Goal: Task Accomplishment & Management: Manage account settings

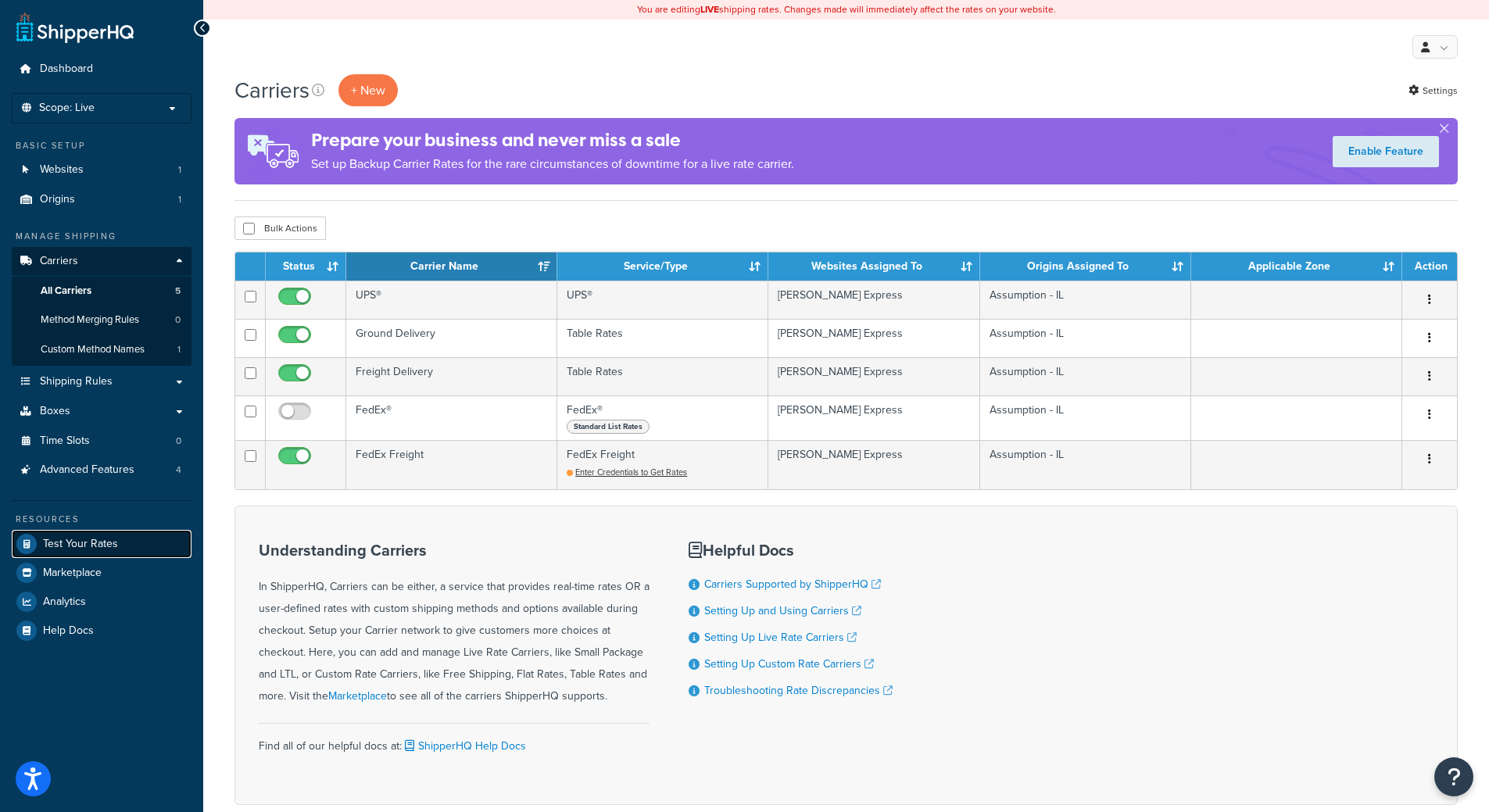
click at [117, 553] on link "Test Your Rates" at bounding box center [101, 543] width 180 height 28
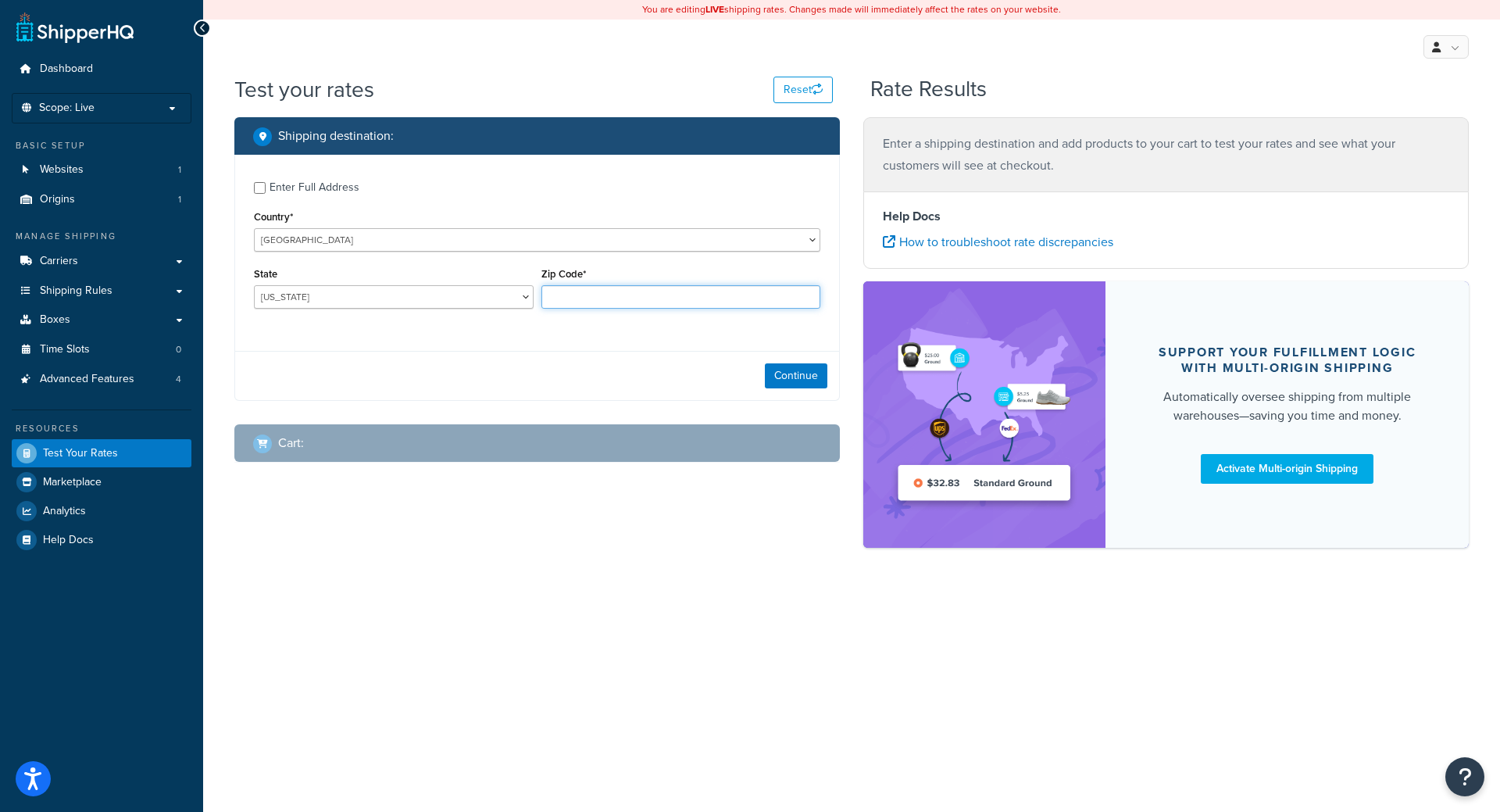
click at [565, 286] on input "Zip Code*" at bounding box center [681, 297] width 280 height 24
paste input "71846"
type input "71846"
select select "AR"
click at [254, 285] on select "Alabama Alaska American Samoa Arizona Arkansas Armed Forces Americas Armed Forc…" at bounding box center [394, 297] width 280 height 24
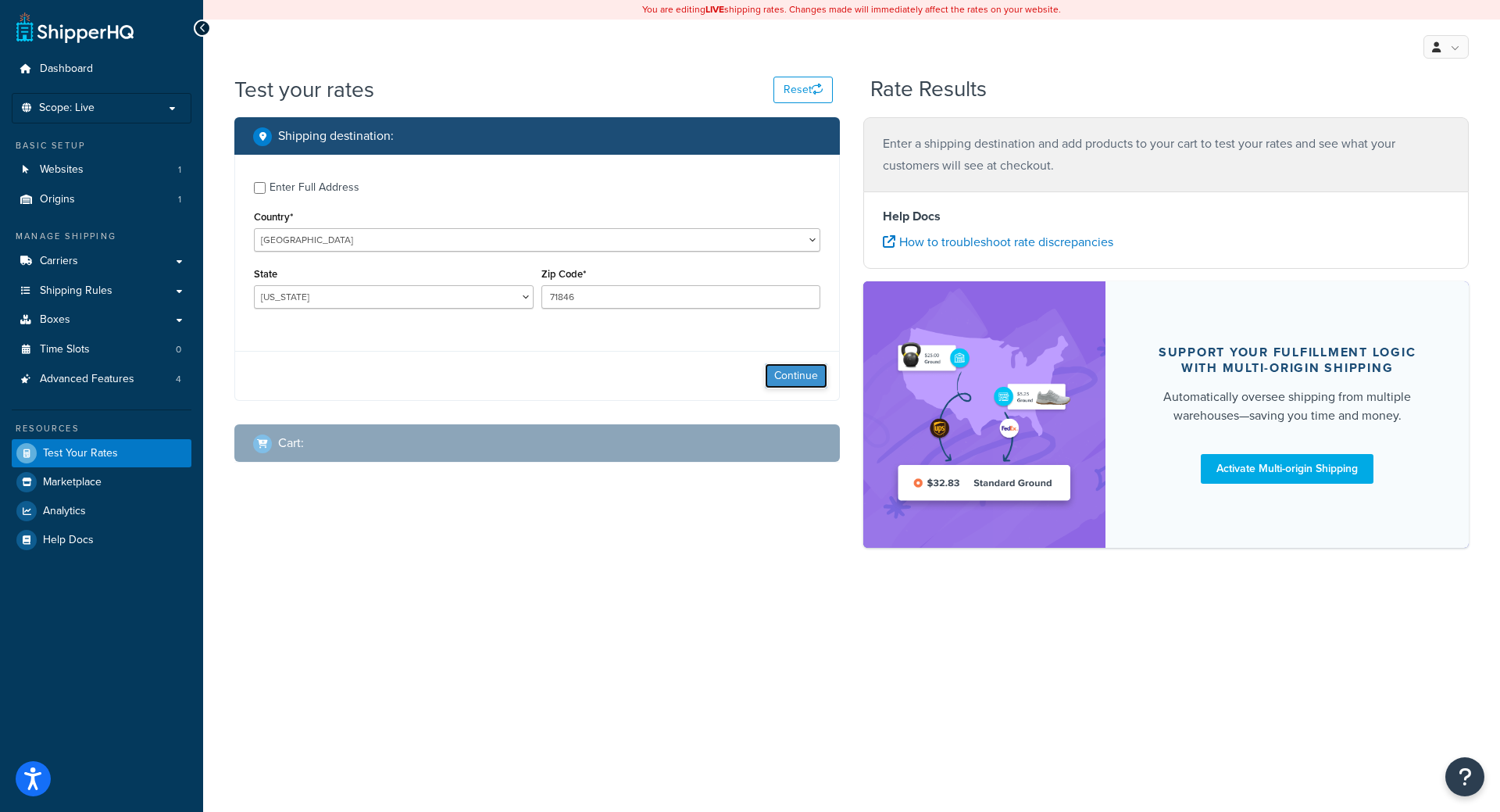
click at [781, 374] on button "Continue" at bounding box center [796, 375] width 62 height 25
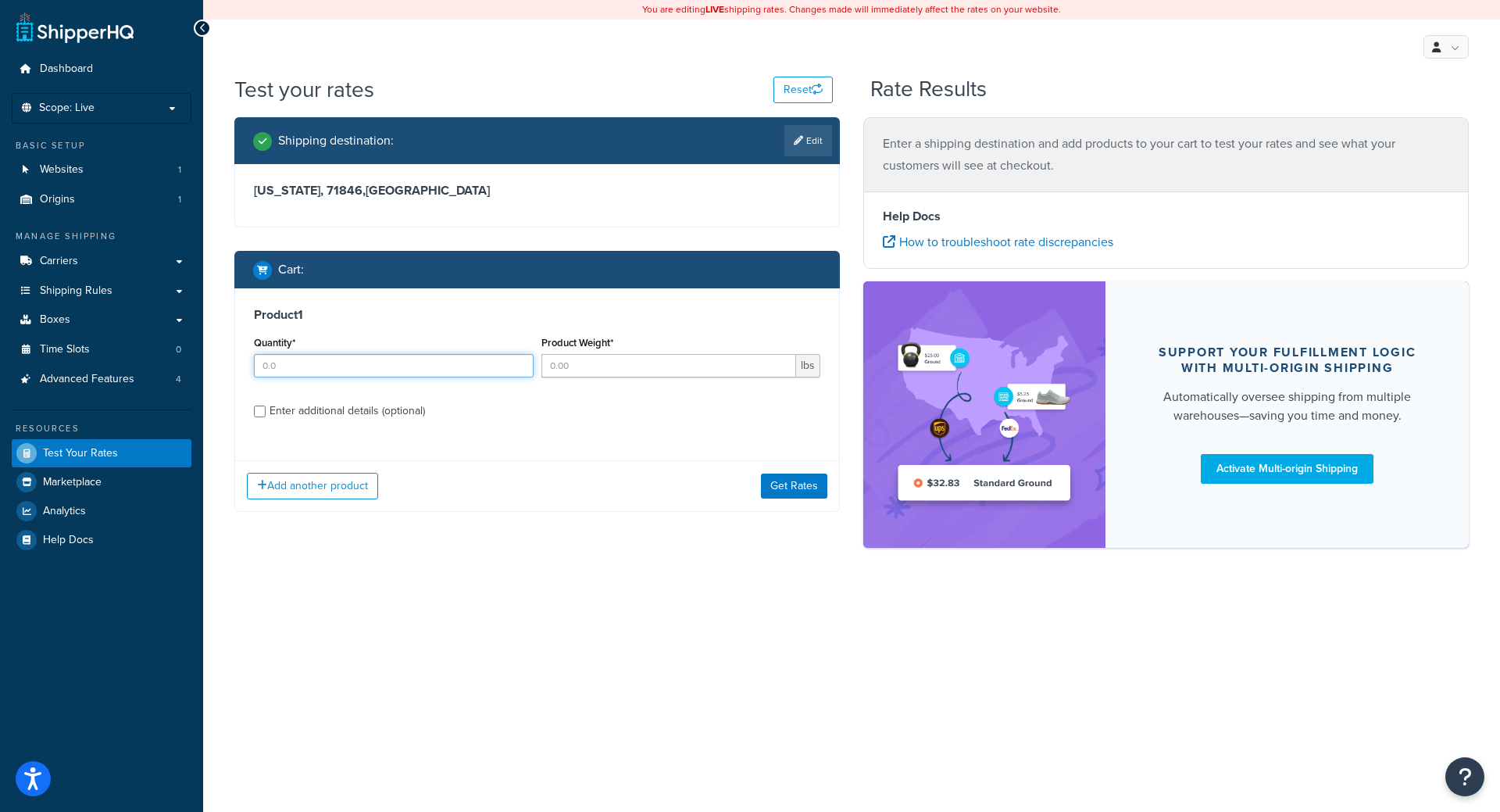
click at [386, 361] on input "Quantity*" at bounding box center [394, 366] width 280 height 24
type input "1"
click at [585, 378] on div "Product Weight* lbs" at bounding box center [681, 361] width 288 height 57
click at [581, 370] on input "Product Weight*" at bounding box center [670, 366] width 256 height 24
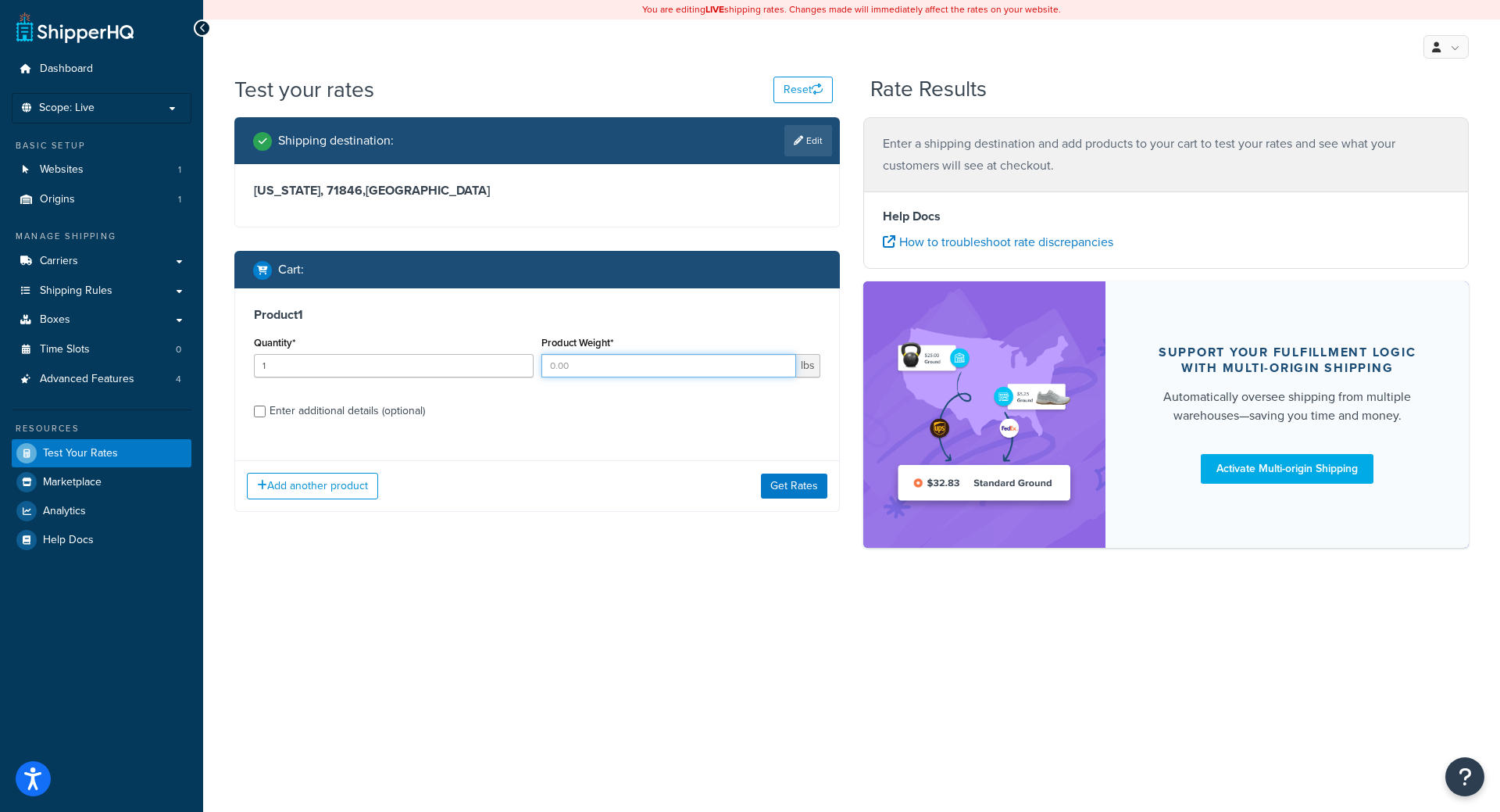
click at [571, 354] on input "Product Weight*" at bounding box center [670, 366] width 256 height 24
type input "45"
click at [381, 417] on div "Enter additional details (optional)" at bounding box center [347, 411] width 155 height 22
click at [266, 417] on input "Enter additional details (optional)" at bounding box center [259, 411] width 12 height 12
checkbox input "true"
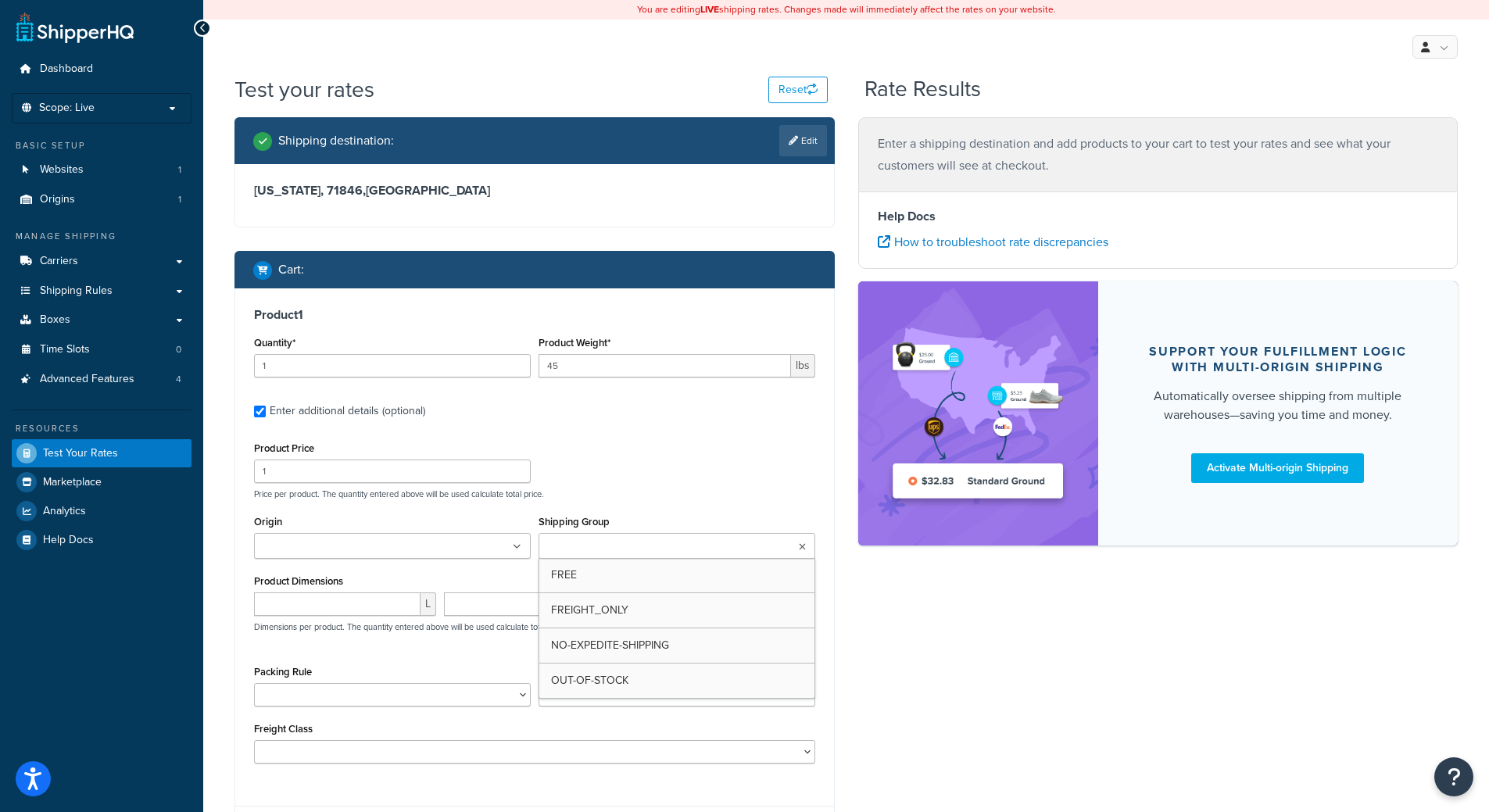
click at [598, 554] on input "Shipping Group" at bounding box center [612, 546] width 138 height 17
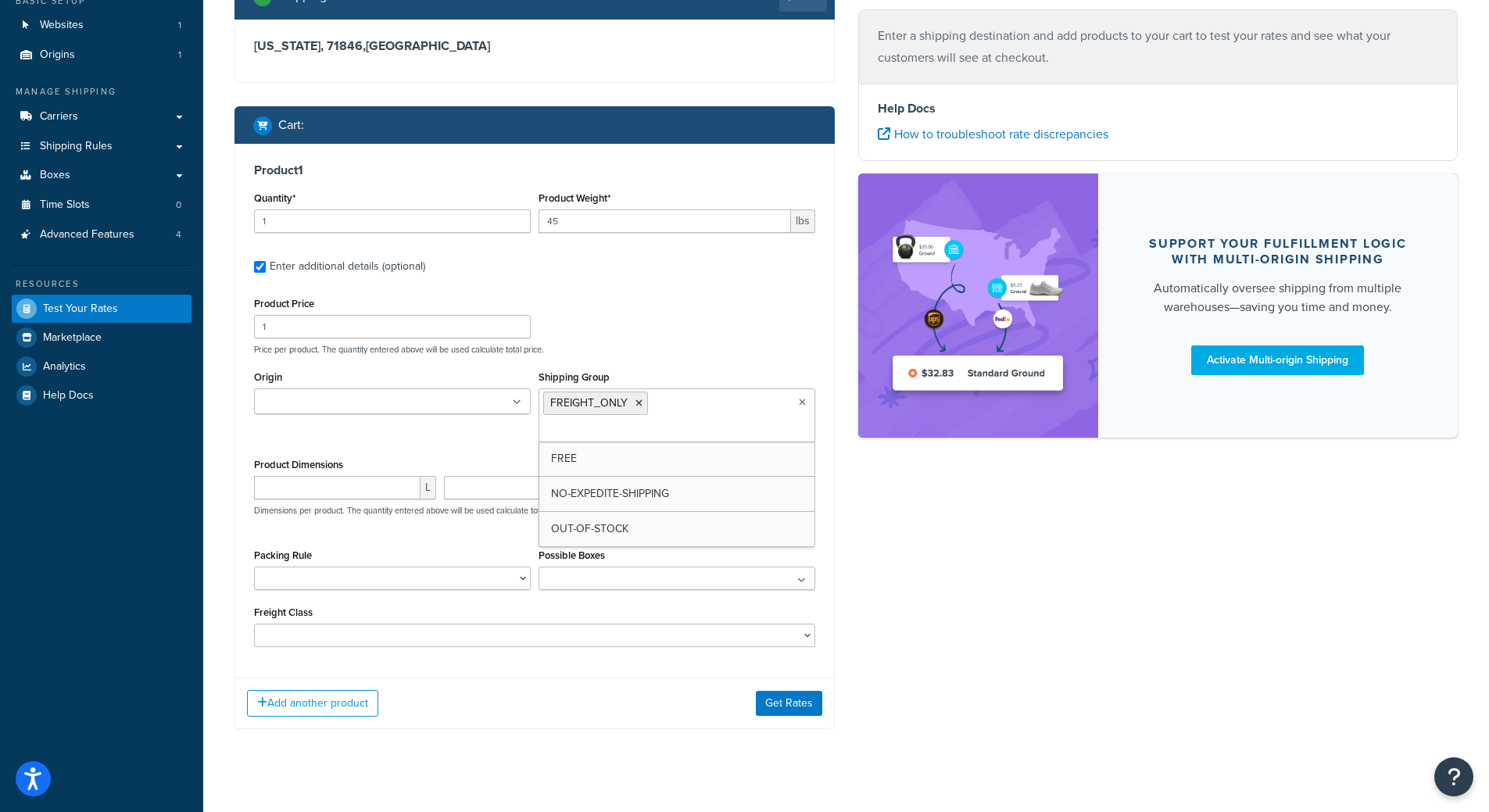
scroll to position [150, 0]
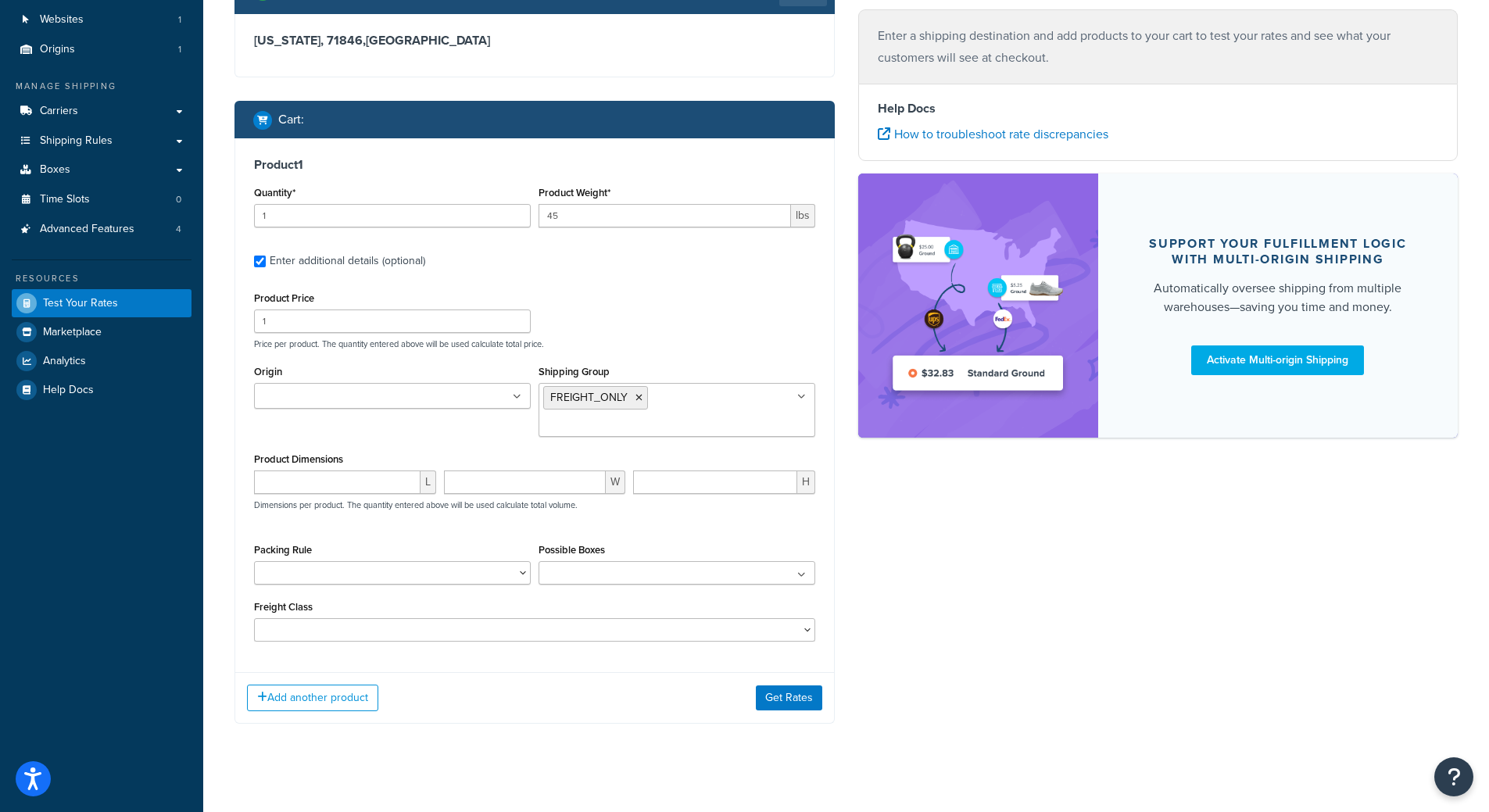
click at [935, 643] on div "Shipping destination : Edit Arkansas, 71846 , United States Cart : Product 1 Qu…" at bounding box center [846, 357] width 1246 height 780
click at [793, 710] on button "Get Rates" at bounding box center [788, 709] width 67 height 25
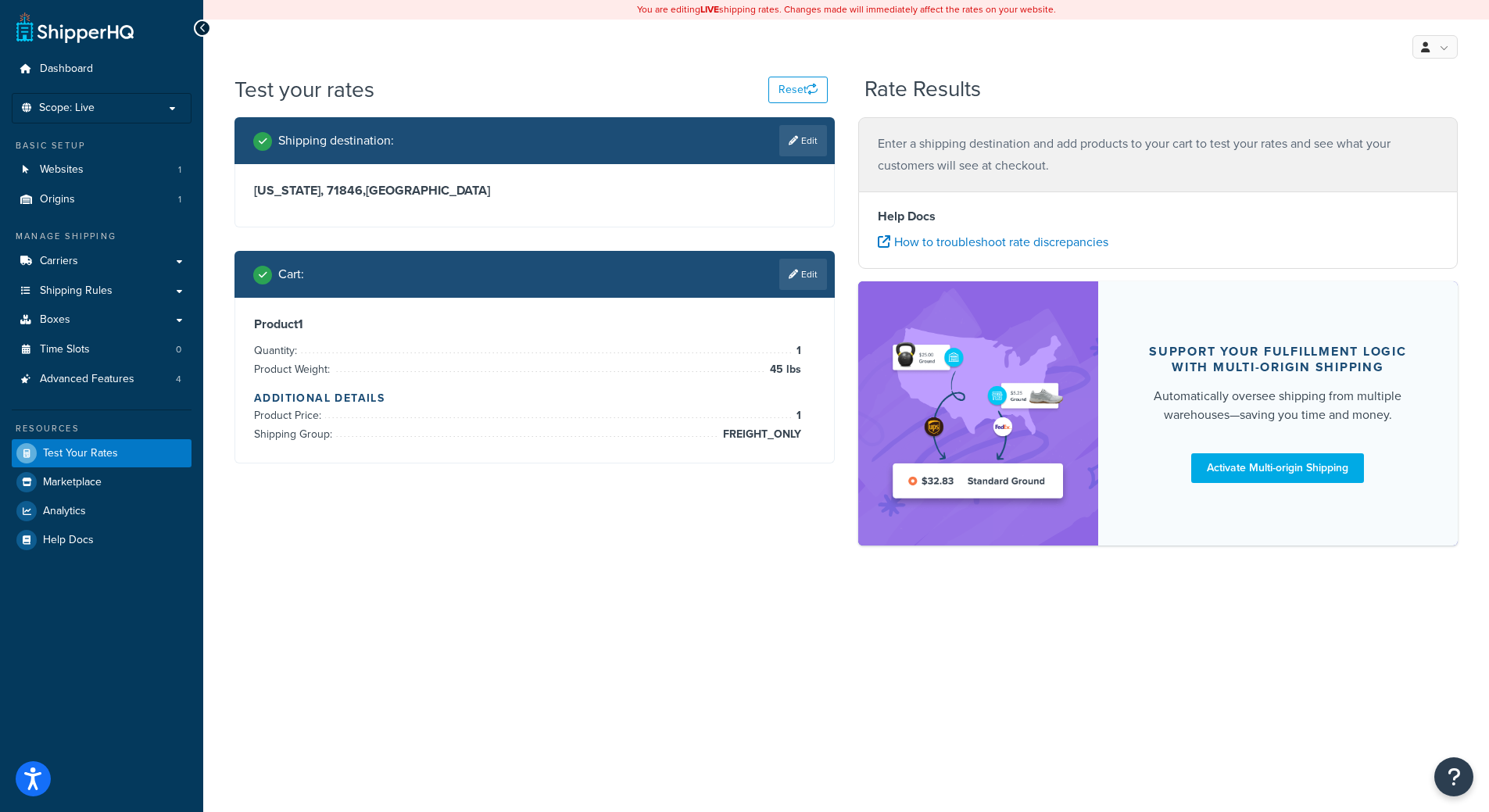
scroll to position [0, 0]
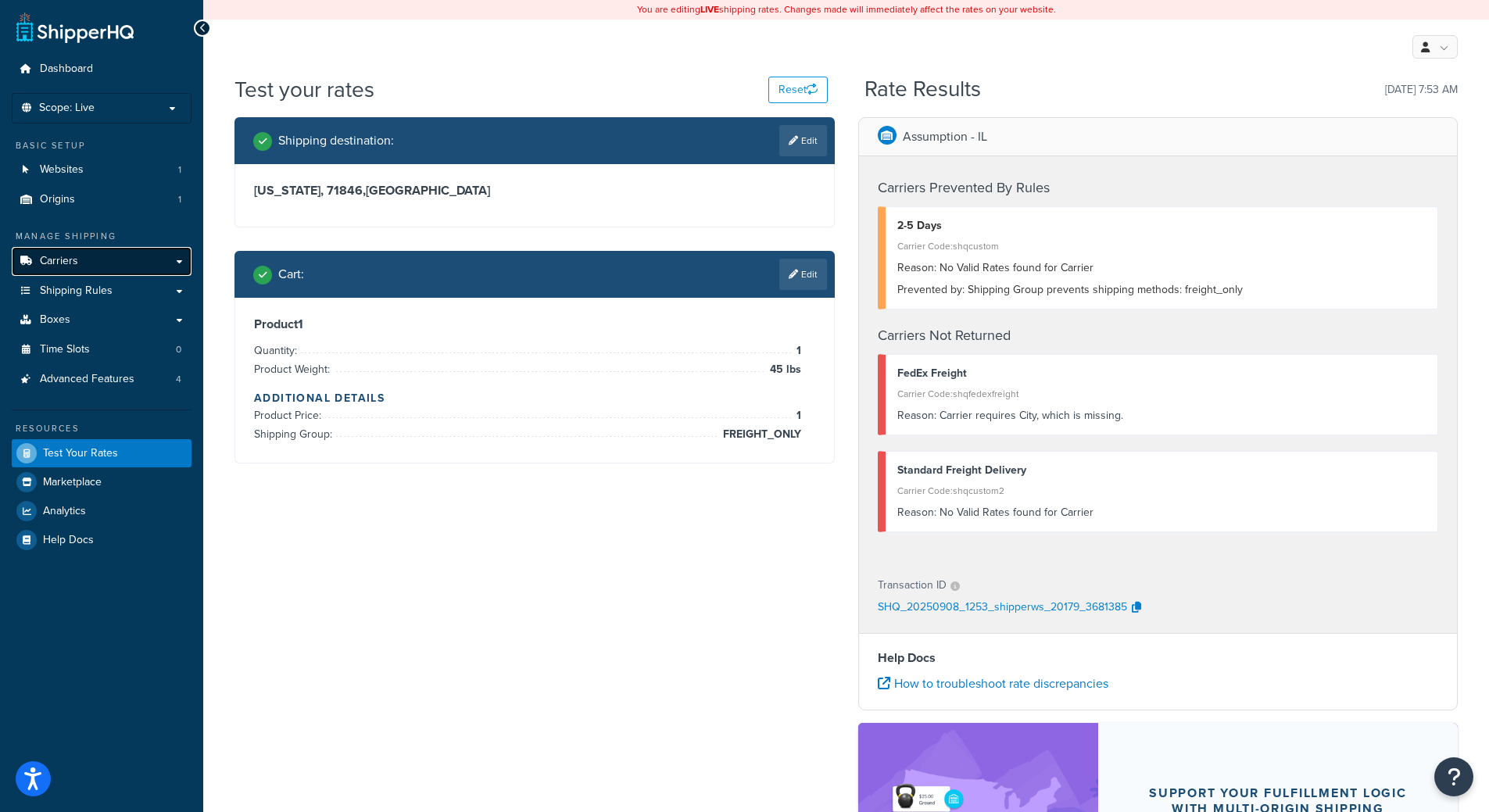
click at [137, 262] on link "Carriers" at bounding box center [101, 261] width 180 height 29
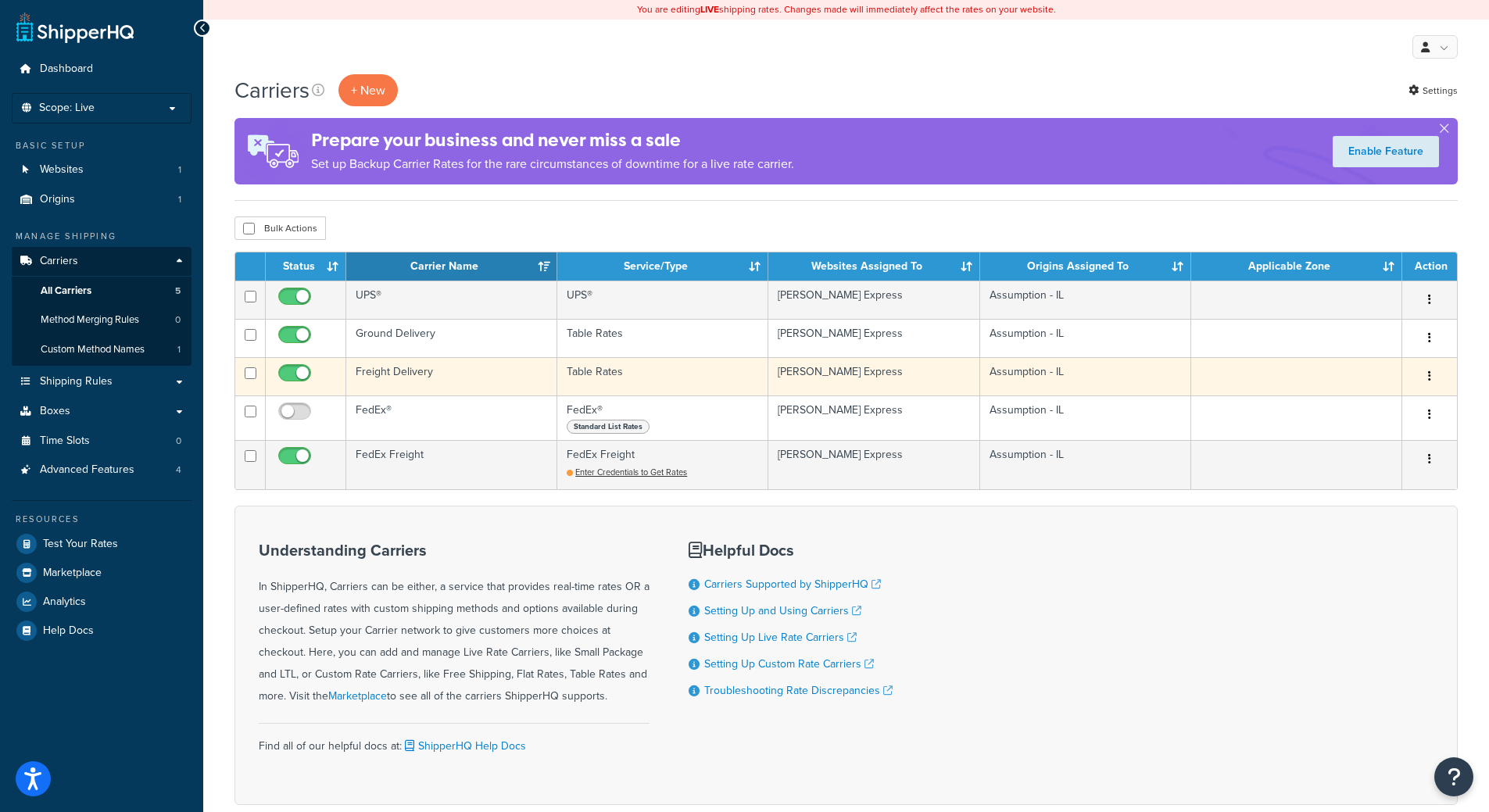
click at [476, 382] on td "Freight Delivery" at bounding box center [451, 376] width 211 height 38
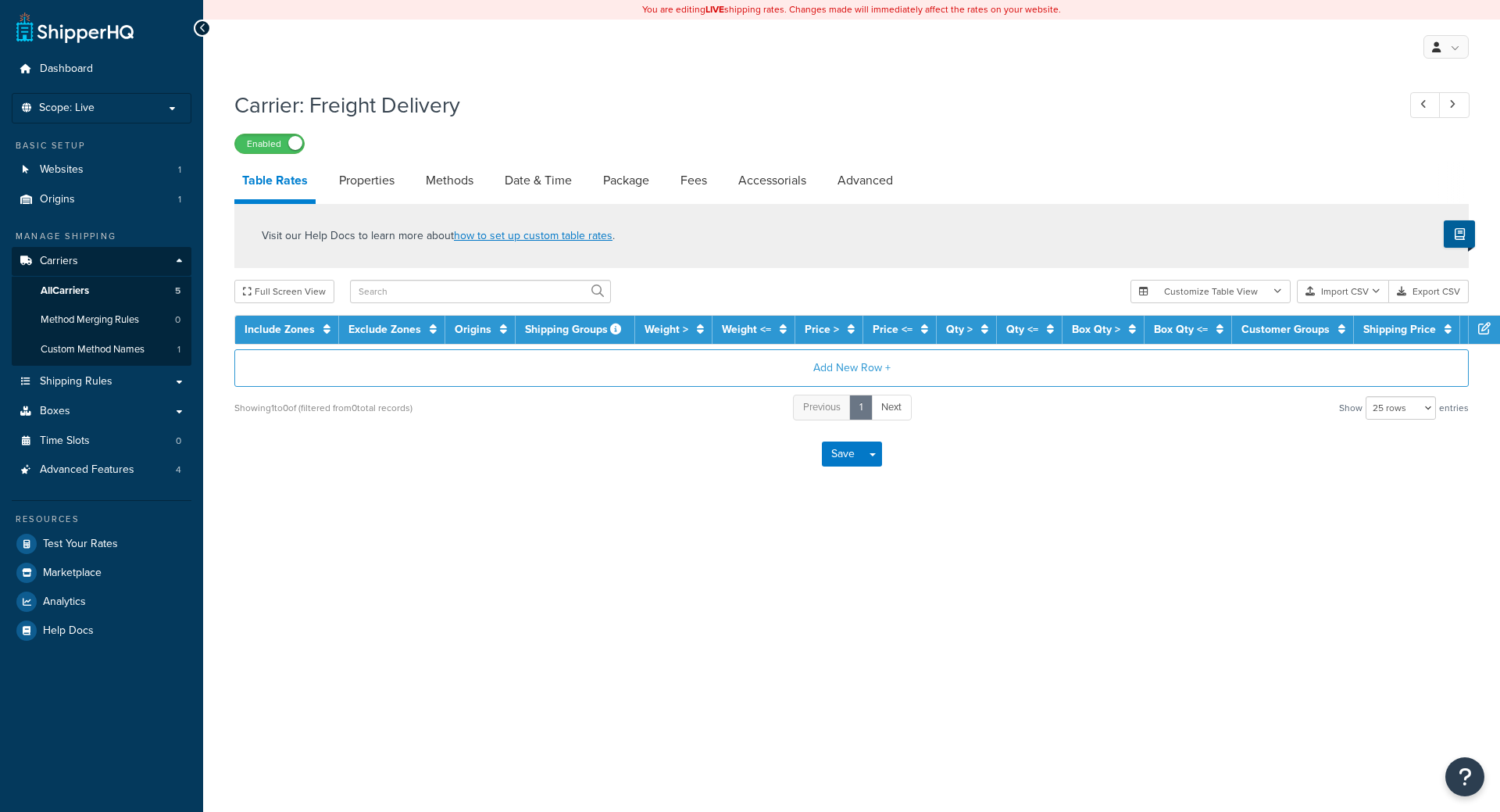
select select "25"
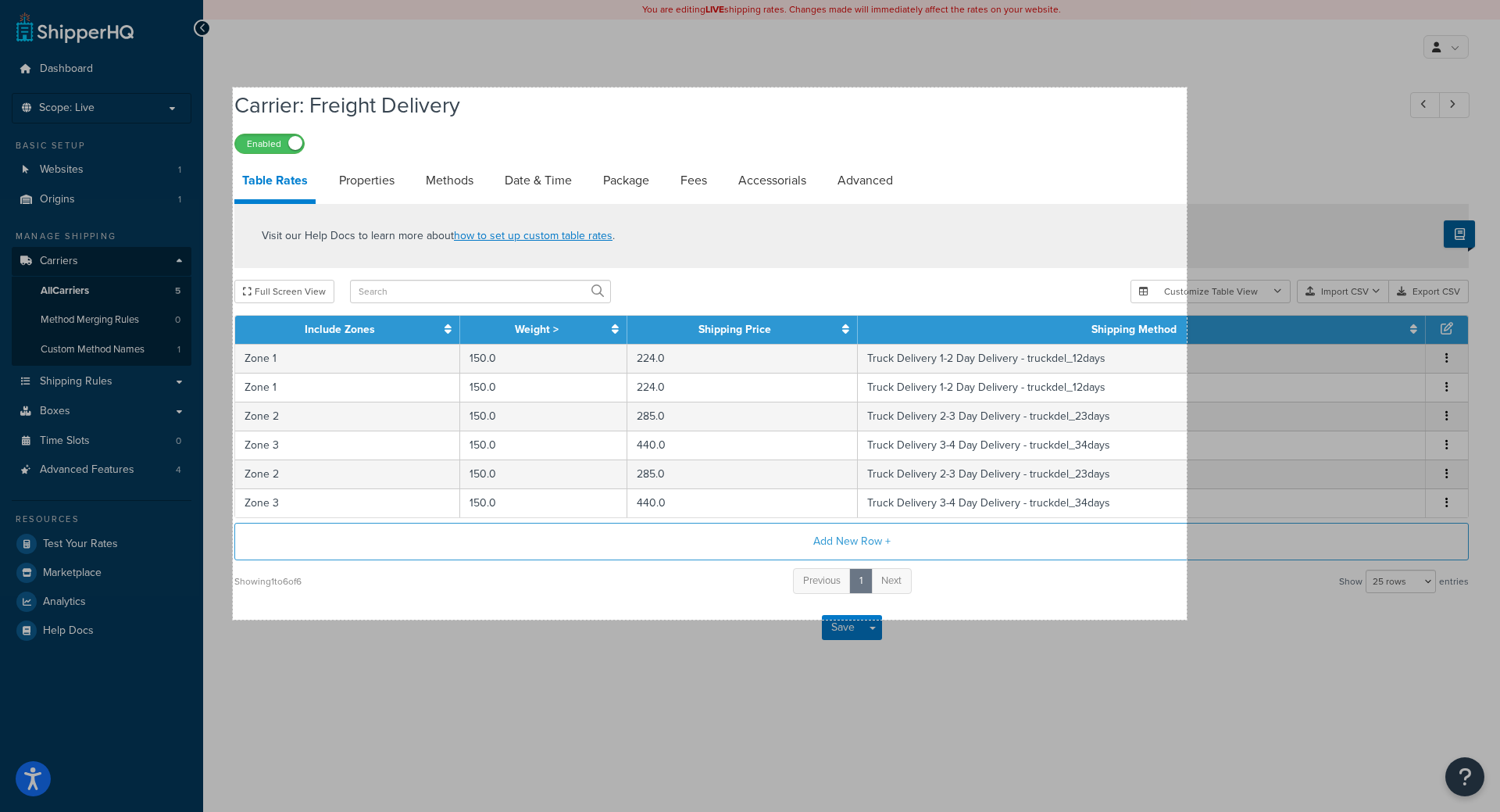
drag, startPoint x: 233, startPoint y: 88, endPoint x: 1187, endPoint y: 619, distance: 1091.8
click at [1187, 619] on div "1221 X 681" at bounding box center [750, 406] width 1500 height 812
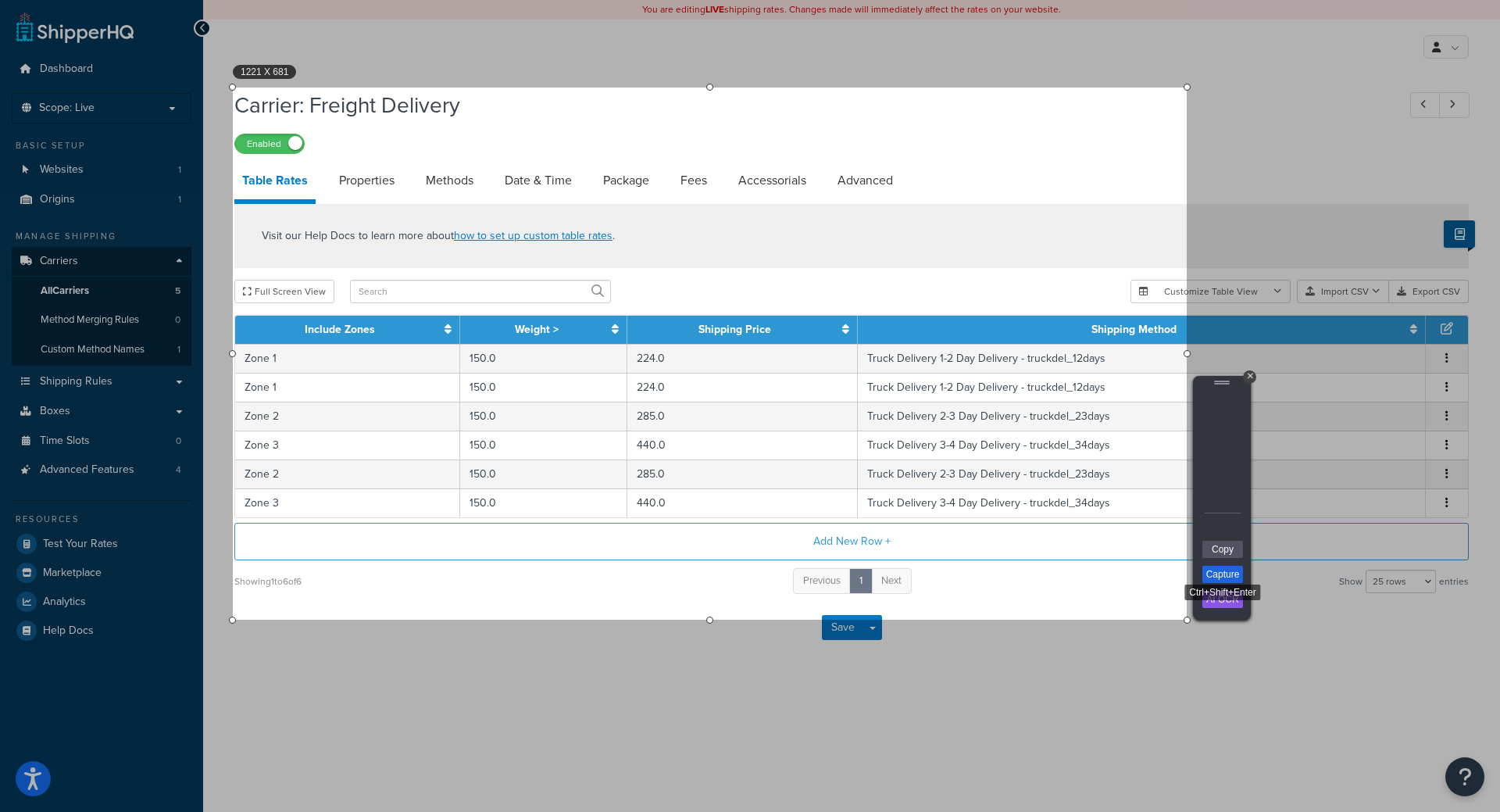
click at [1241, 568] on link "Capture" at bounding box center [1223, 574] width 40 height 17
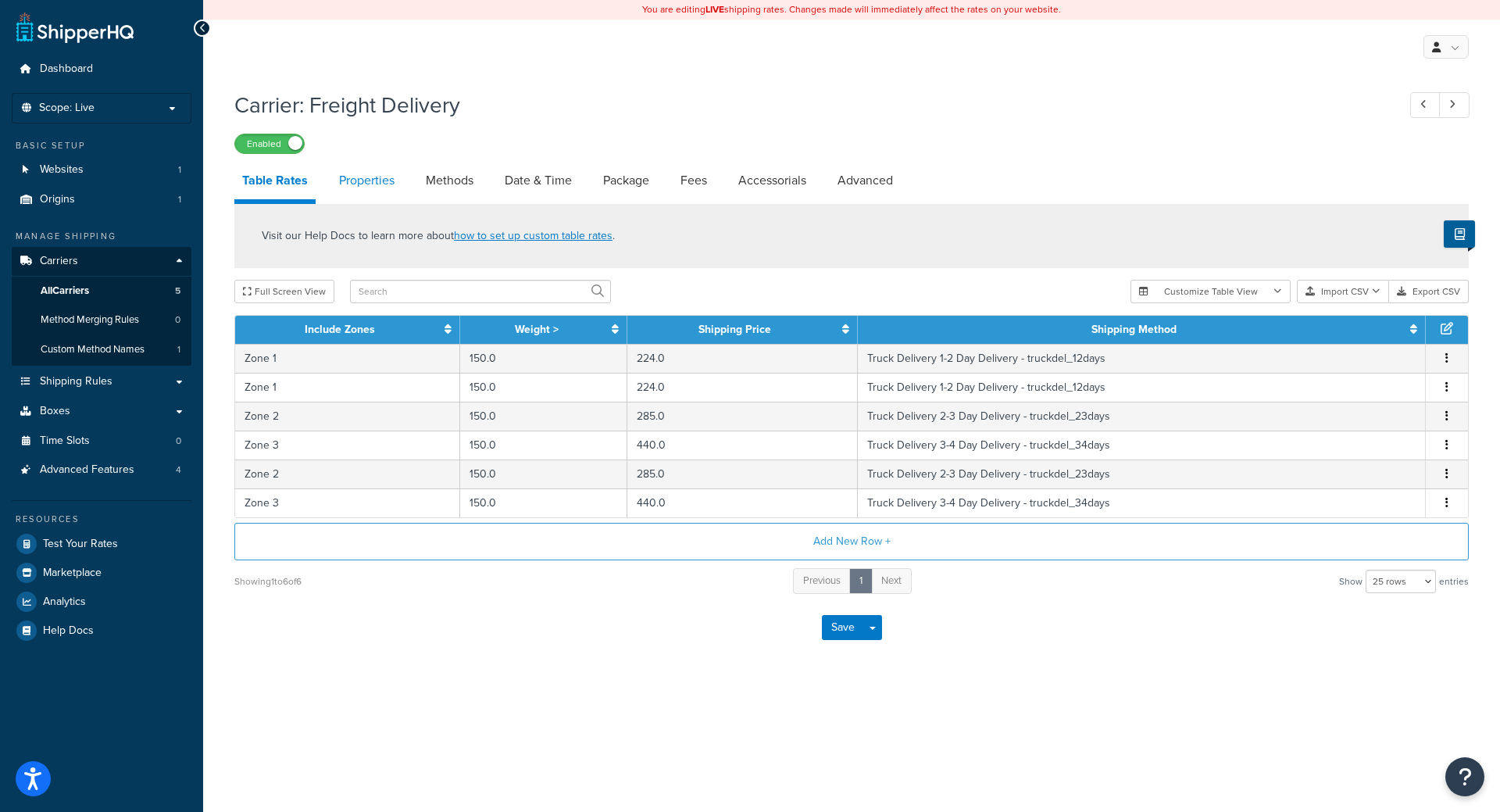
click at [383, 191] on link "Properties" at bounding box center [367, 180] width 71 height 37
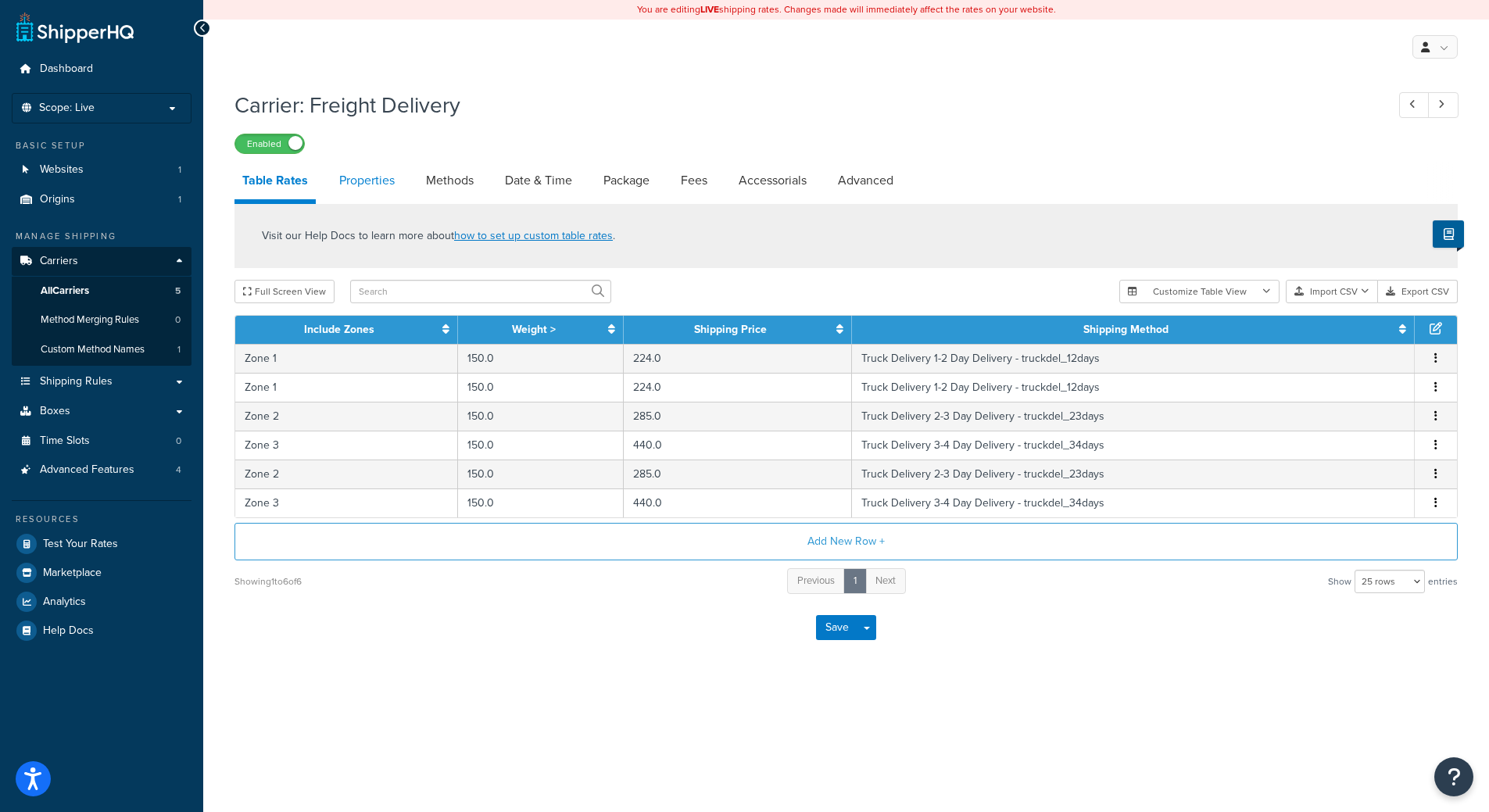
select select "HIGHEST"
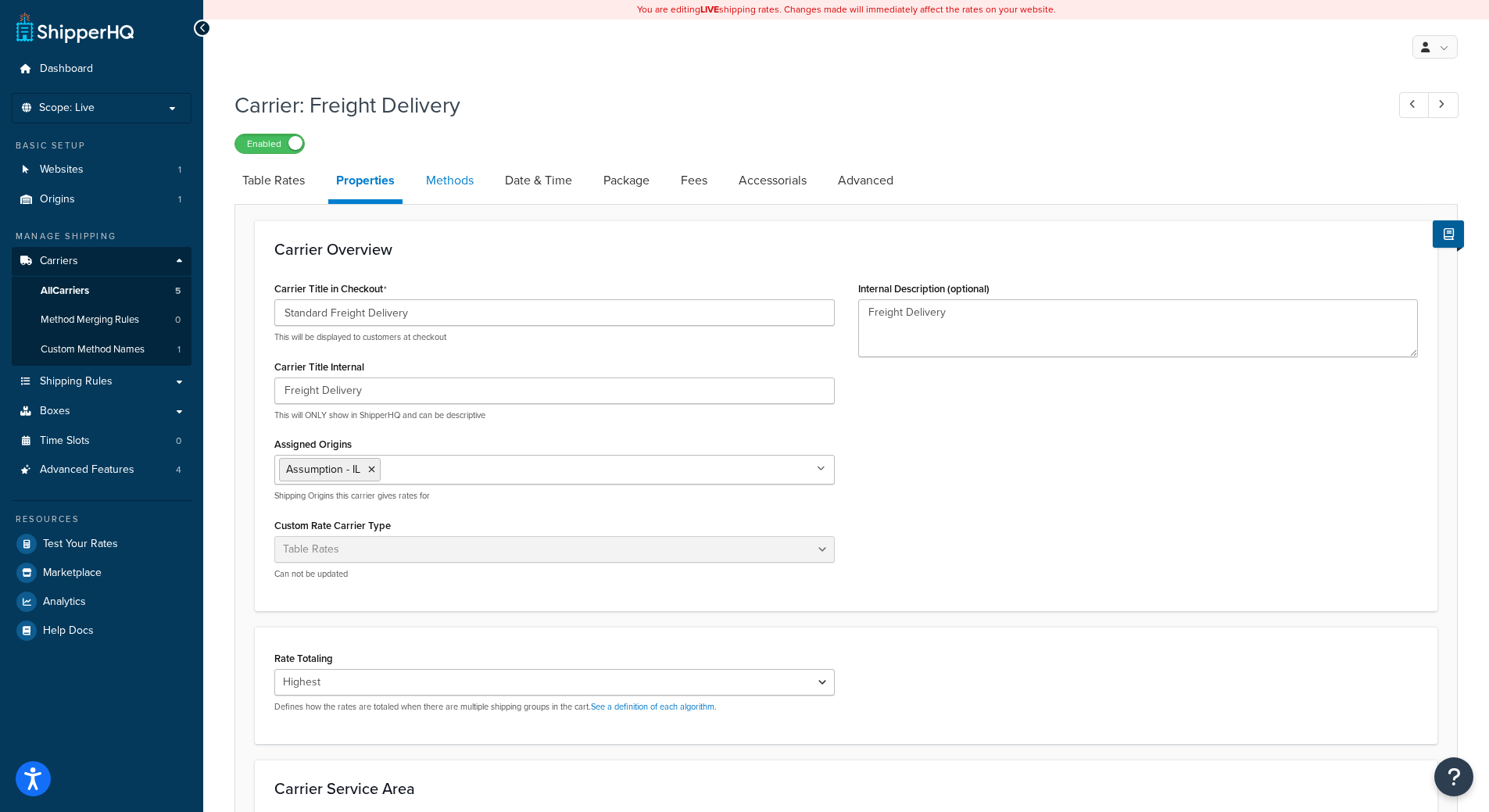
click at [456, 184] on link "Methods" at bounding box center [449, 180] width 63 height 37
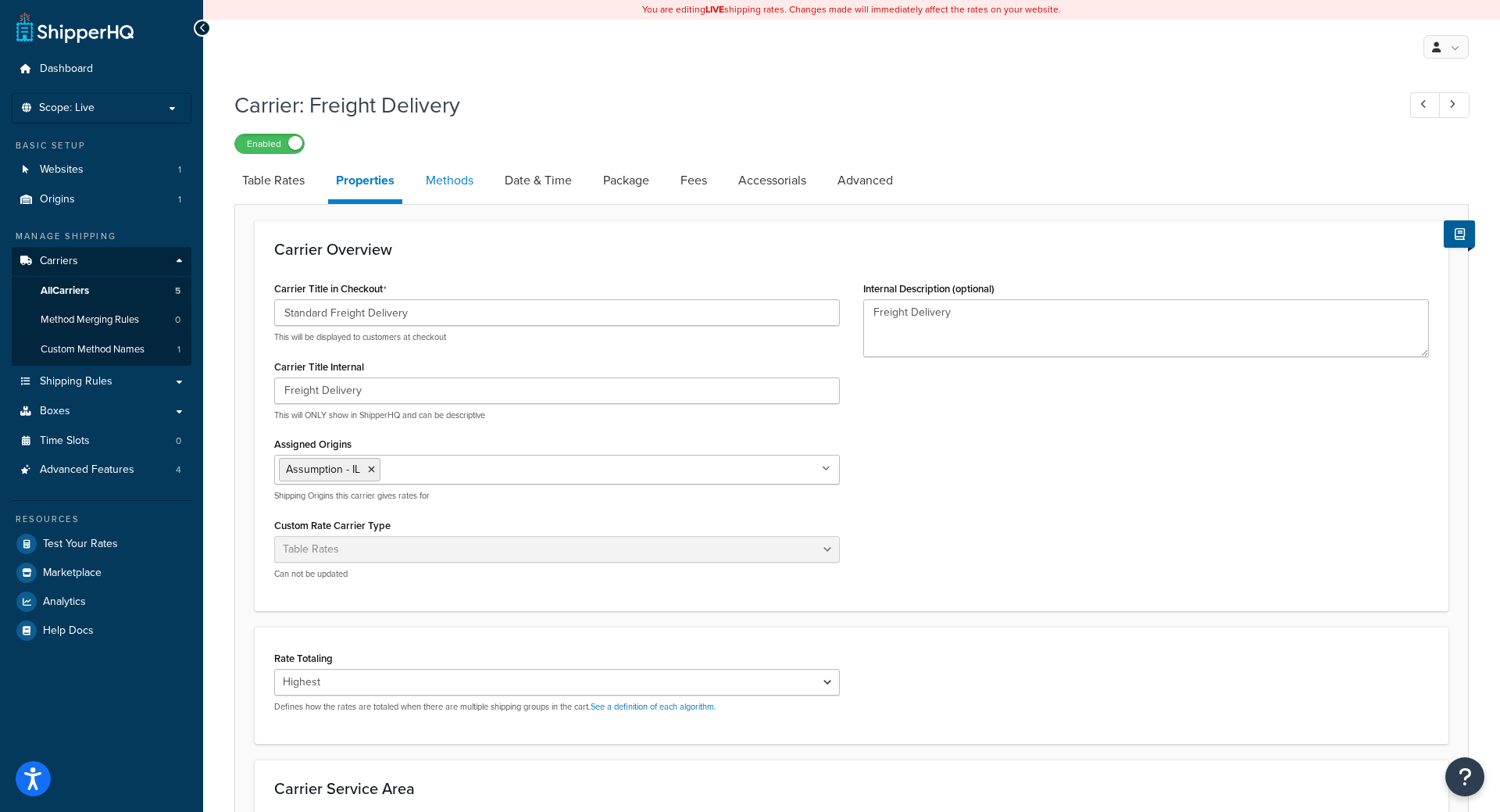
select select "25"
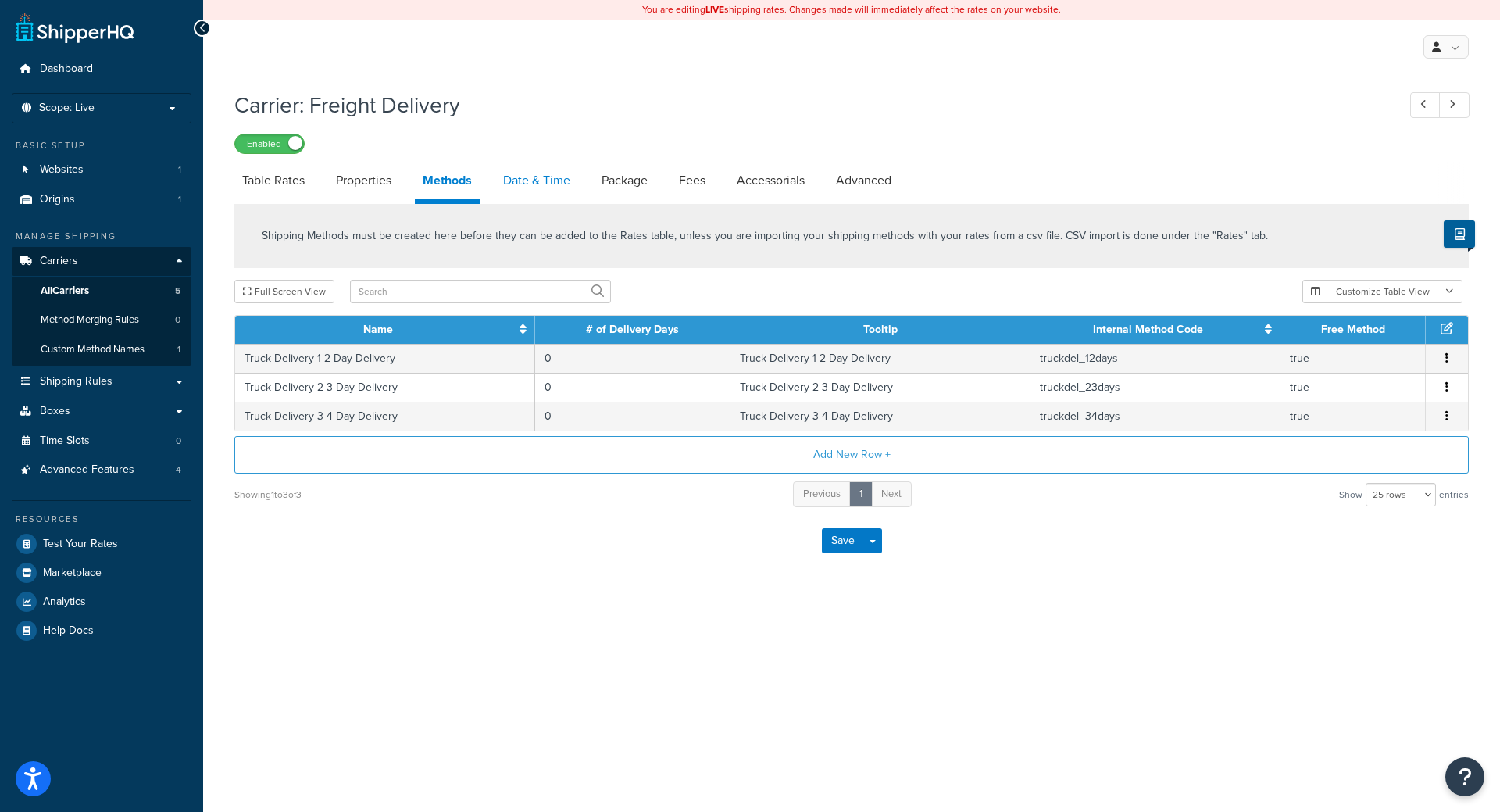
click at [559, 180] on link "Date & Time" at bounding box center [536, 180] width 83 height 37
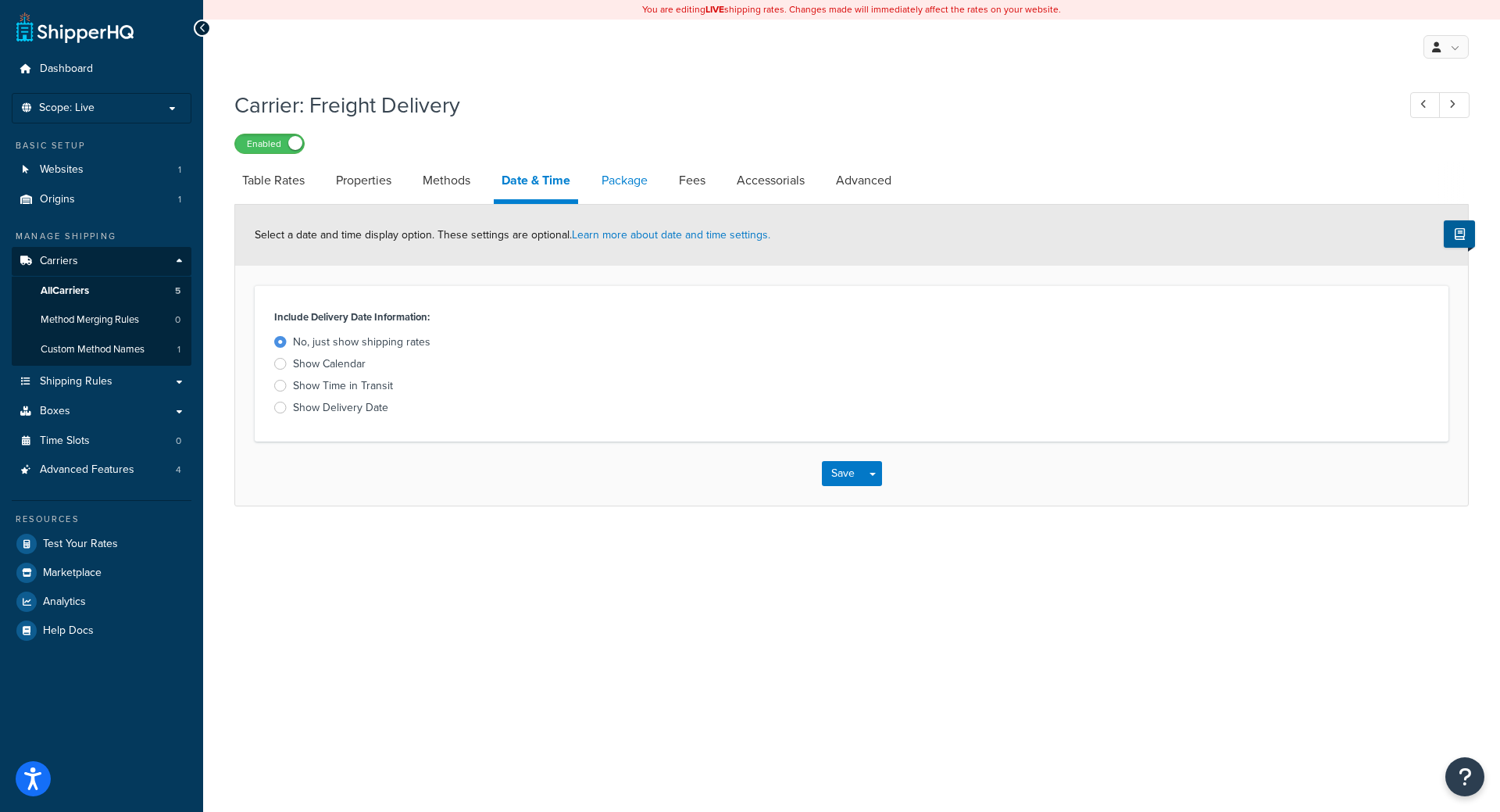
click at [629, 178] on link "Package" at bounding box center [625, 180] width 62 height 37
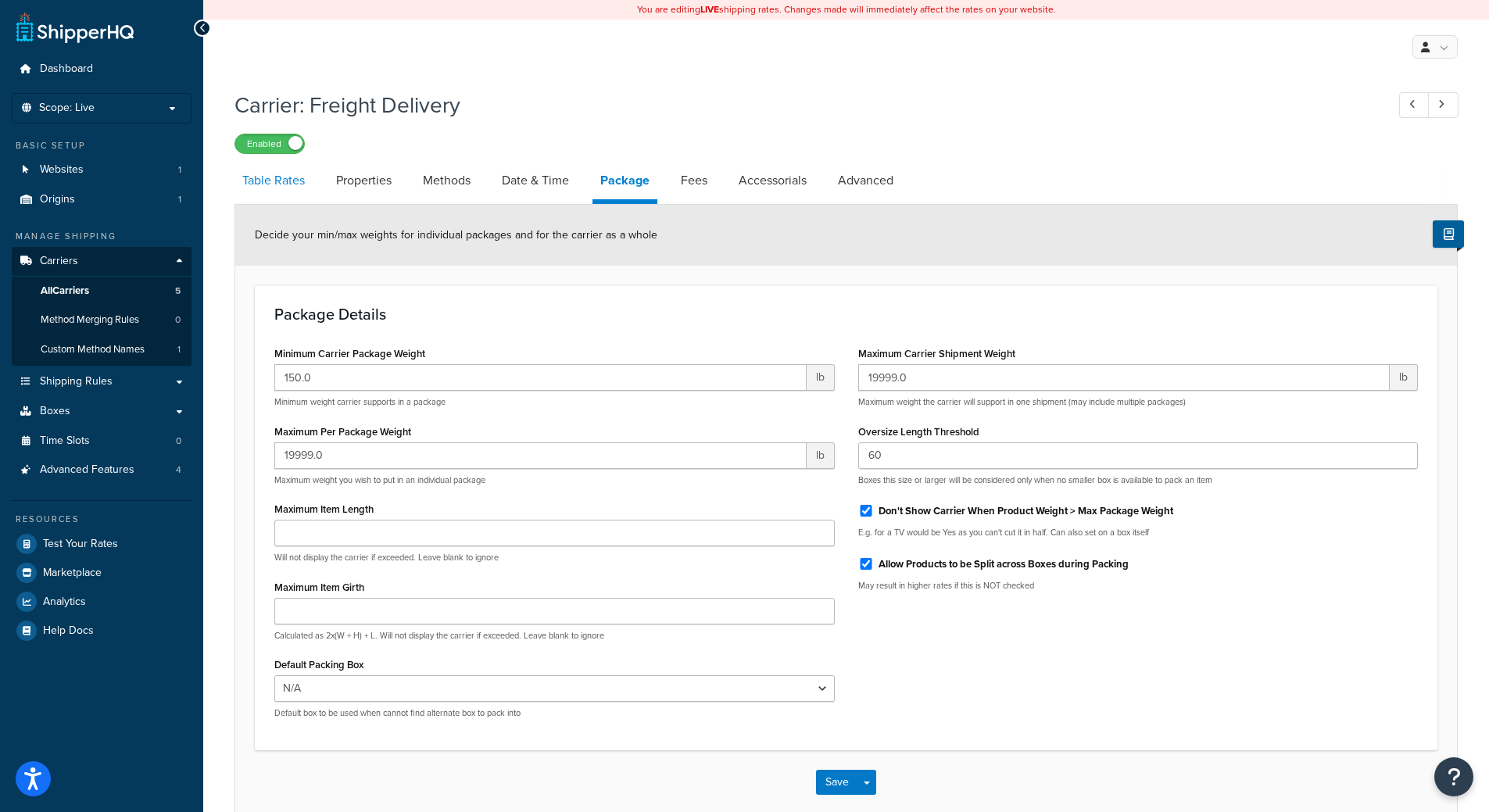
click at [266, 175] on link "Table Rates" at bounding box center [274, 180] width 79 height 37
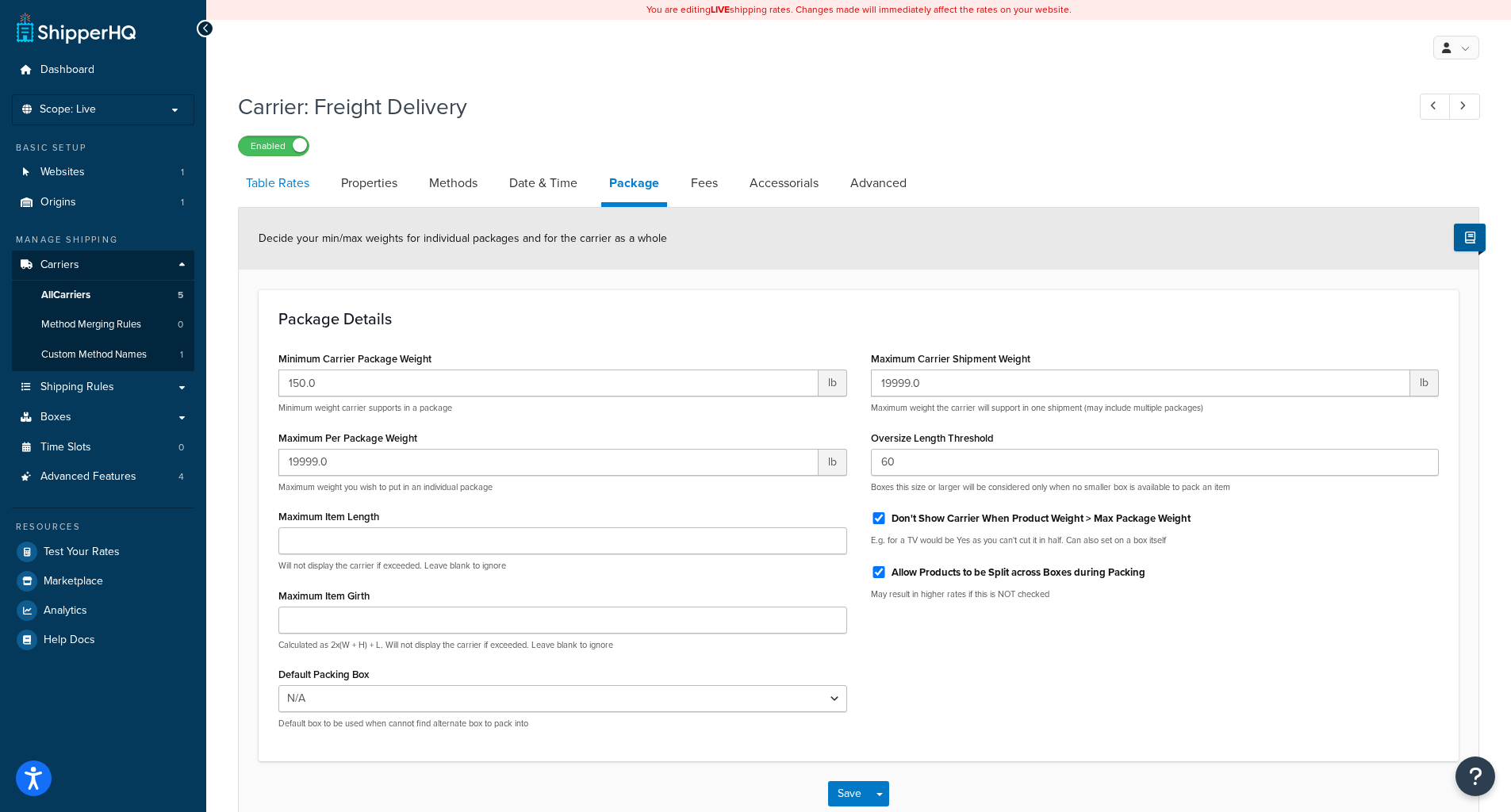
select select "25"
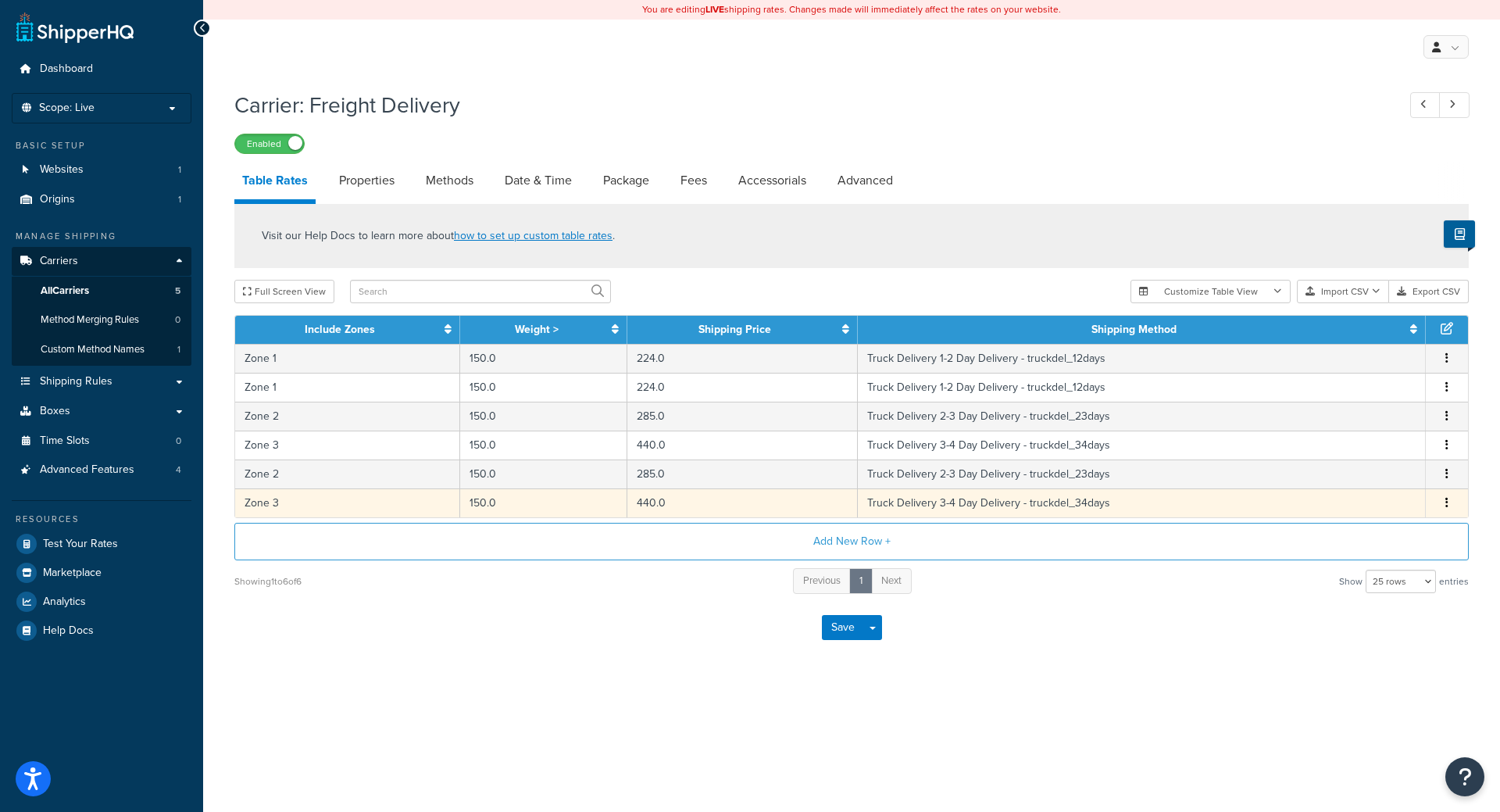
click at [1450, 498] on button "button" at bounding box center [1447, 502] width 13 height 17
click at [1350, 469] on div "Edit" at bounding box center [1367, 471] width 111 height 32
select select "14776"
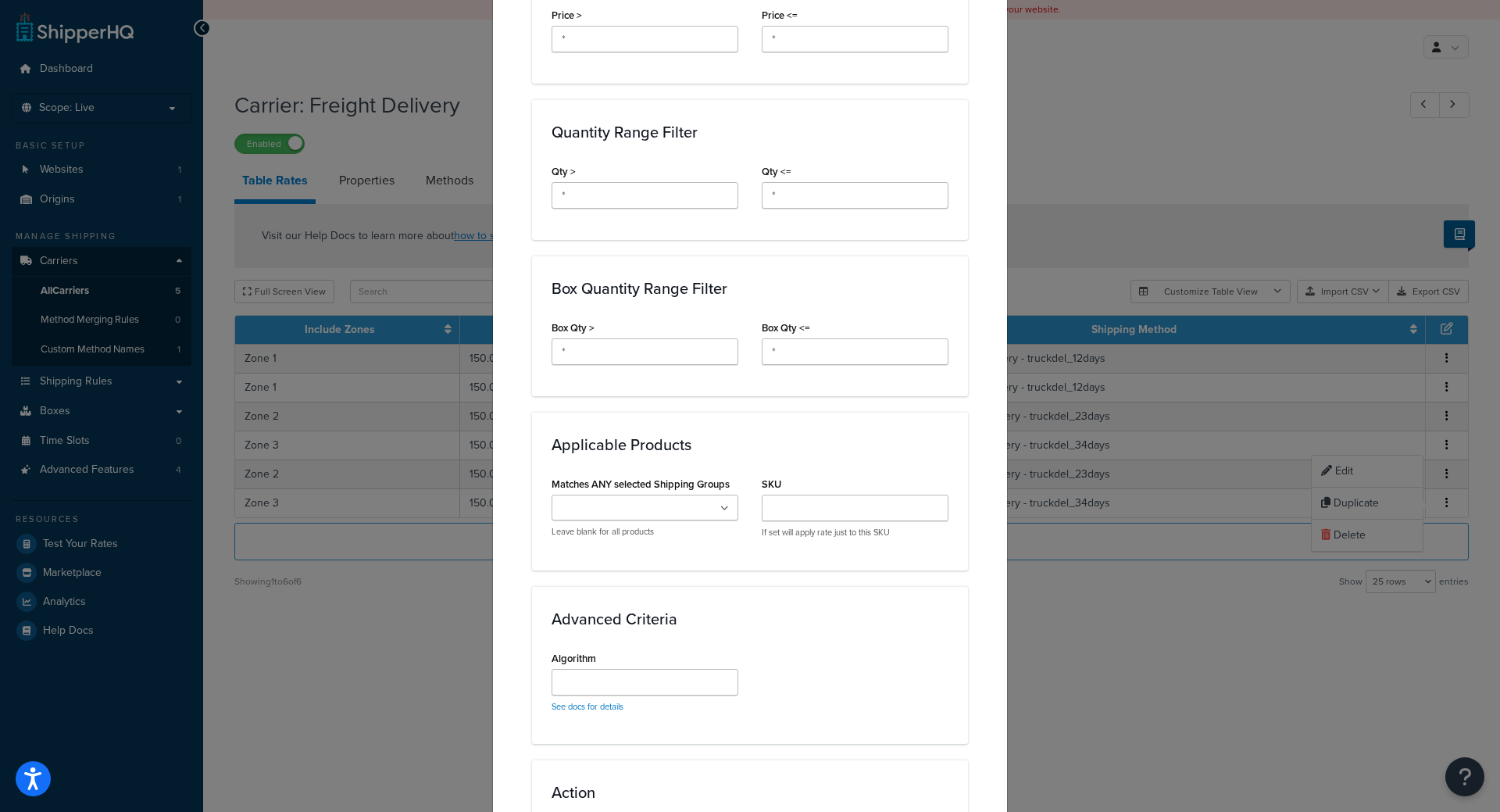
scroll to position [657, 0]
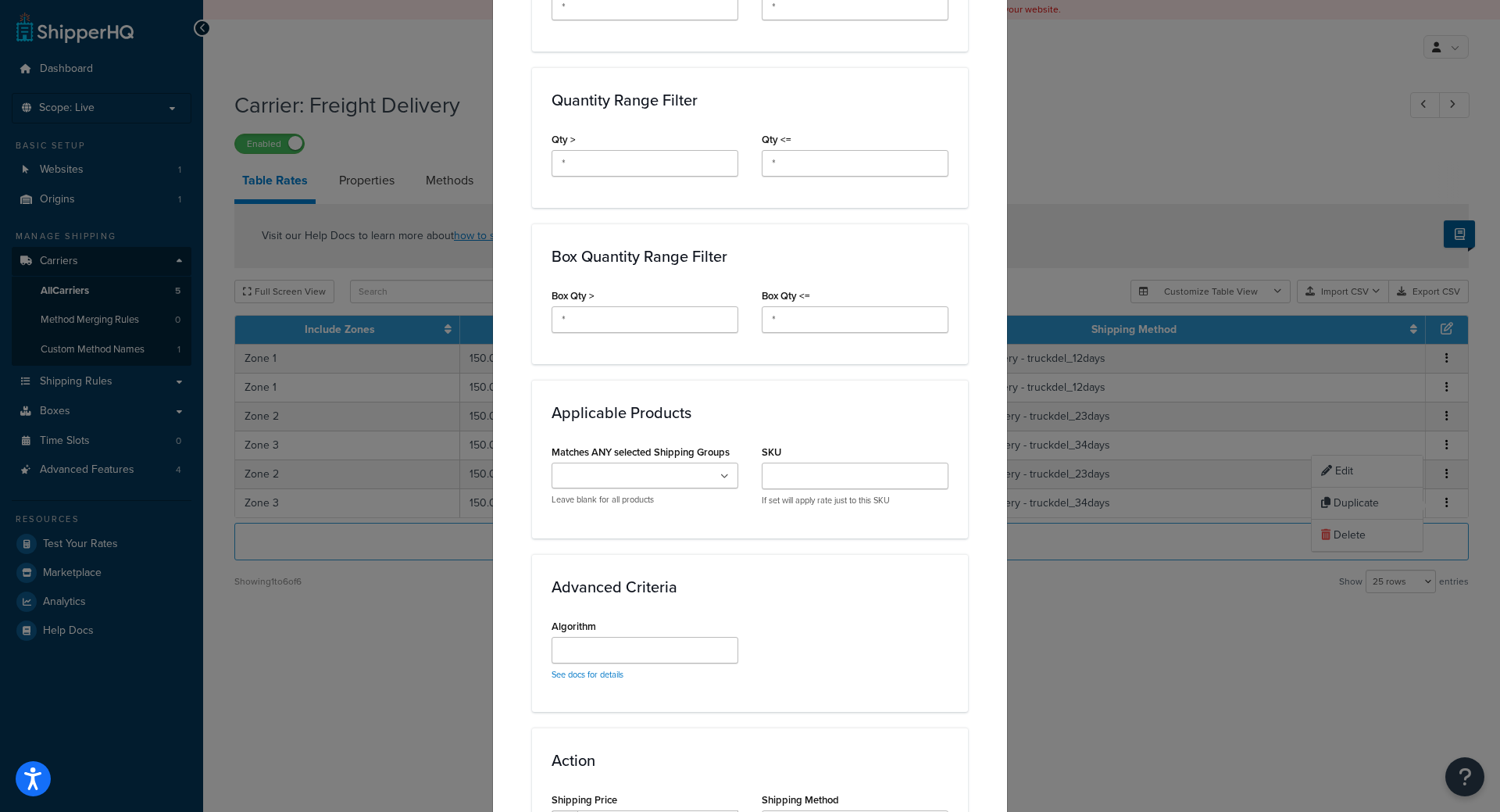
click at [685, 464] on ul at bounding box center [645, 475] width 186 height 26
click at [943, 70] on div "Quantity Range Filter Qty > * Qty <= *" at bounding box center [750, 138] width 436 height 141
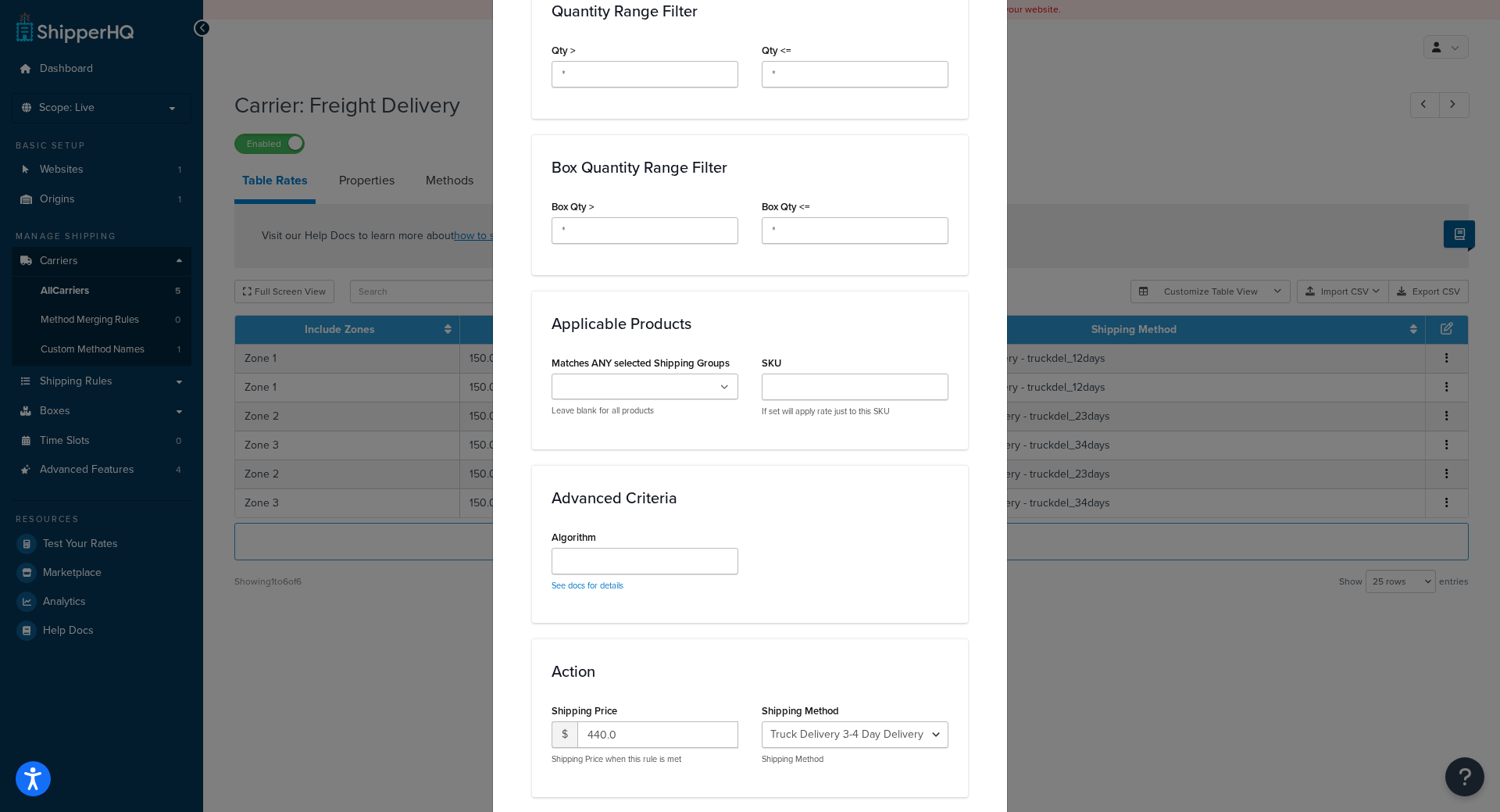
scroll to position [846, 0]
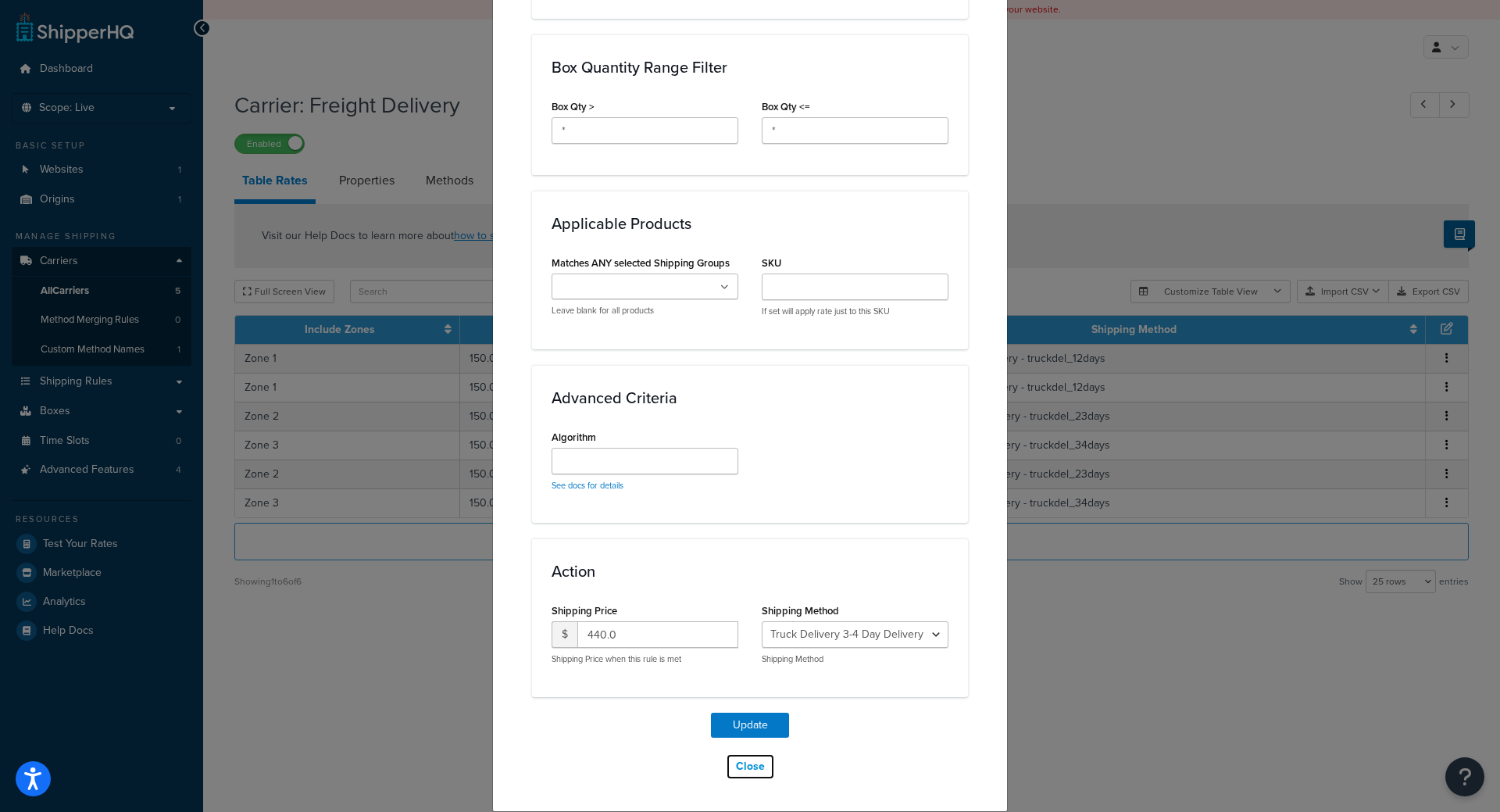
click at [747, 760] on button "Close" at bounding box center [751, 766] width 49 height 26
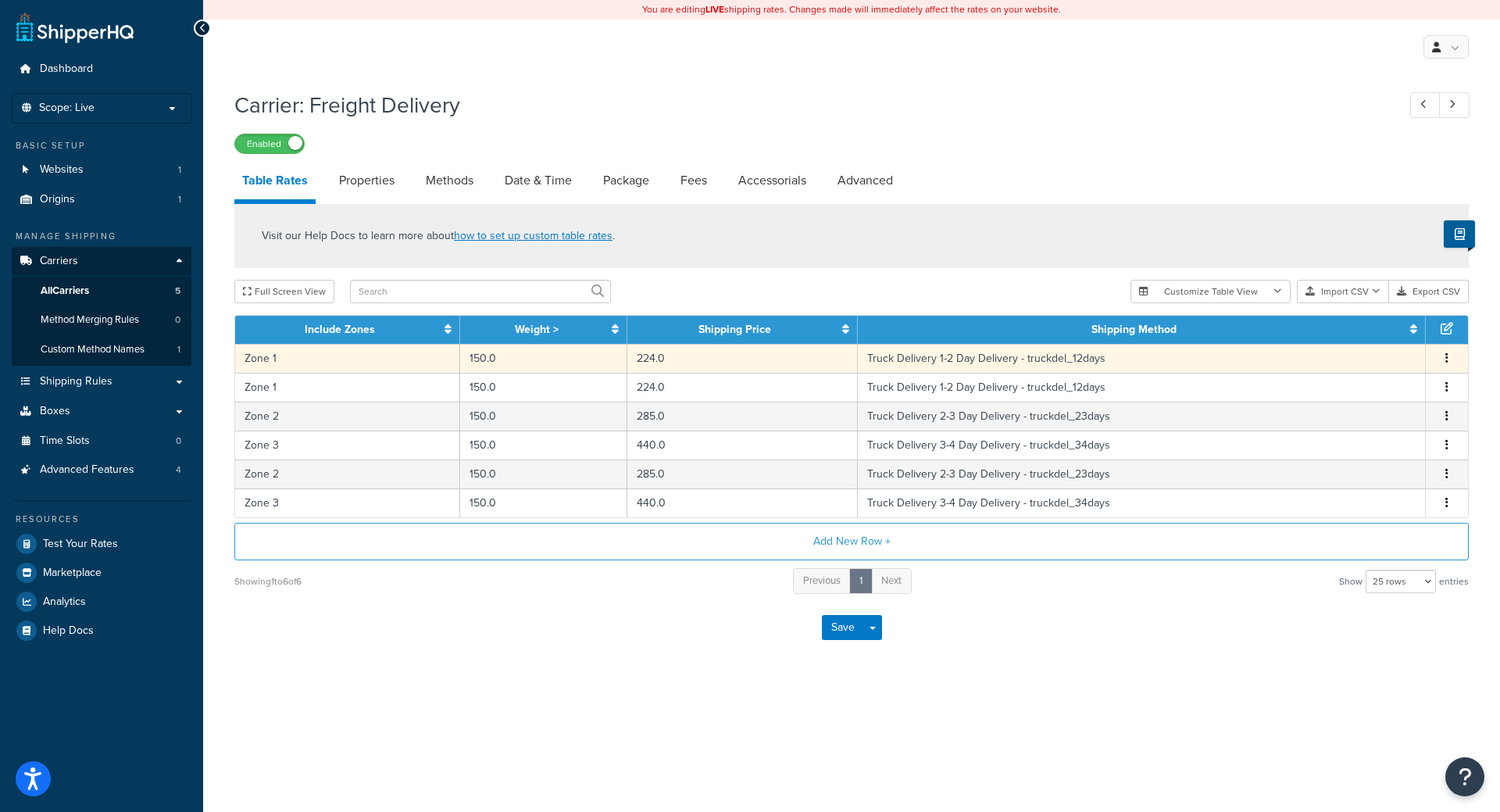
click at [1449, 358] on button "button" at bounding box center [1447, 358] width 13 height 17
click at [1379, 327] on div "Edit" at bounding box center [1367, 326] width 111 height 32
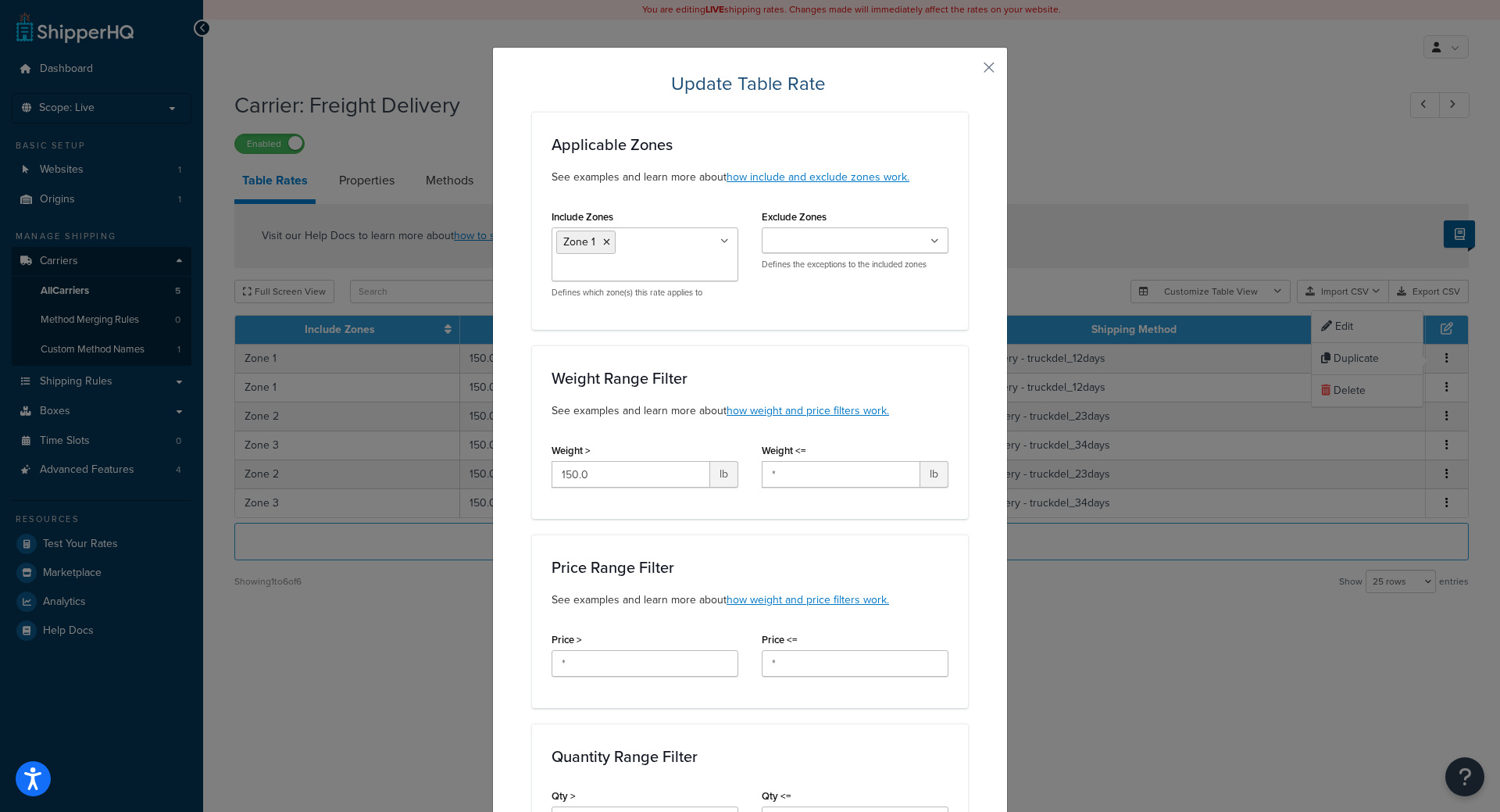
click at [681, 267] on input "Include Zones" at bounding box center [625, 269] width 138 height 17
click at [808, 251] on ul at bounding box center [855, 240] width 186 height 26
click at [893, 195] on div "Applicable Zones See examples and learn more about how include and exclude zone…" at bounding box center [750, 220] width 436 height 218
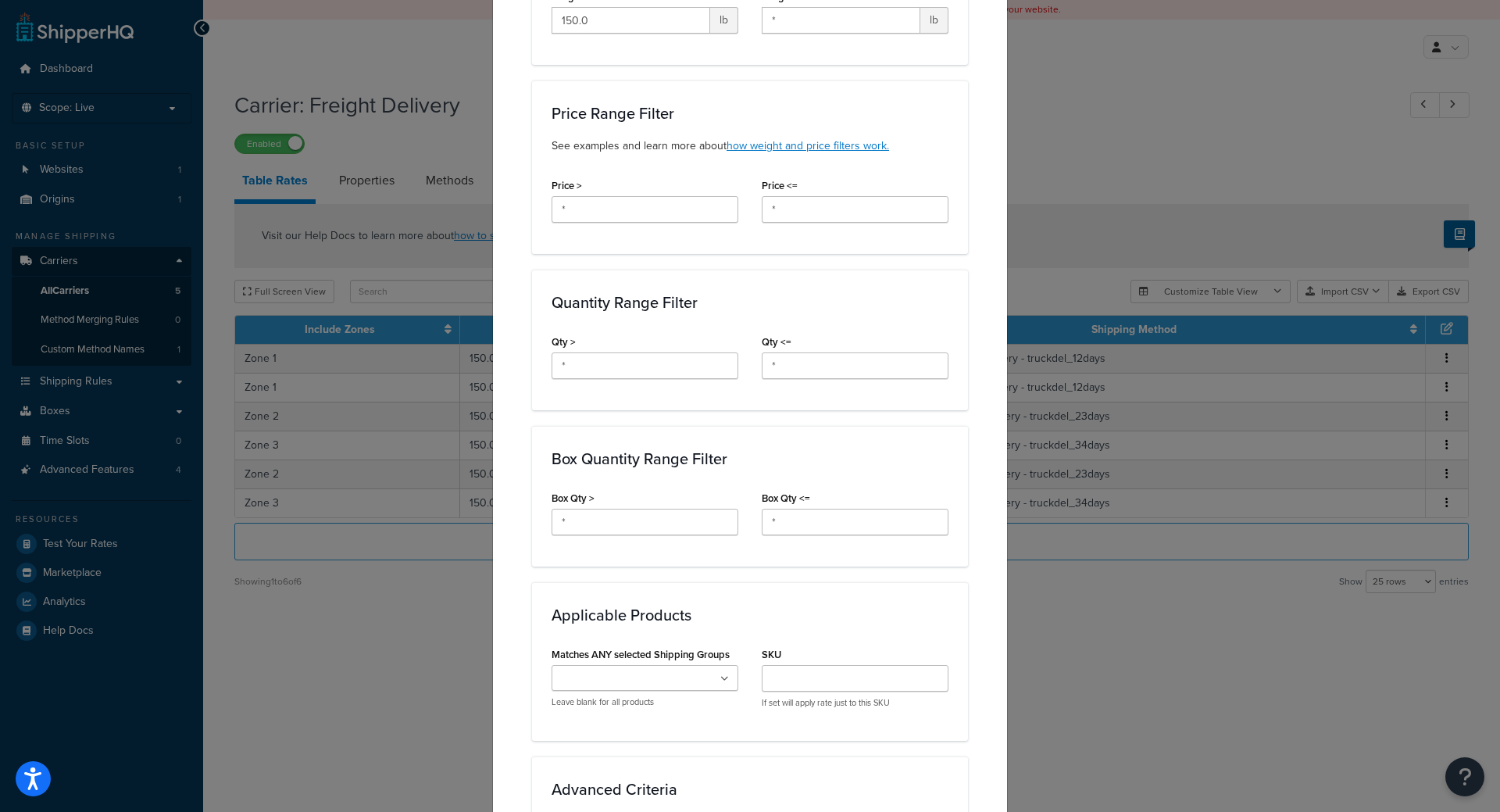
scroll to position [658, 0]
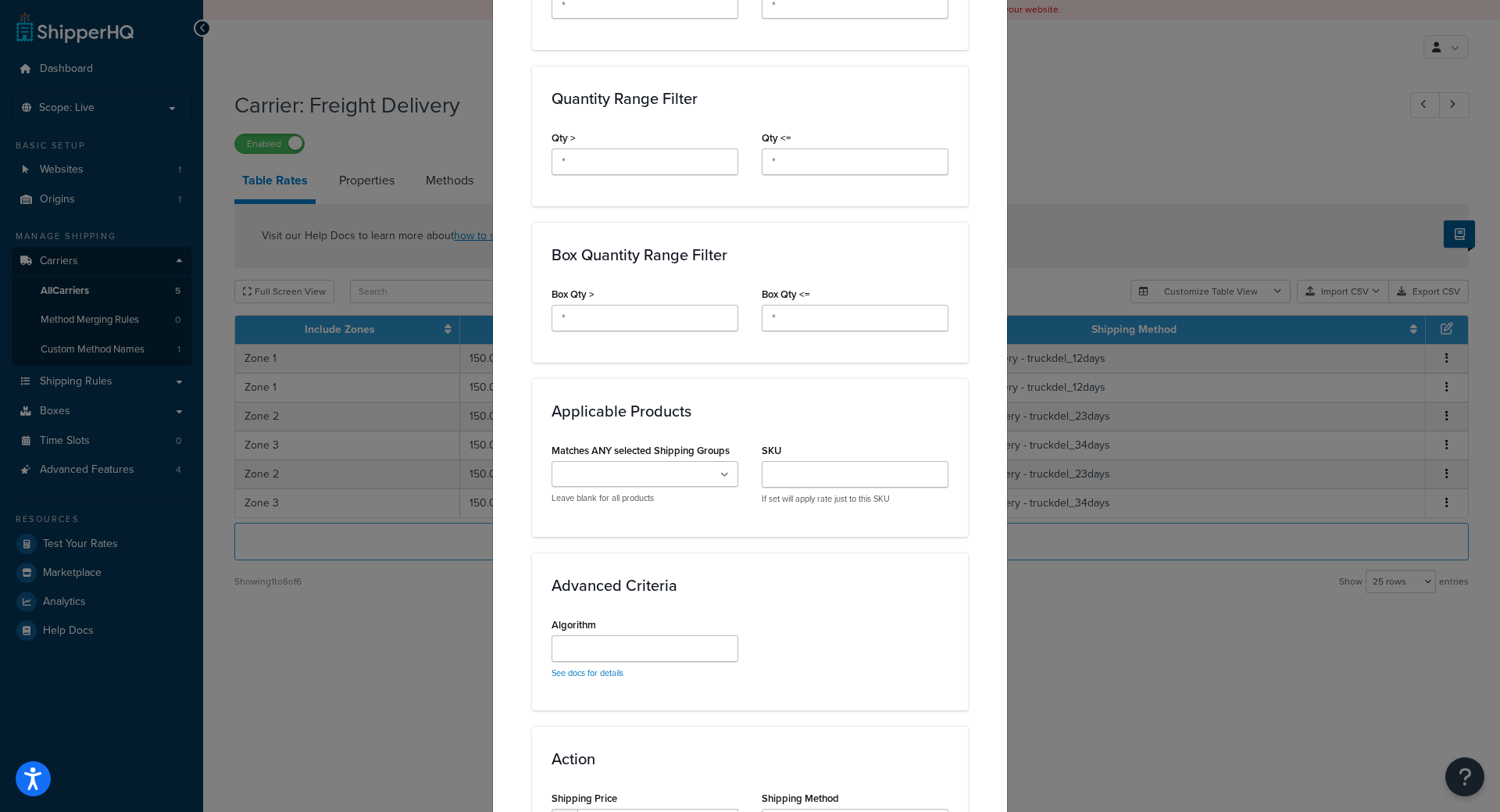
click at [678, 468] on input "Matches ANY selected Shipping Groups" at bounding box center [625, 475] width 138 height 17
click at [1158, 79] on div "Update Table Rate Applicable Zones See examples and learn more about how includ…" at bounding box center [750, 406] width 1500 height 812
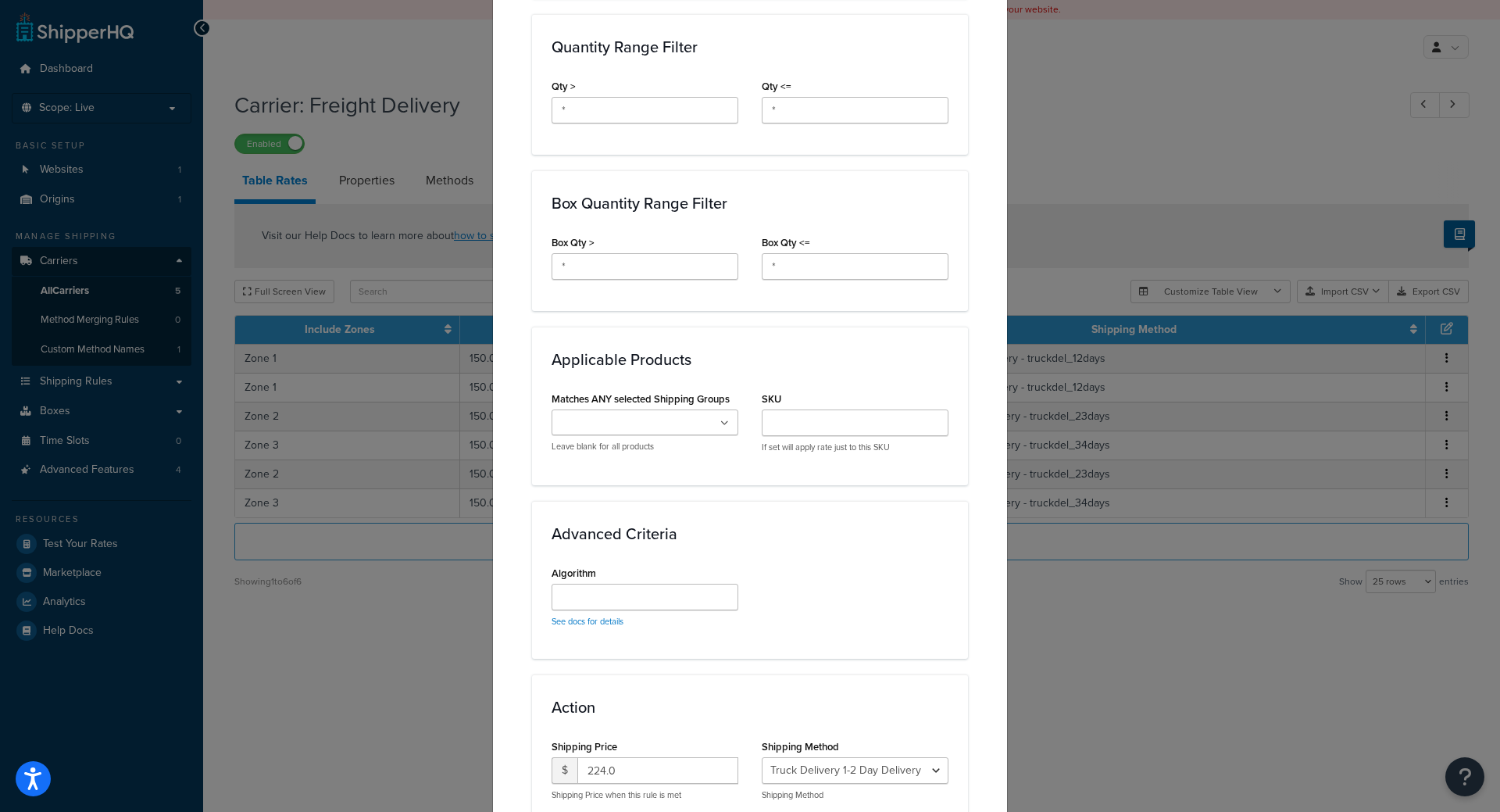
scroll to position [846, 0]
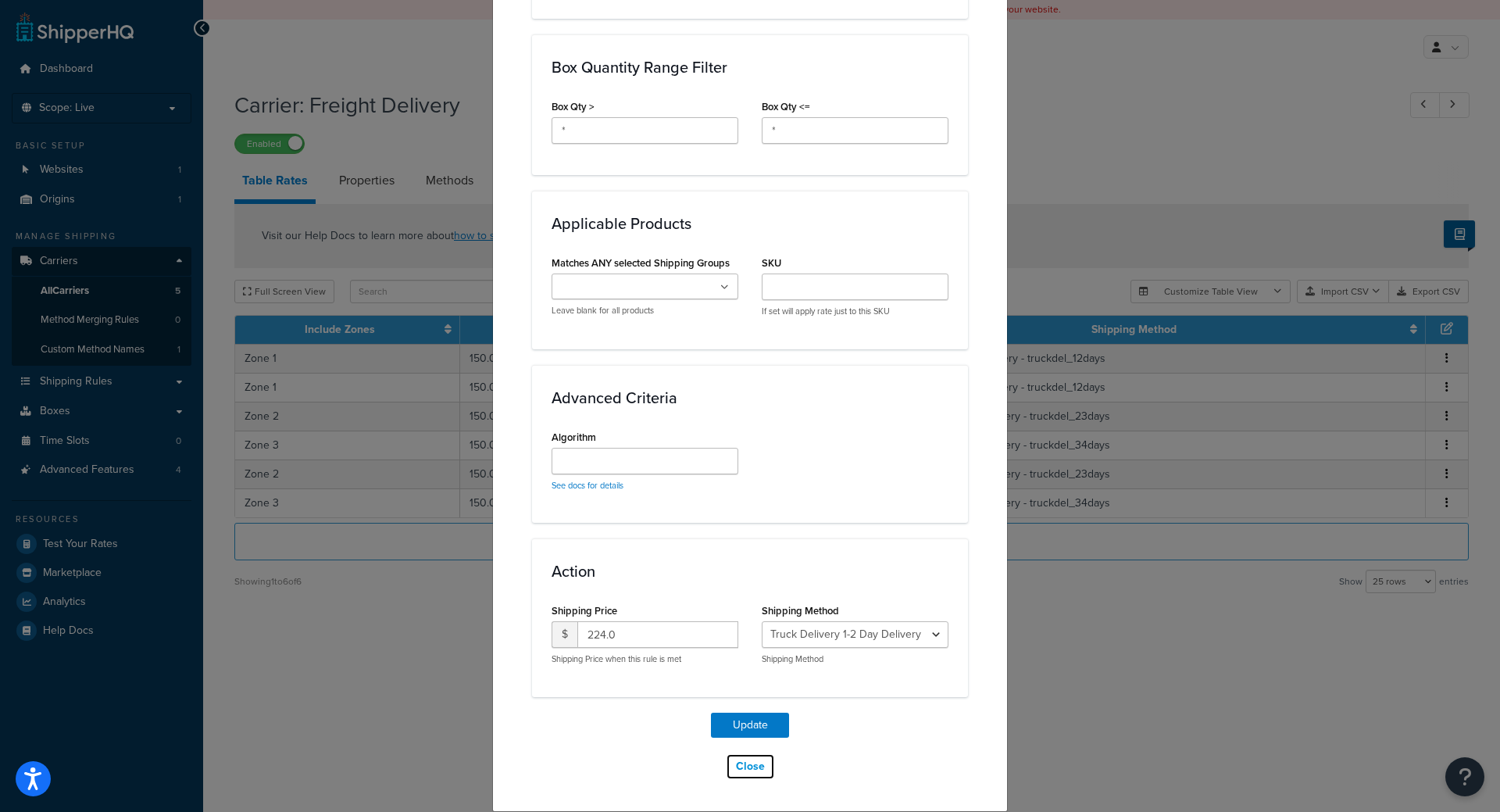
click at [741, 765] on button "Close" at bounding box center [751, 766] width 49 height 26
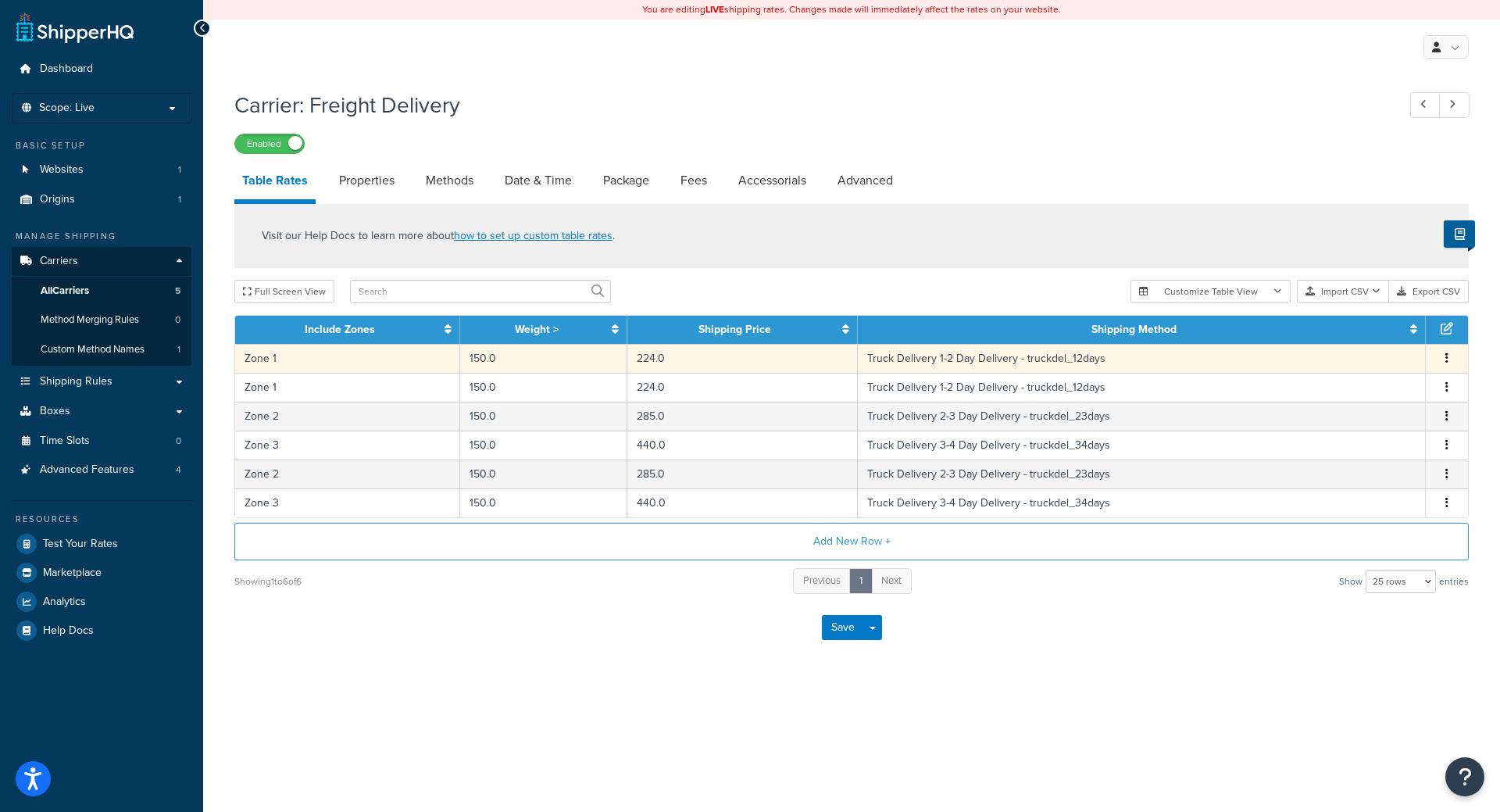
click at [1441, 362] on span "Edit Duplicate Delete" at bounding box center [1447, 358] width 24 height 17
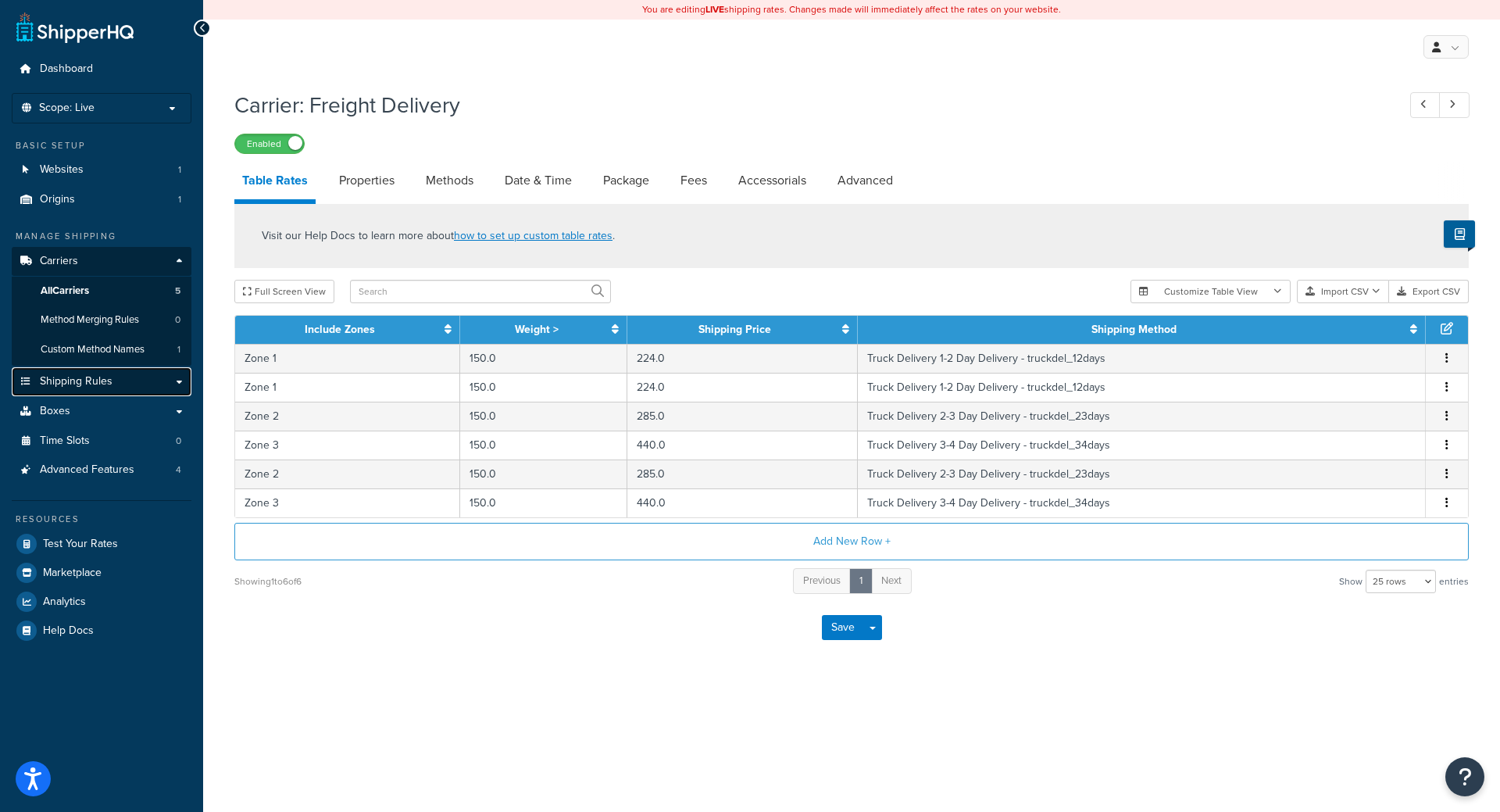
click at [126, 375] on link "Shipping Rules" at bounding box center [101, 382] width 180 height 29
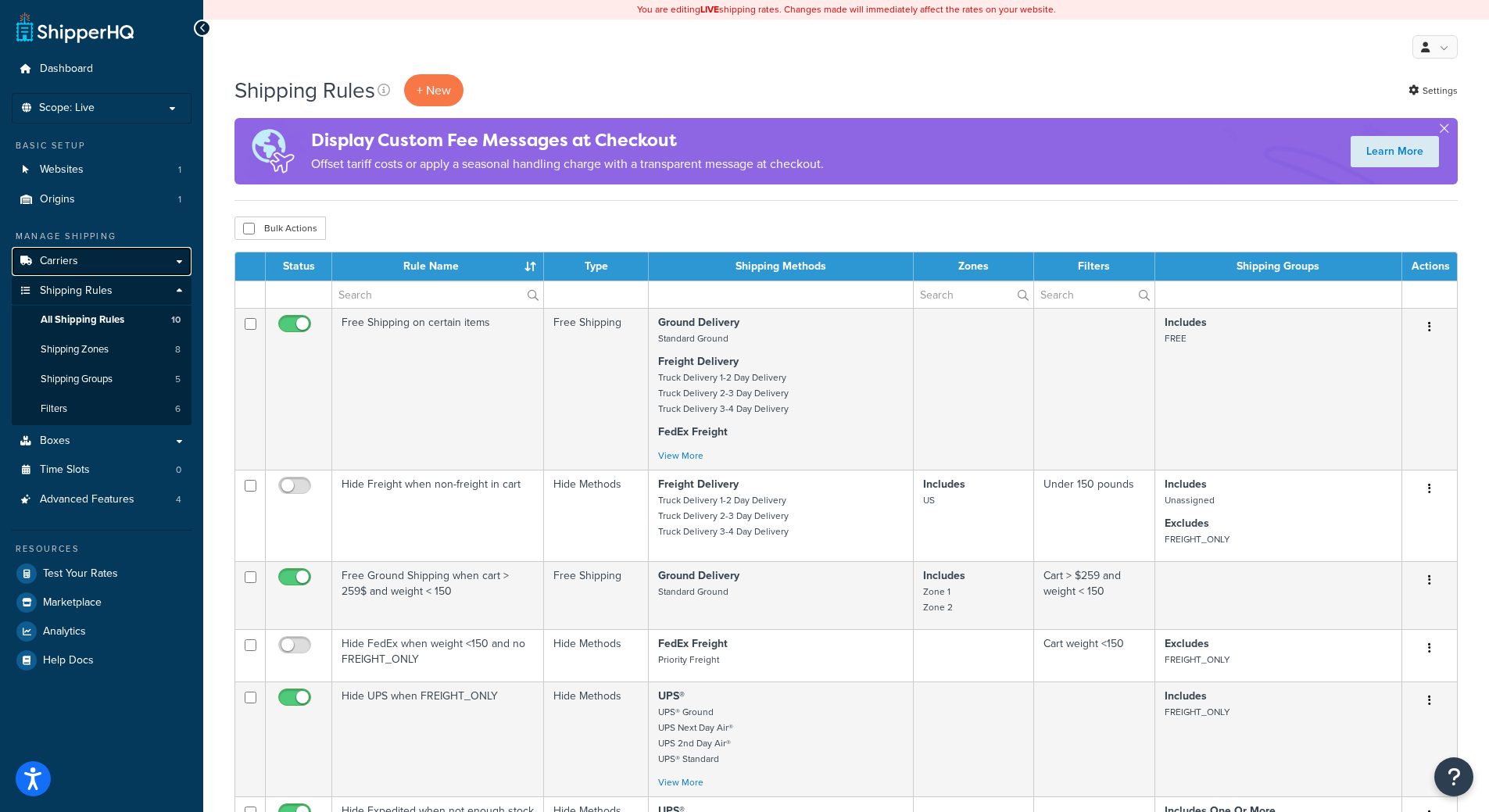
click at [121, 262] on link "Carriers" at bounding box center [101, 261] width 180 height 29
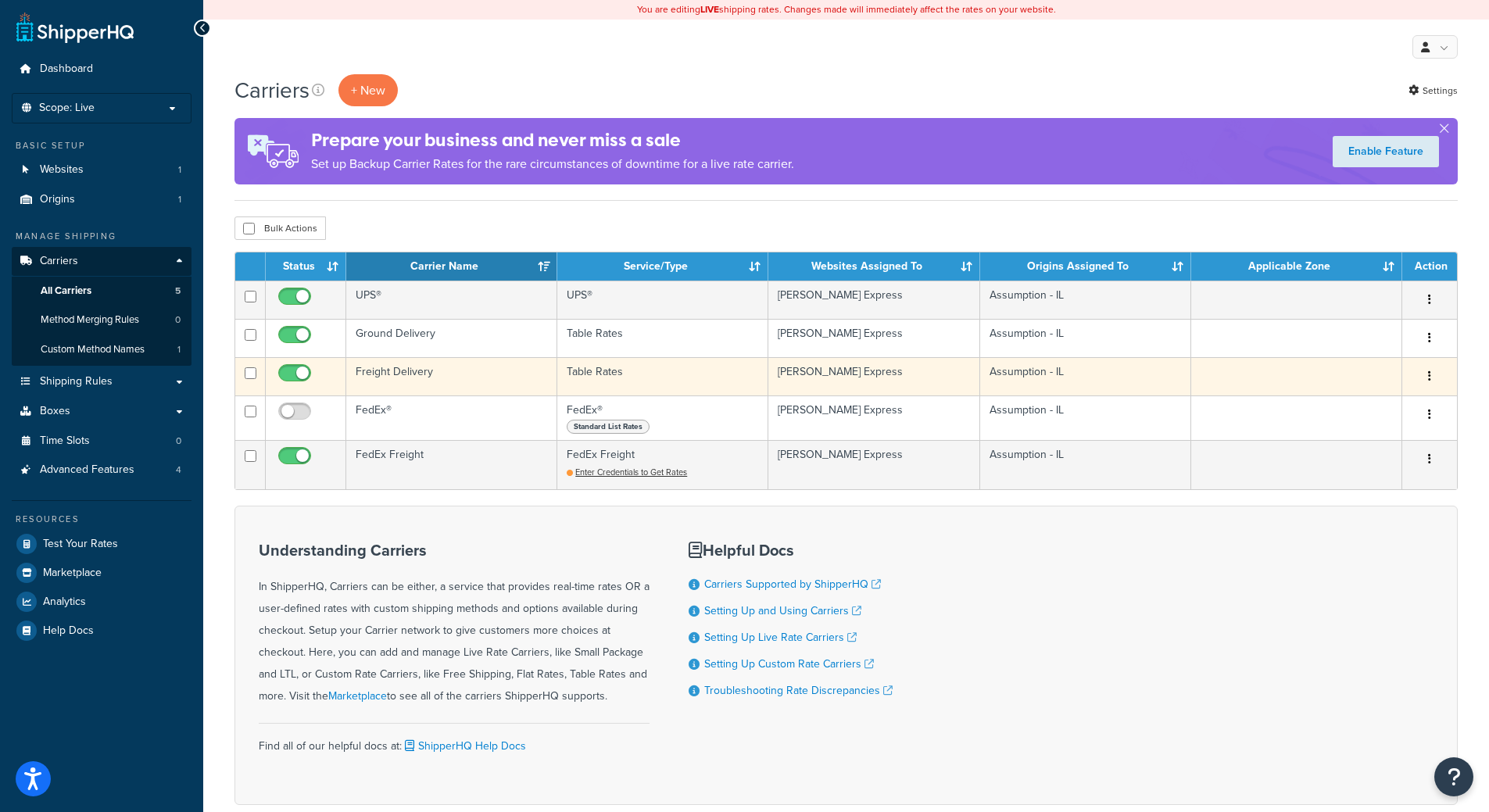
click at [450, 372] on td "Freight Delivery" at bounding box center [451, 376] width 211 height 38
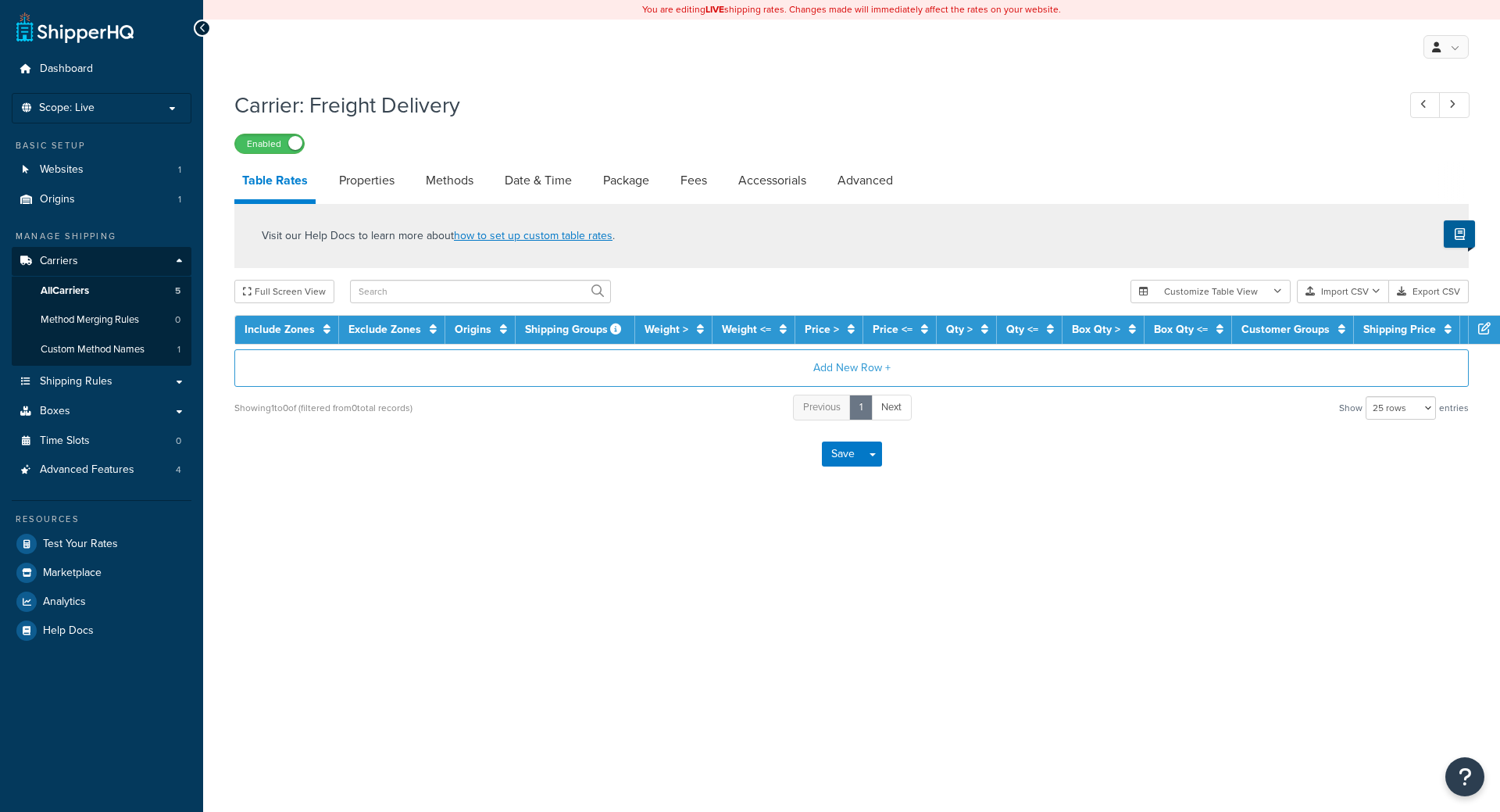
select select "25"
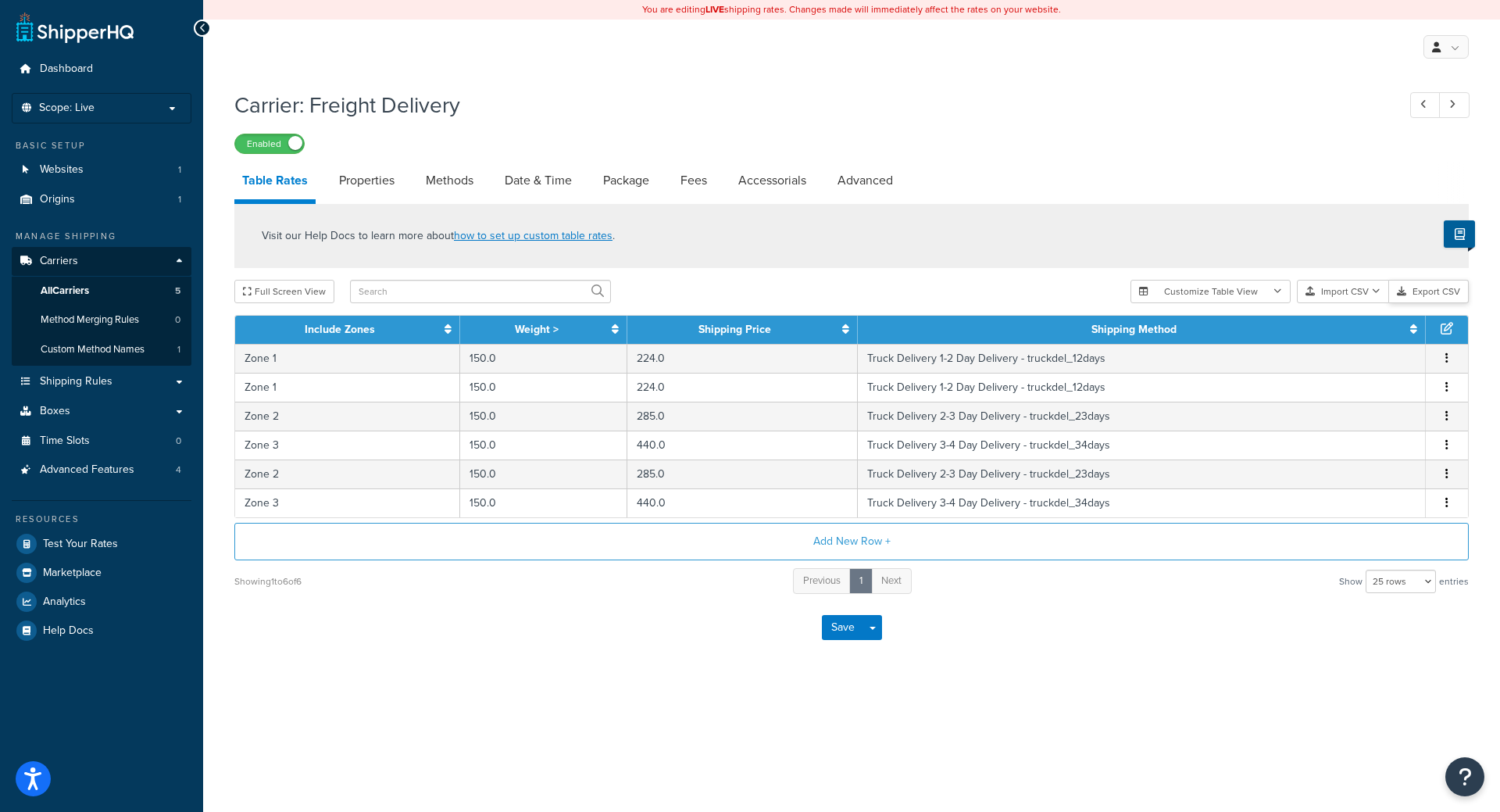
click at [1419, 284] on button "Export CSV" at bounding box center [1429, 291] width 79 height 24
click at [851, 543] on button "Add New Row +" at bounding box center [852, 541] width 1235 height 37
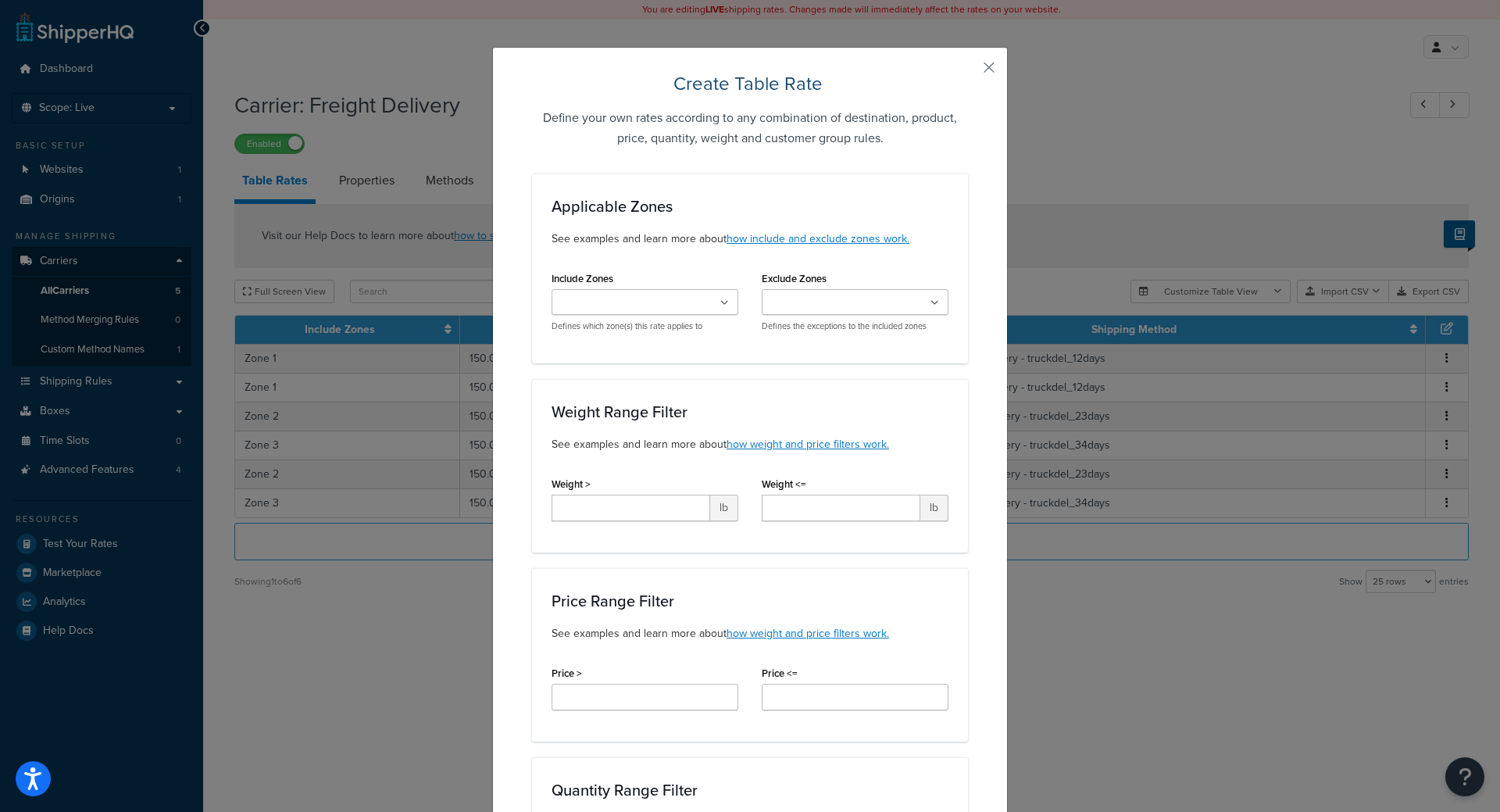
click at [706, 303] on ul at bounding box center [645, 302] width 186 height 26
type input "zone"
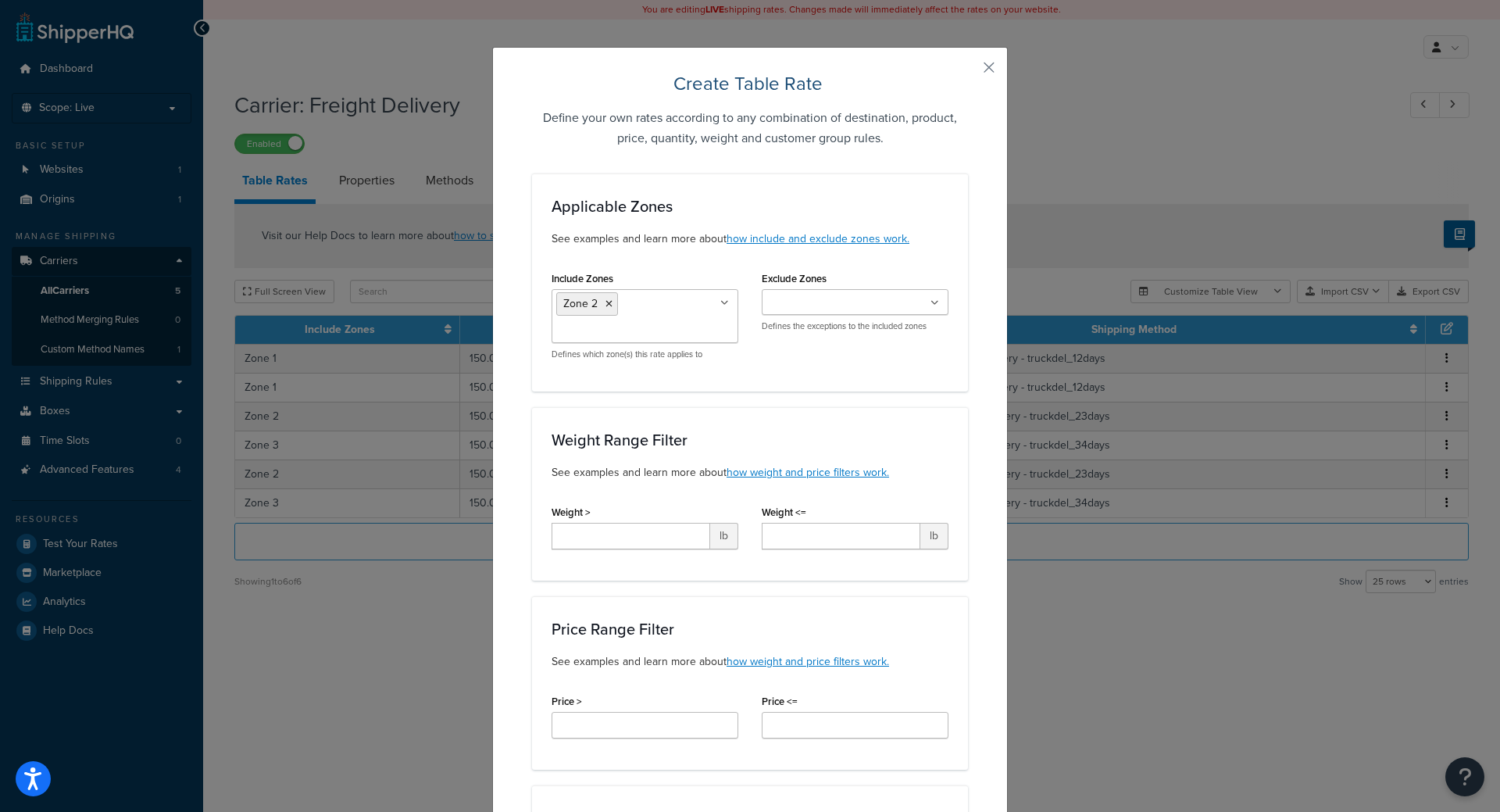
click at [894, 316] on div "US 48 US APO US Zone 3 Zone 1 Zone 2 Canada US POBox Defines the exceptions to …" at bounding box center [855, 311] width 186 height 43
click at [890, 304] on input "Exclude Zones" at bounding box center [835, 302] width 138 height 17
click at [908, 284] on div "Exclude Zones US 48 US APO US Zone 3 Zone 1 Zone 2 Canada US POBox Defines the …" at bounding box center [855, 300] width 186 height 65
click at [1446, 351] on div "Create Table Rate Define your own rates according to any combination of destina…" at bounding box center [750, 406] width 1500 height 812
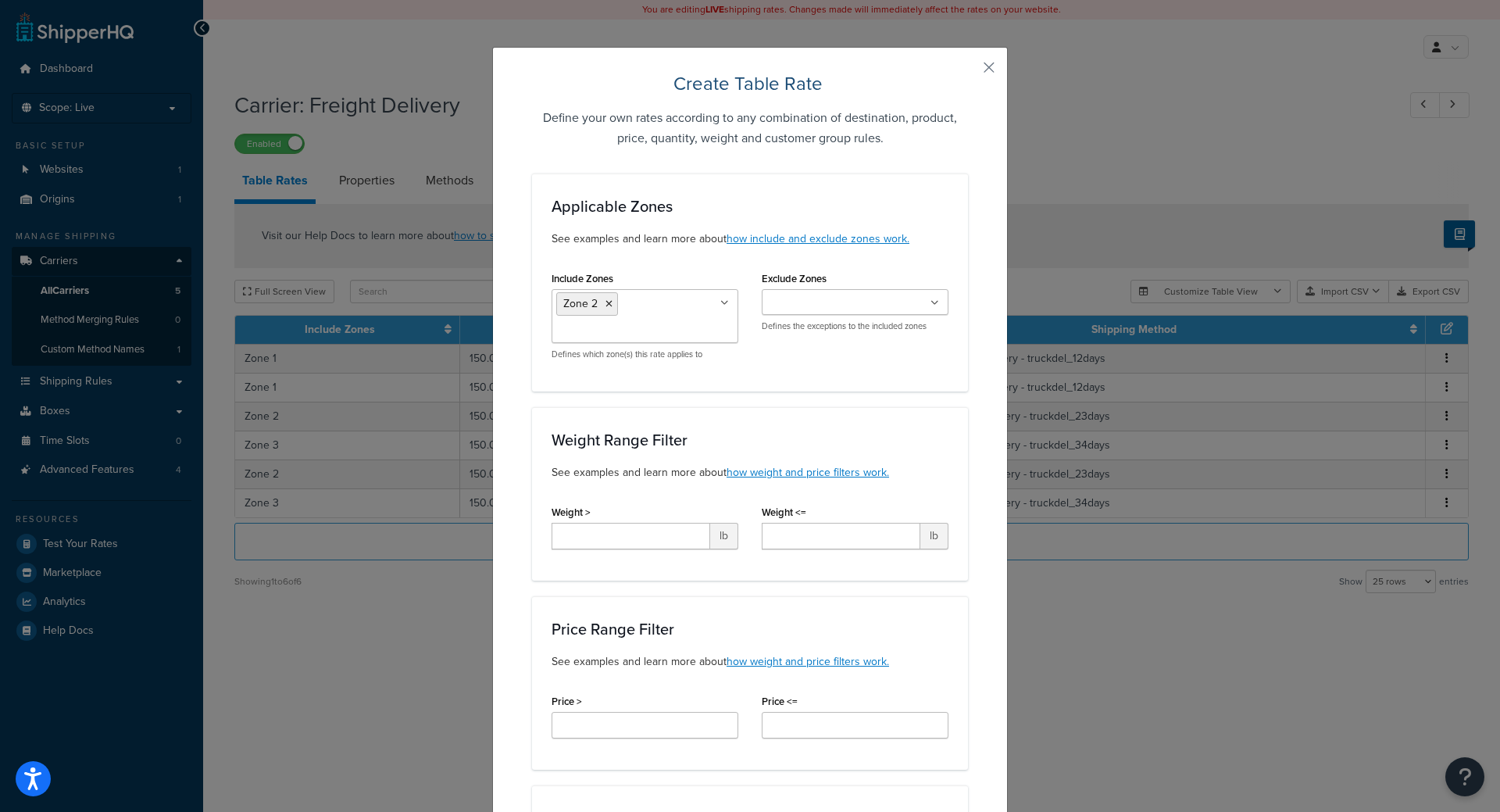
click at [968, 71] on button "button" at bounding box center [967, 73] width 4 height 4
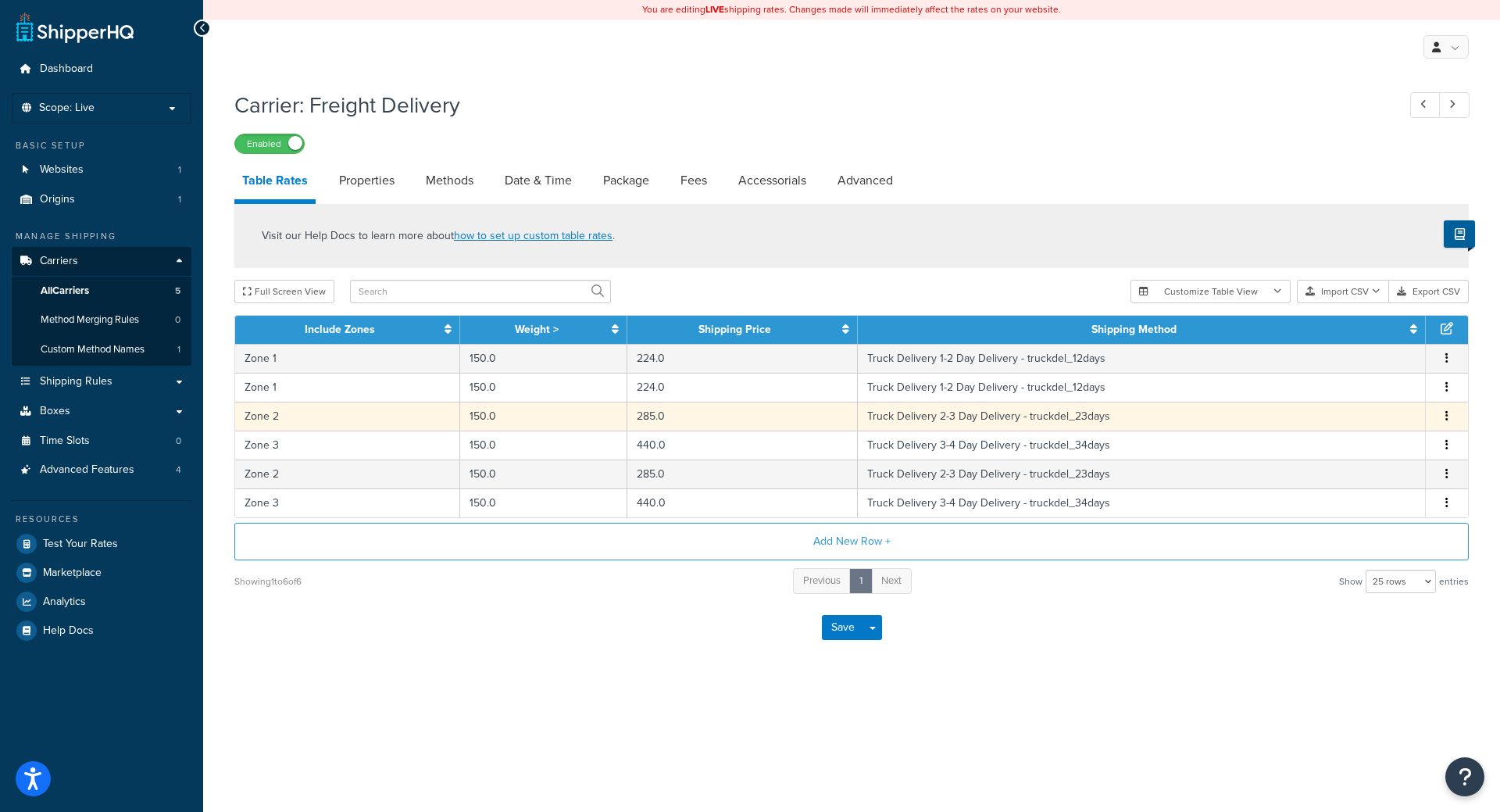
click at [1450, 409] on button "button" at bounding box center [1447, 417] width 13 height 17
click at [1355, 418] on div "Duplicate" at bounding box center [1367, 417] width 111 height 32
select select "14775"
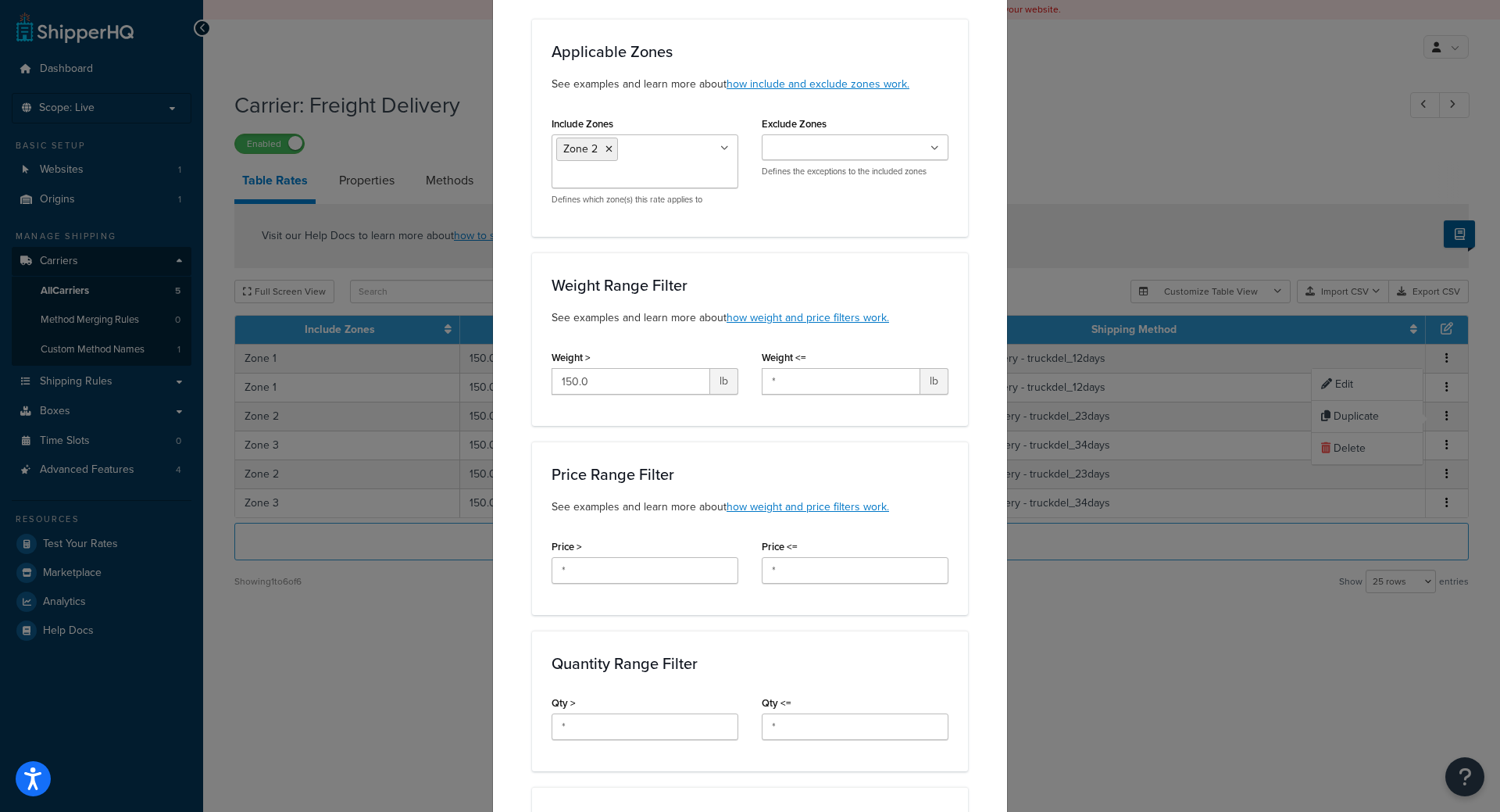
scroll to position [187, 0]
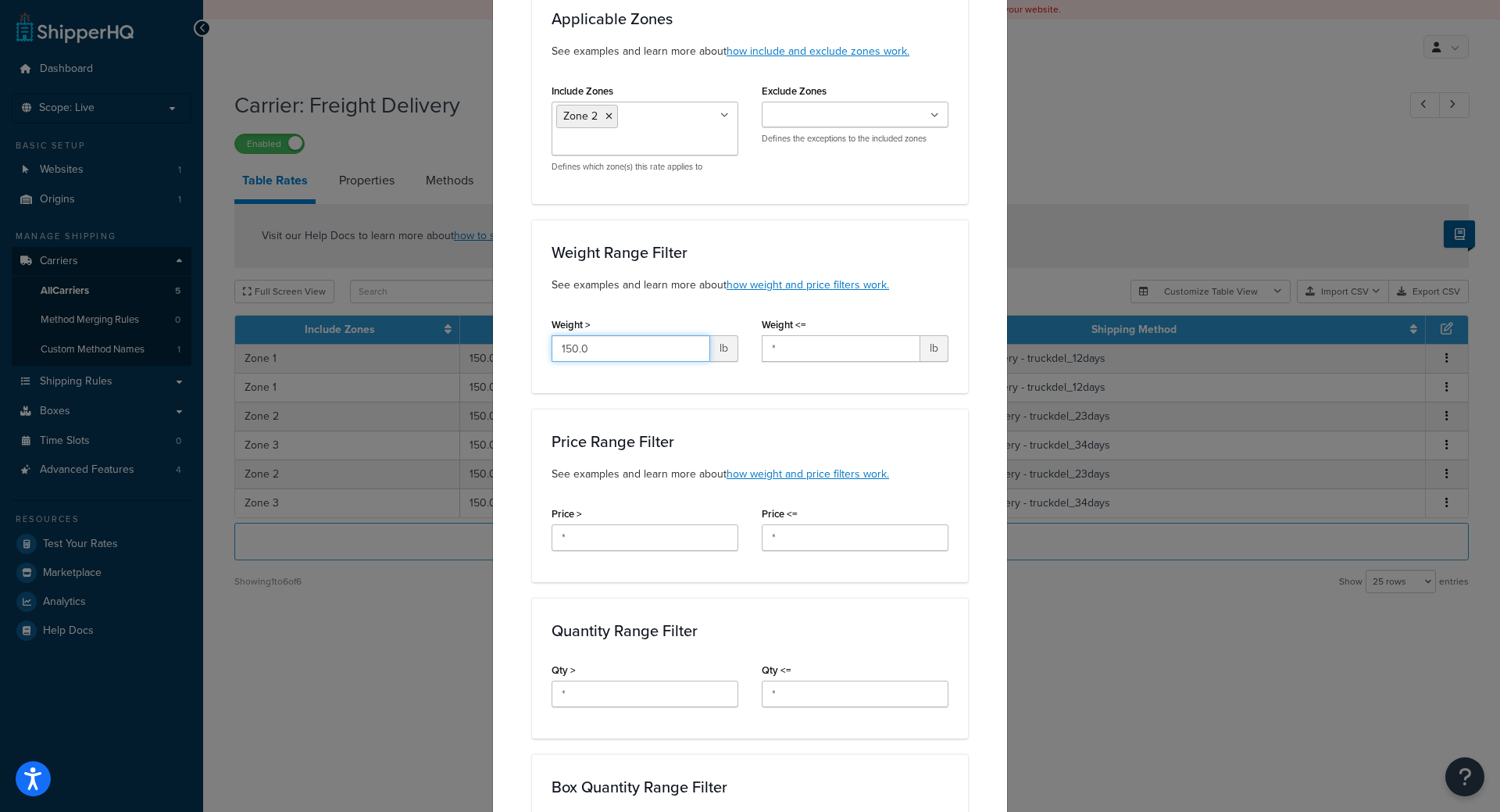
drag, startPoint x: 632, startPoint y: 354, endPoint x: 546, endPoint y: 345, distance: 86.5
click at [552, 347] on input "150.0" at bounding box center [631, 348] width 159 height 26
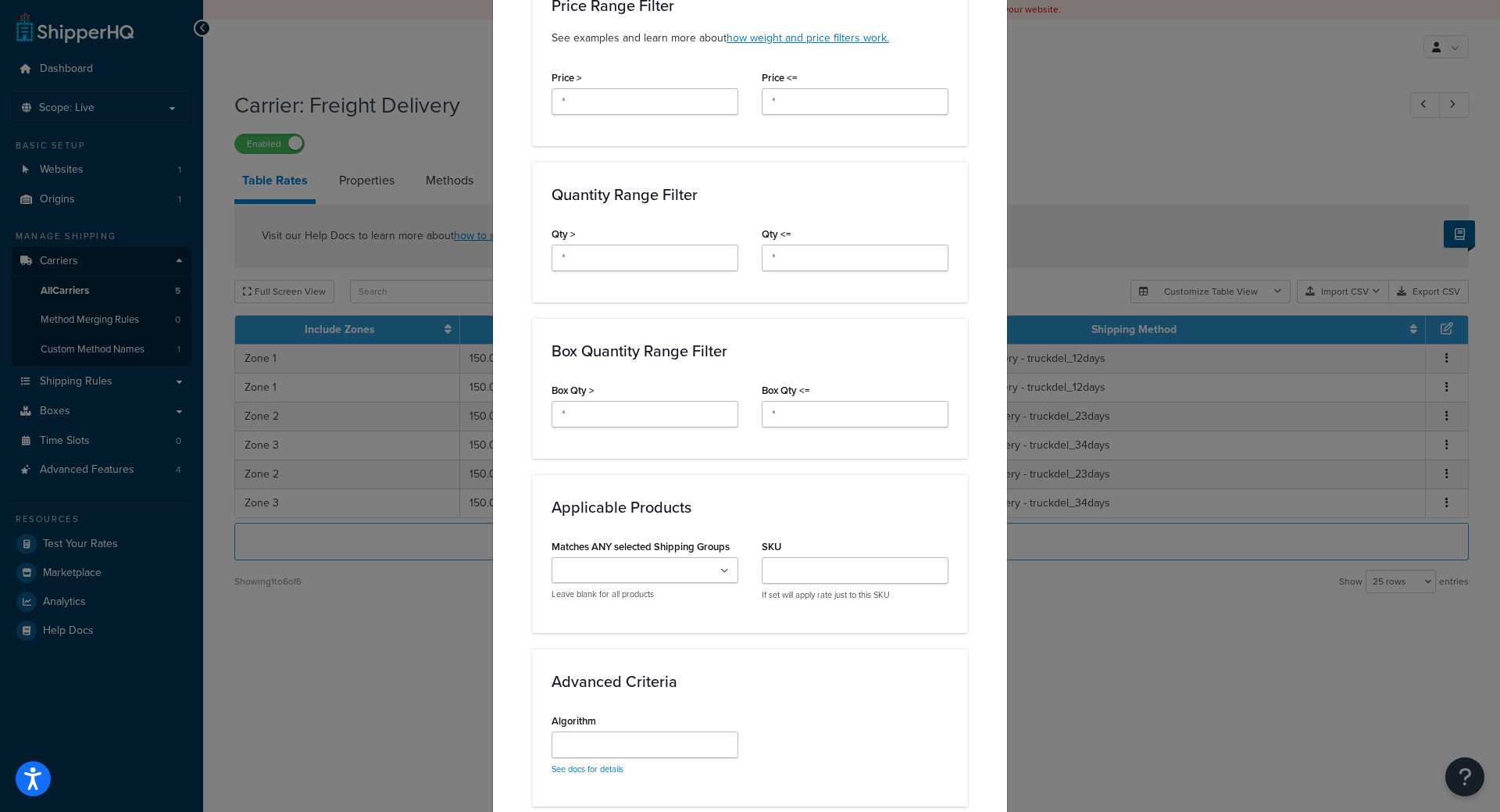
scroll to position [657, 0]
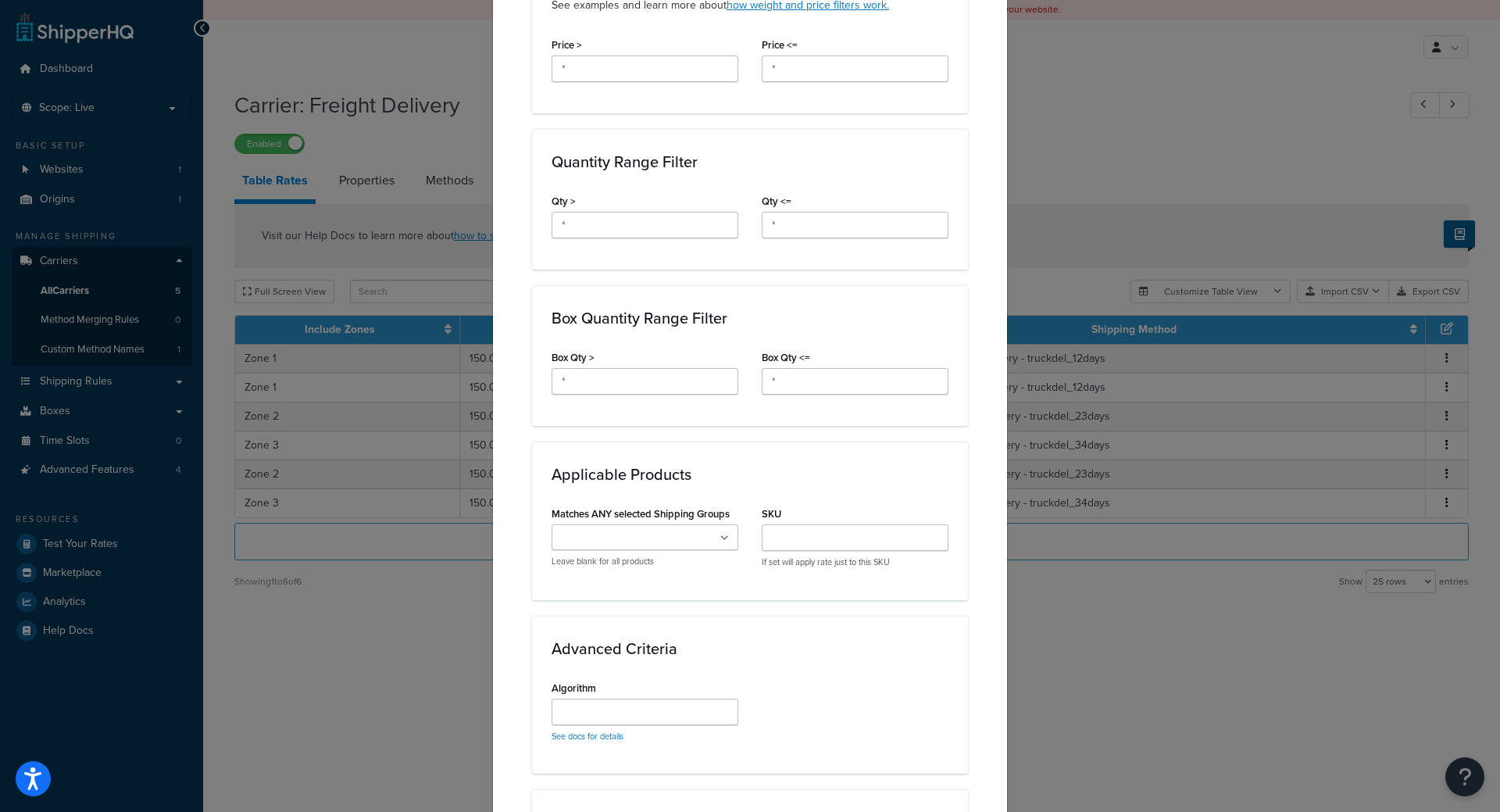
type input "*"
click at [713, 533] on ul at bounding box center [645, 537] width 186 height 26
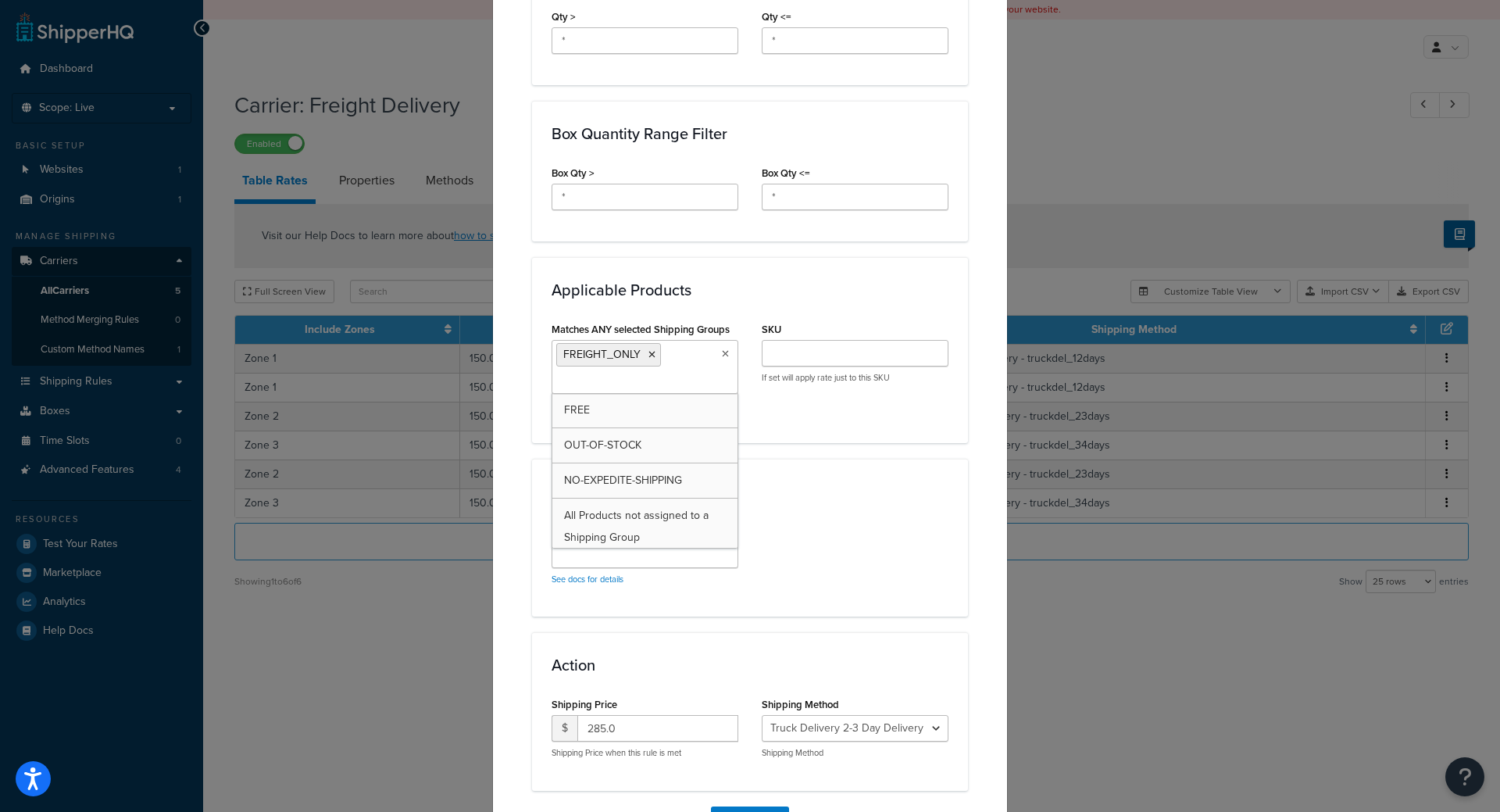
scroll to position [844, 0]
click at [798, 423] on div "Applicable Products Matches ANY selected Shipping Groups FREIGHT_ONLY FREE OUT-…" at bounding box center [750, 346] width 436 height 185
click at [815, 418] on div "Matches ANY selected Shipping Groups FREIGHT_ONLY FREE OUT-OF-STOCK NO-EXPEDITE…" at bounding box center [750, 367] width 420 height 105
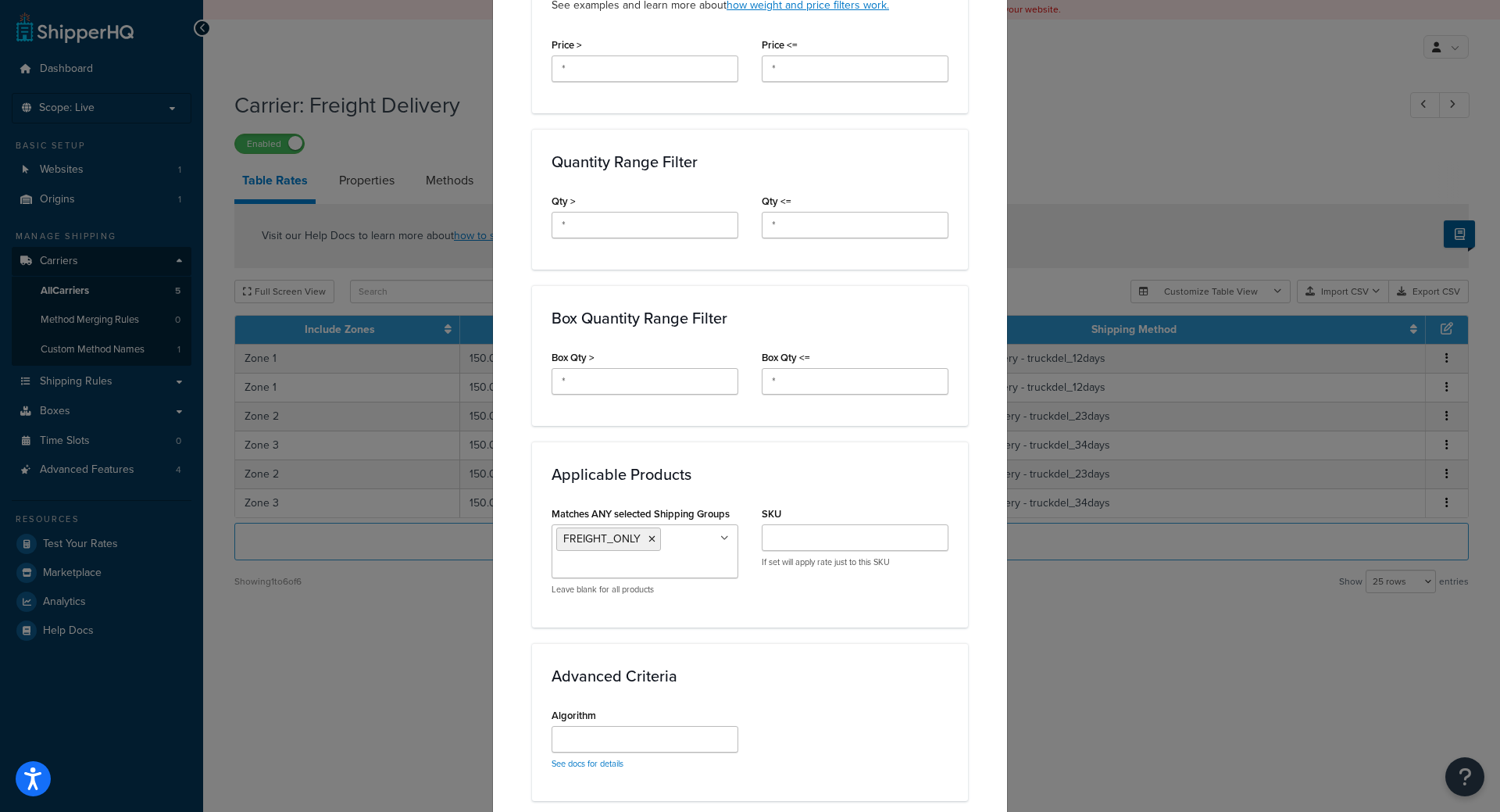
scroll to position [934, 0]
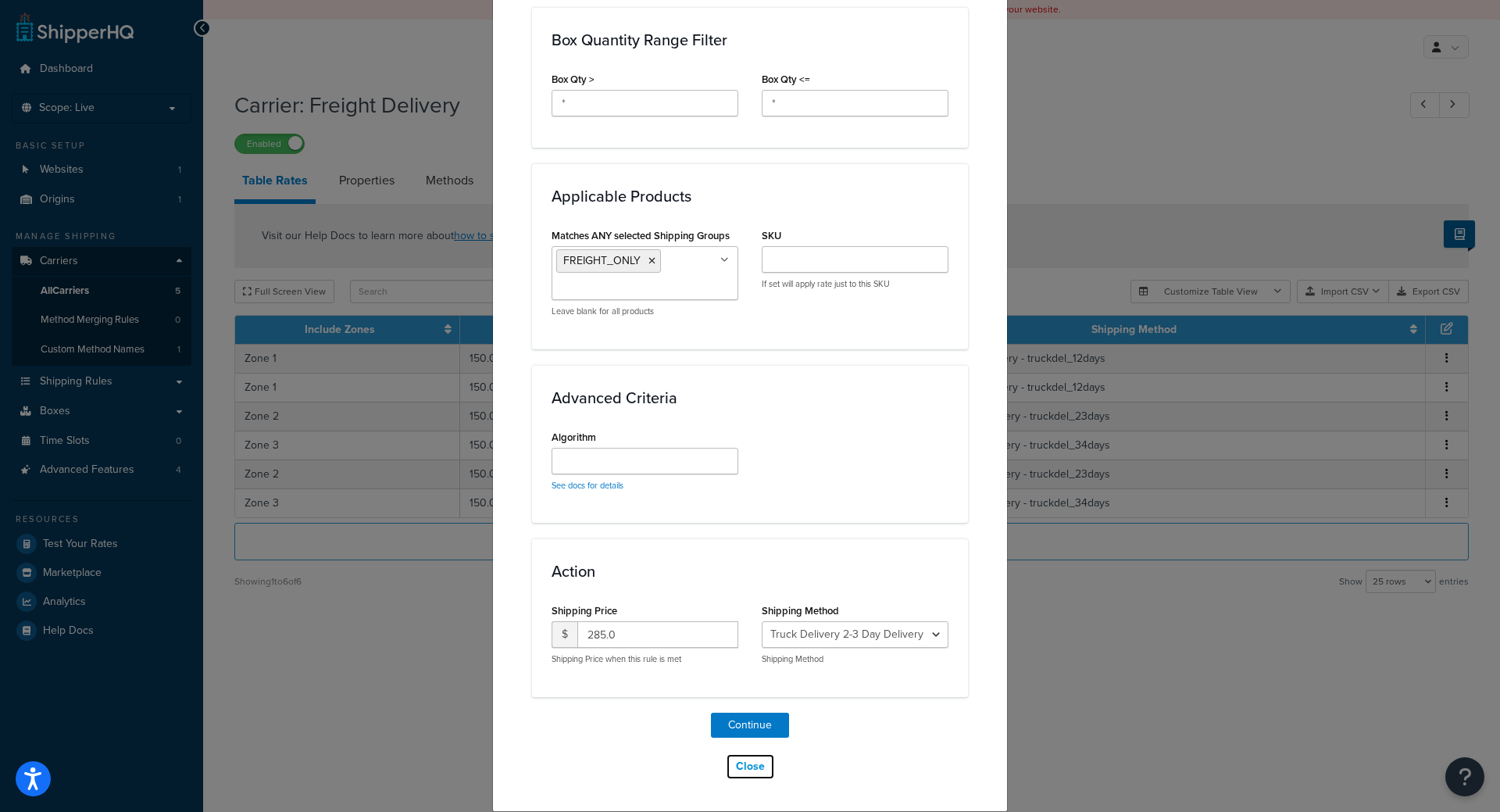
click at [738, 765] on button "Close" at bounding box center [751, 766] width 49 height 26
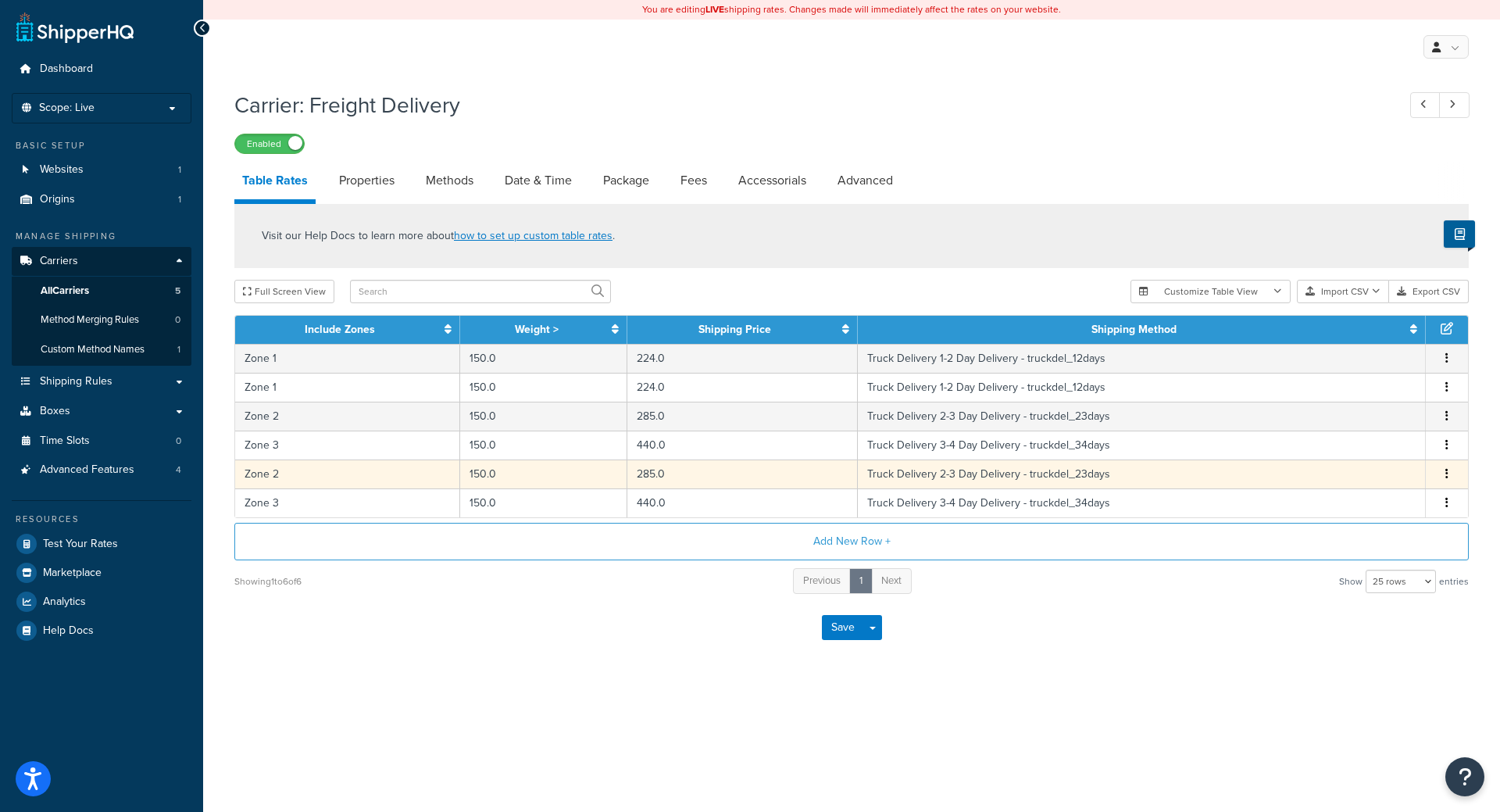
click at [587, 478] on td "150.0" at bounding box center [544, 474] width 167 height 29
select select "14775"
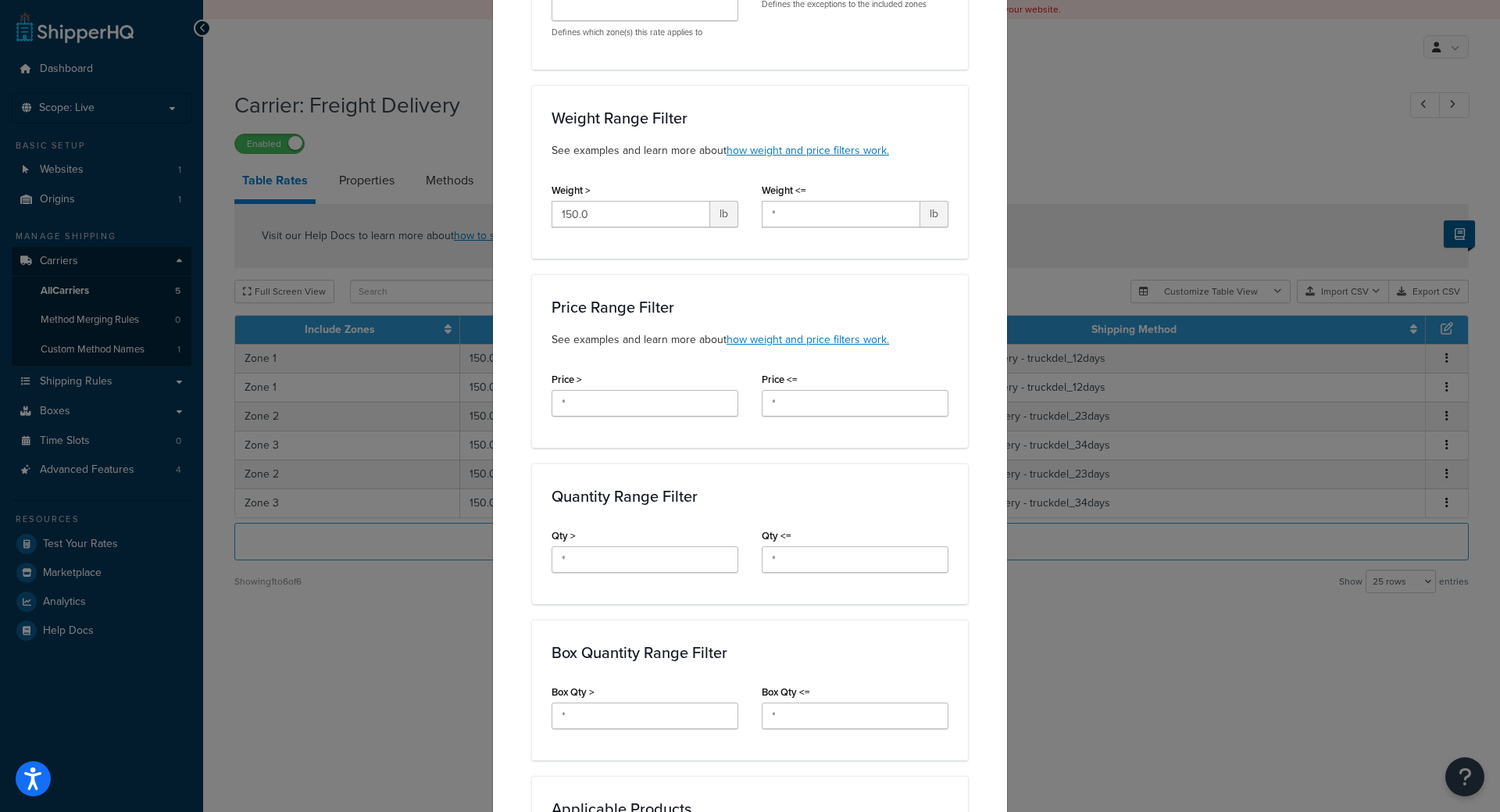
scroll to position [189, 0]
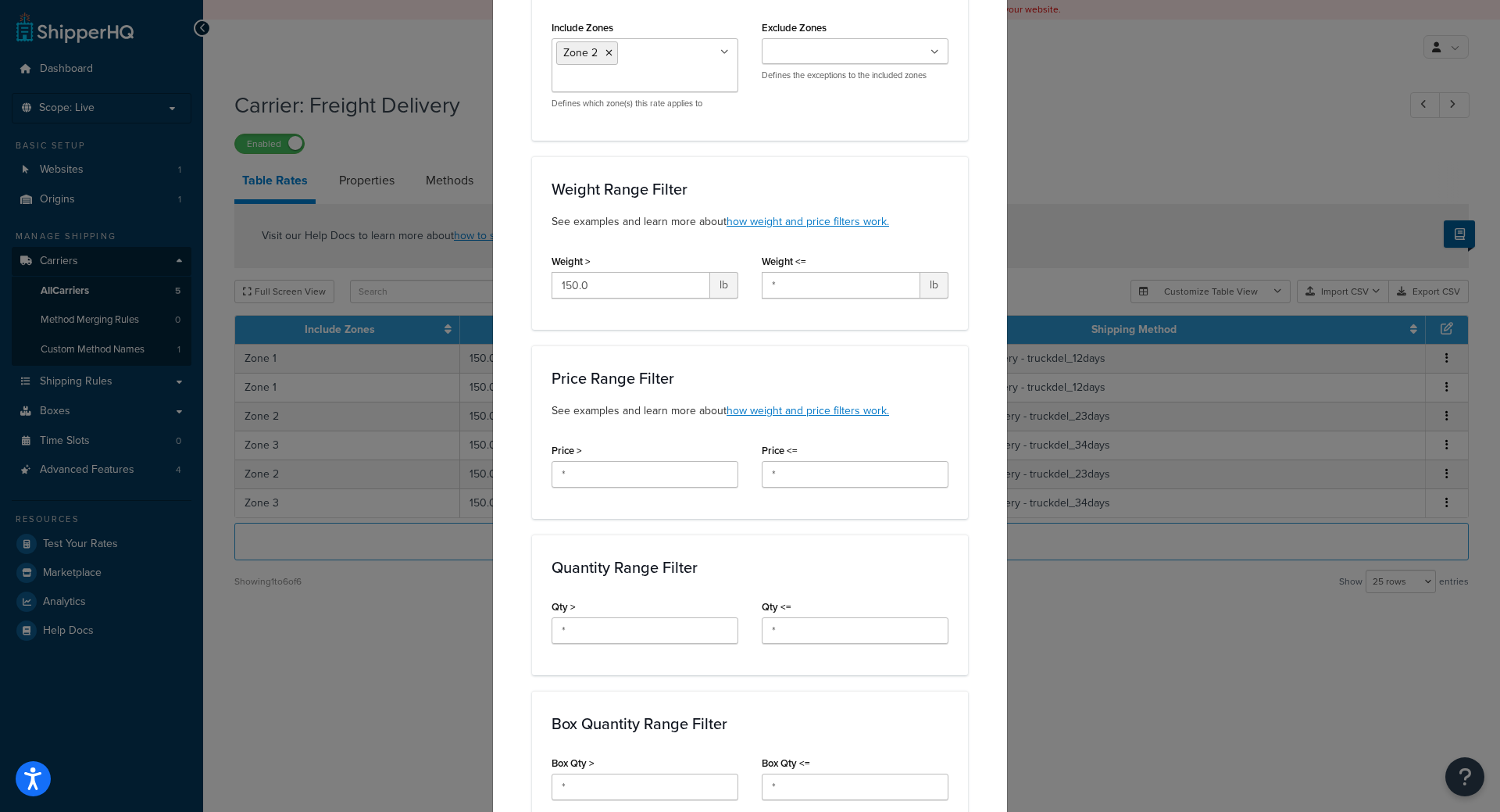
click at [343, 670] on div "Update Table Rate Applicable Zones See examples and learn more about how includ…" at bounding box center [750, 406] width 1500 height 812
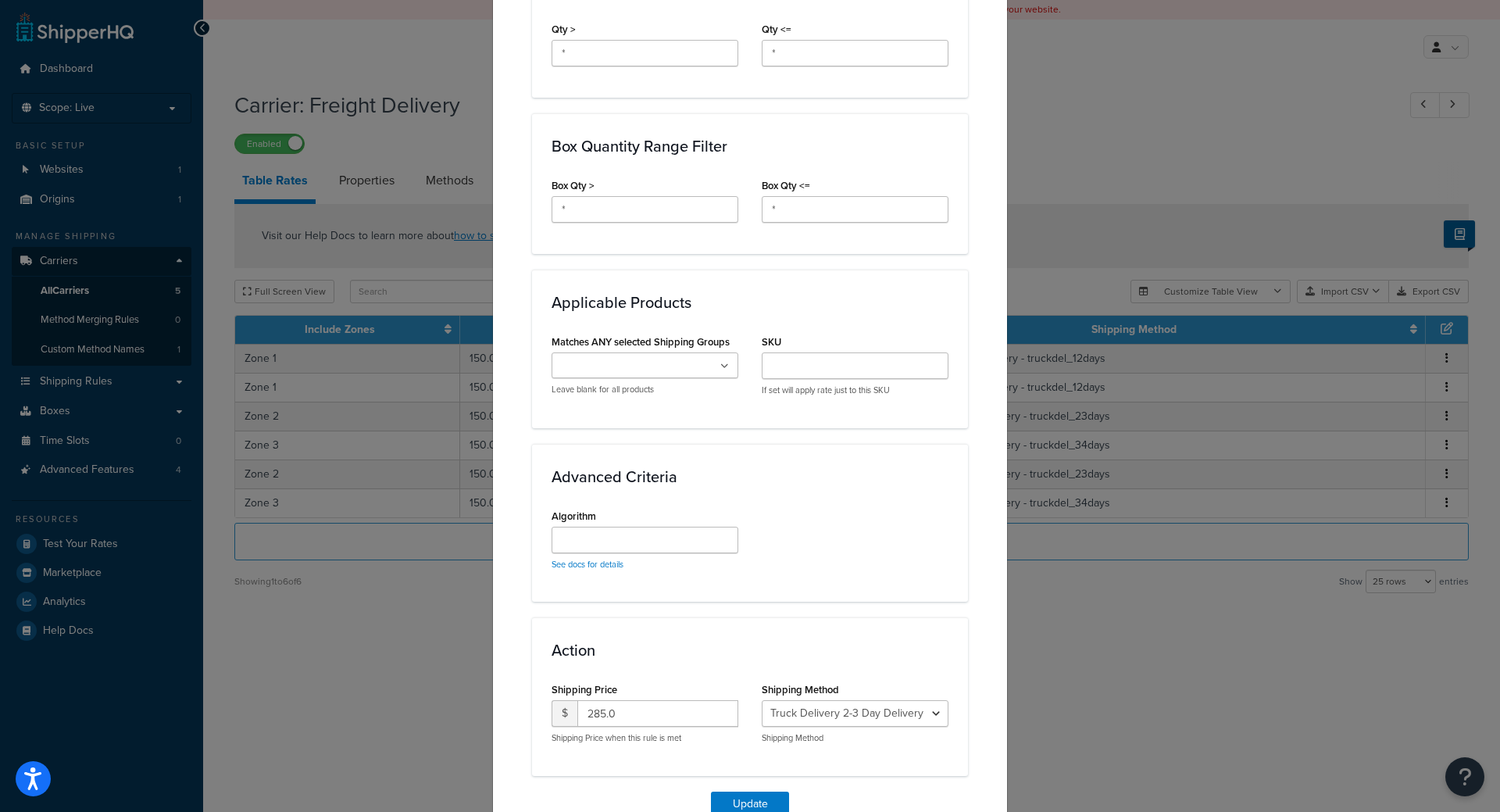
scroll to position [846, 0]
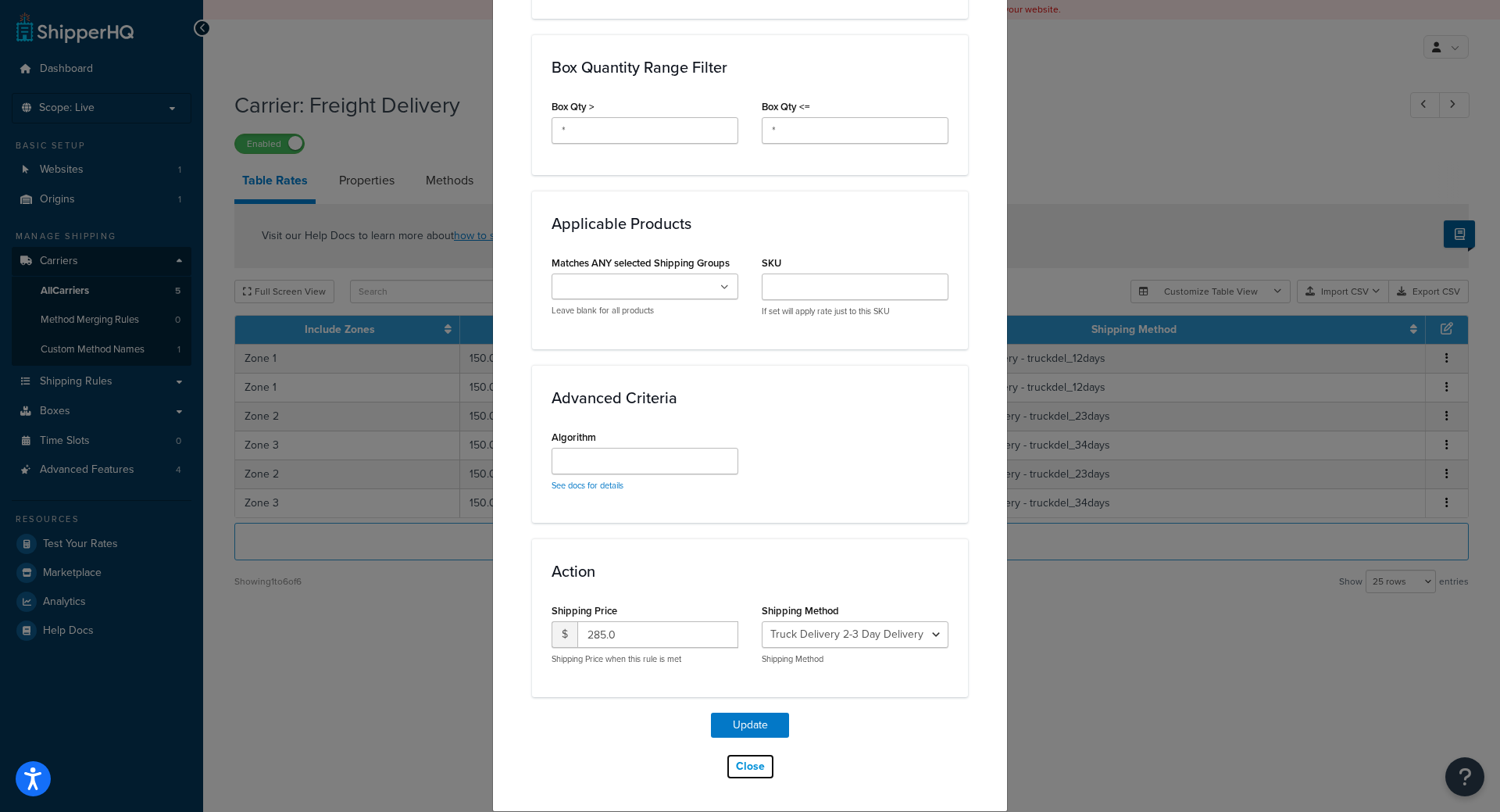
click at [755, 775] on button "Close" at bounding box center [751, 766] width 49 height 26
click at [754, 774] on button "Close" at bounding box center [751, 766] width 49 height 26
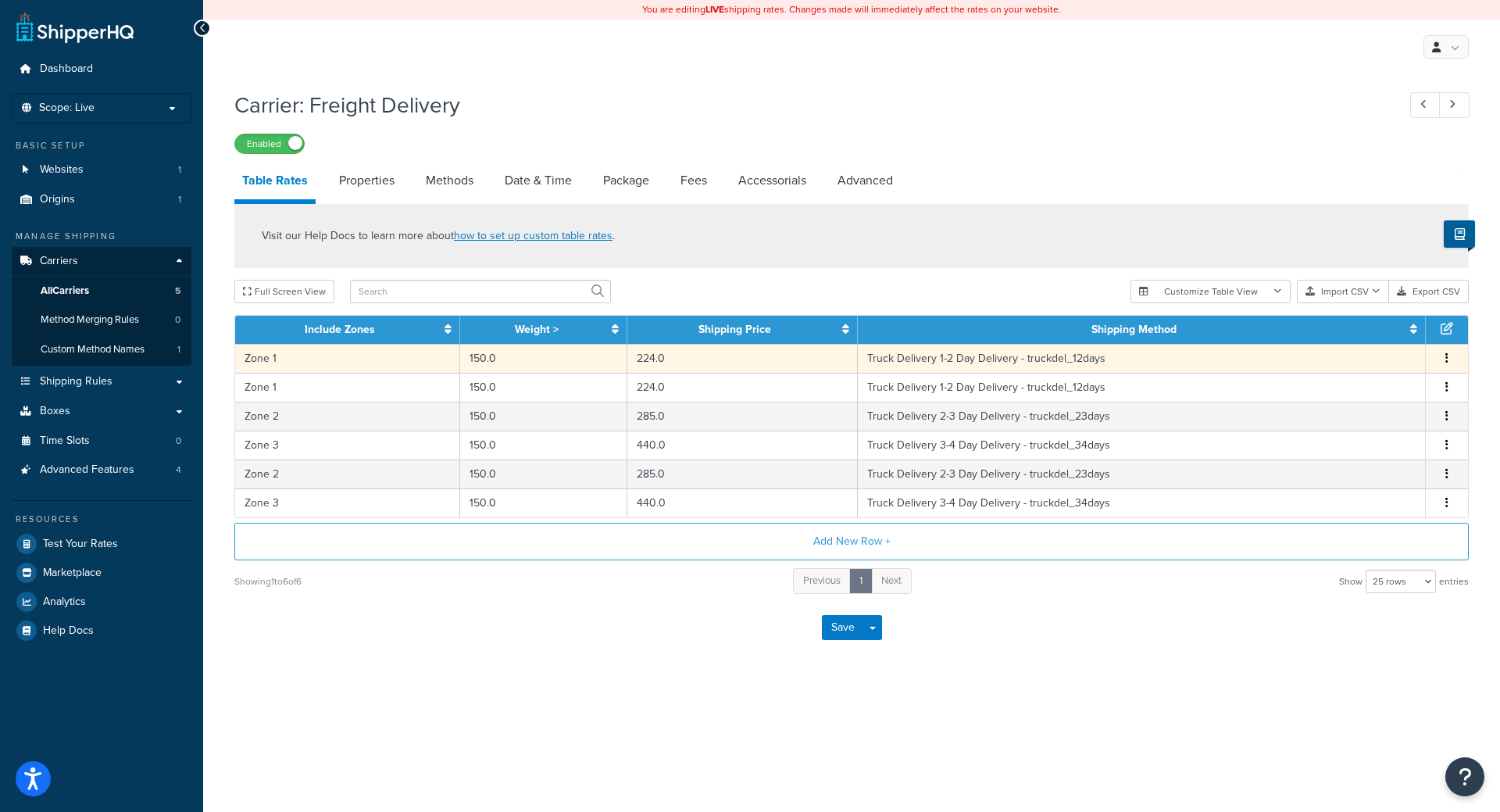
click at [1450, 358] on button "button" at bounding box center [1447, 358] width 13 height 17
click at [1368, 331] on div "Edit" at bounding box center [1367, 326] width 111 height 32
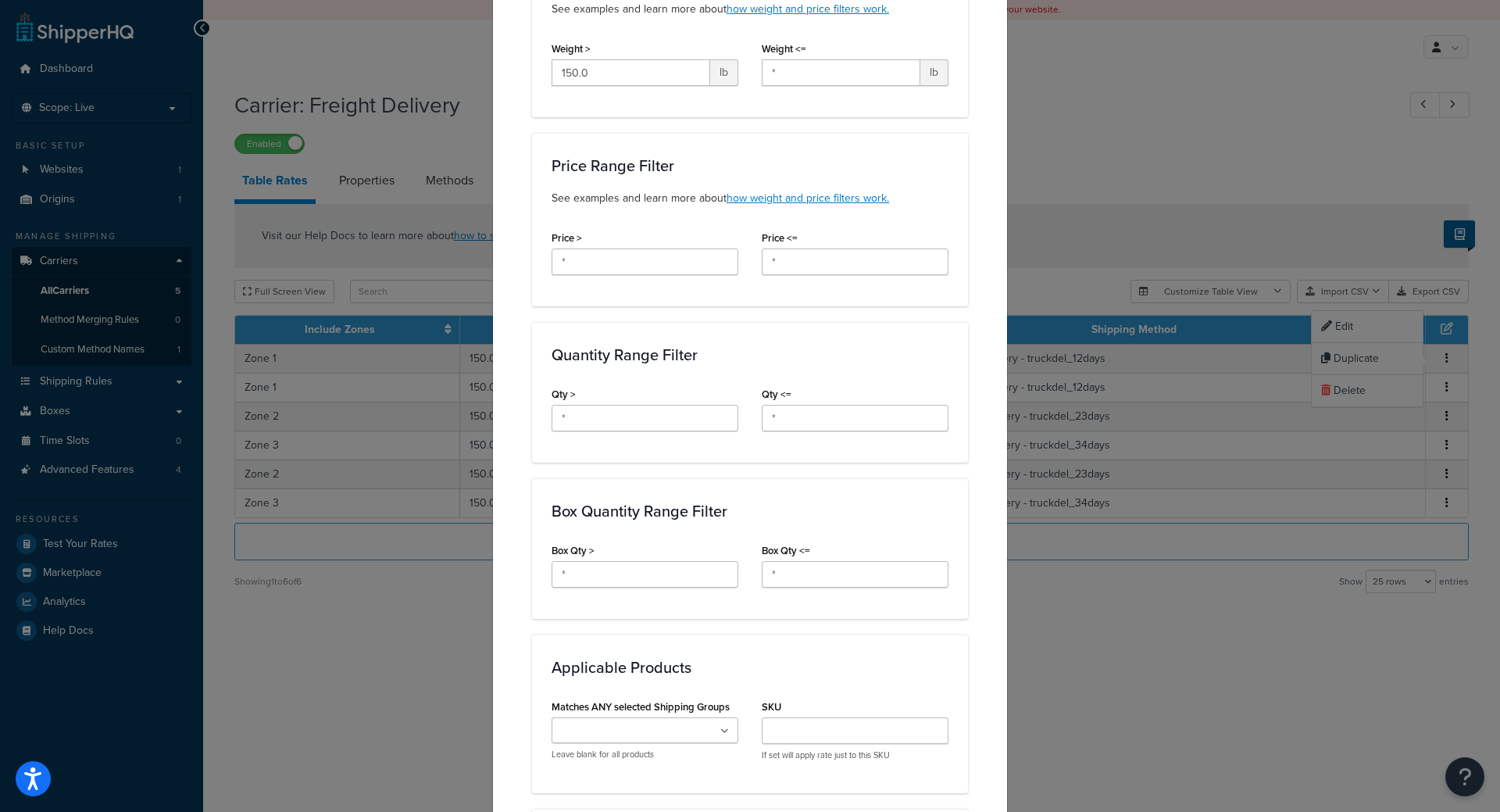
scroll to position [563, 0]
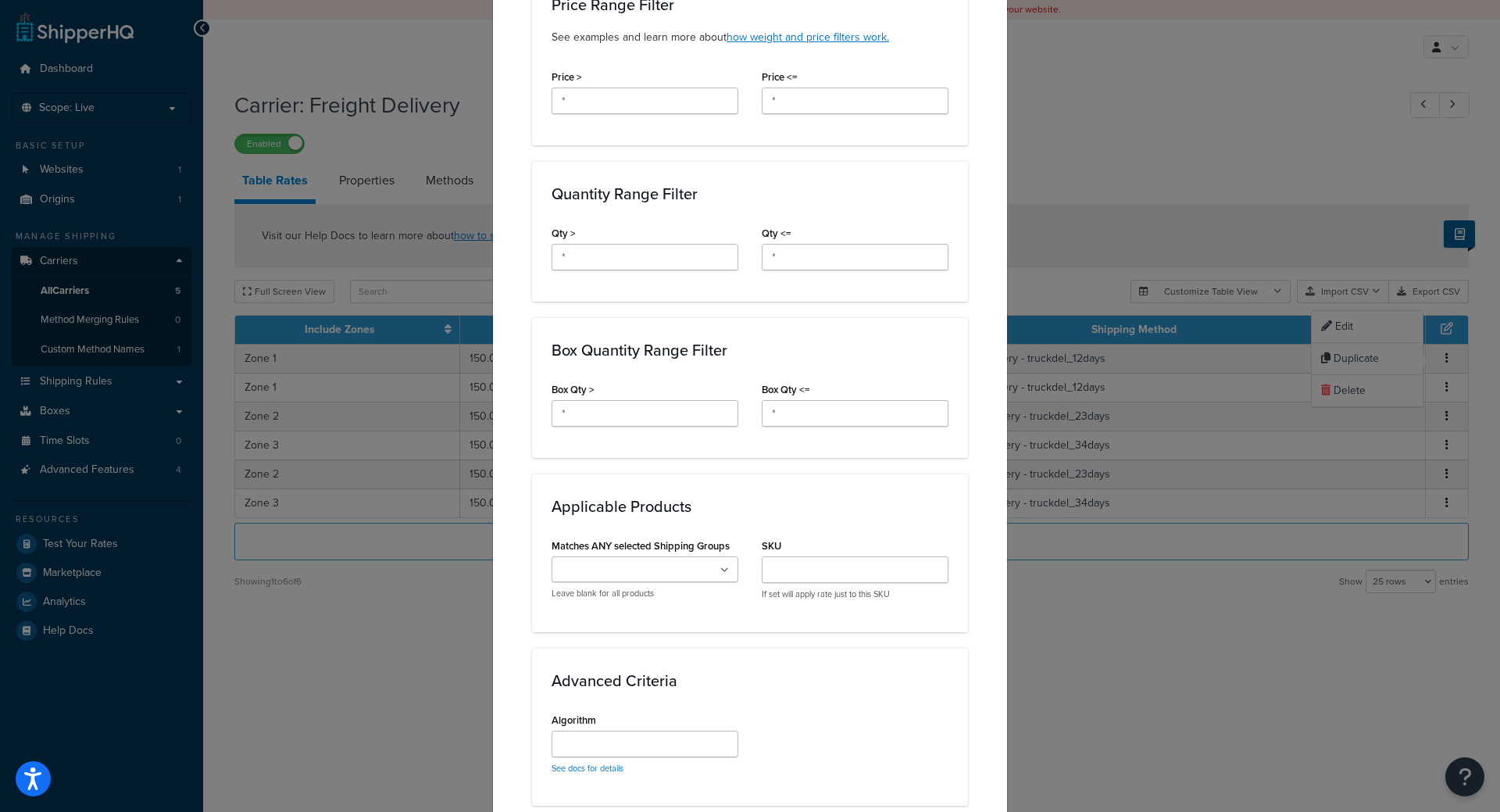
click at [267, 664] on div "Update Table Rate Applicable Zones See examples and learn more about how includ…" at bounding box center [750, 406] width 1500 height 812
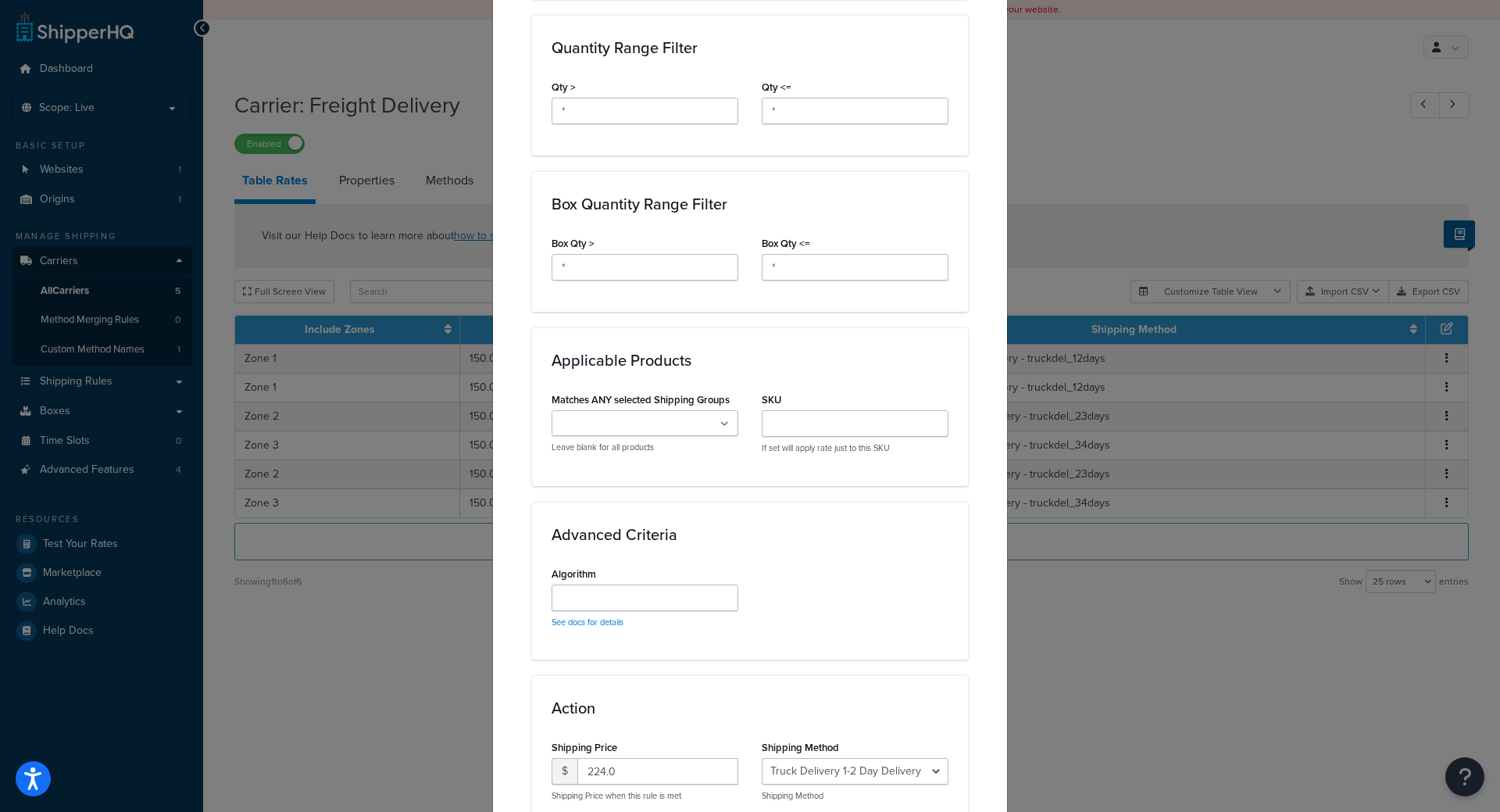
scroll to position [846, 0]
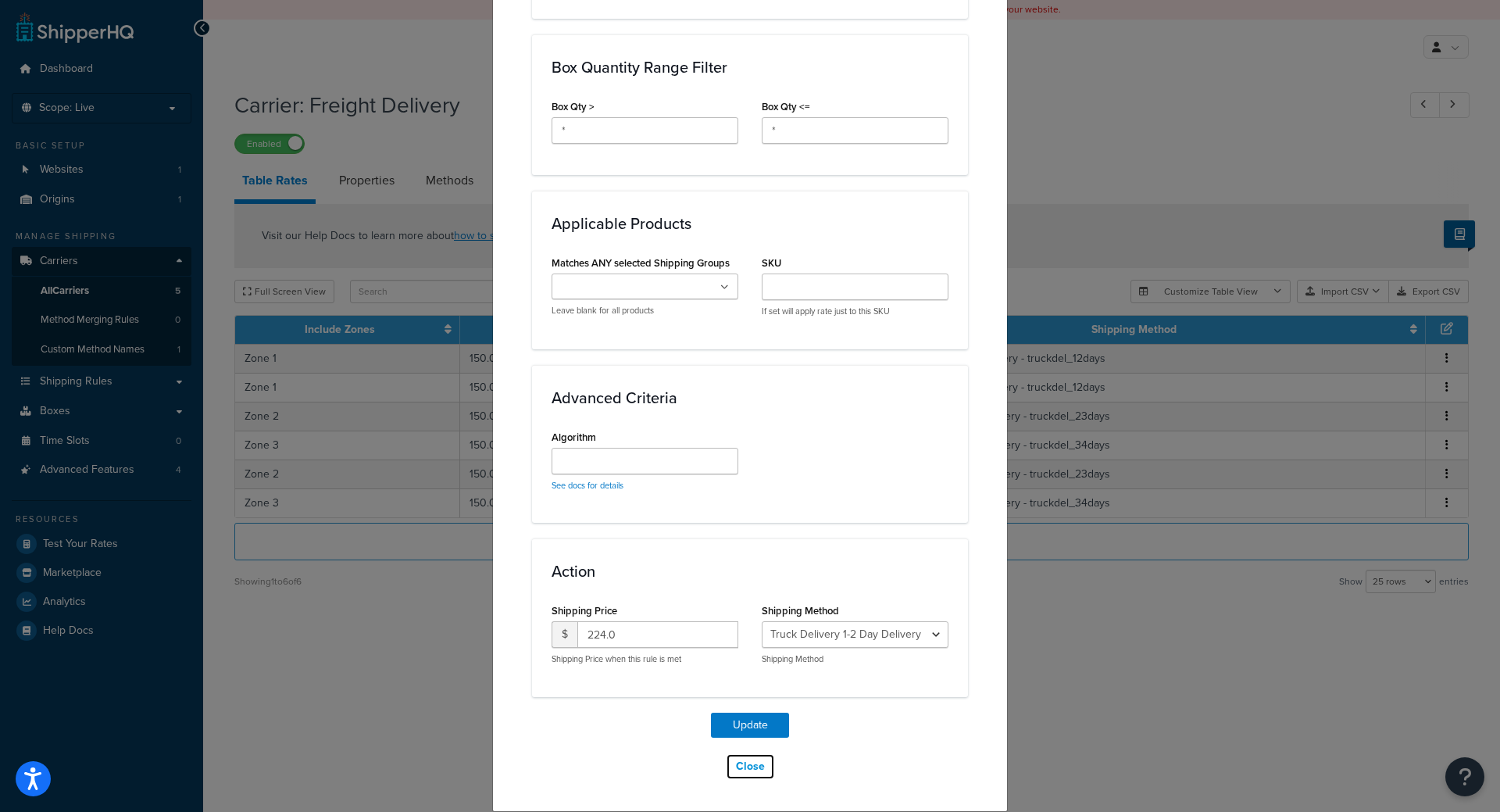
click at [749, 765] on button "Close" at bounding box center [751, 766] width 49 height 26
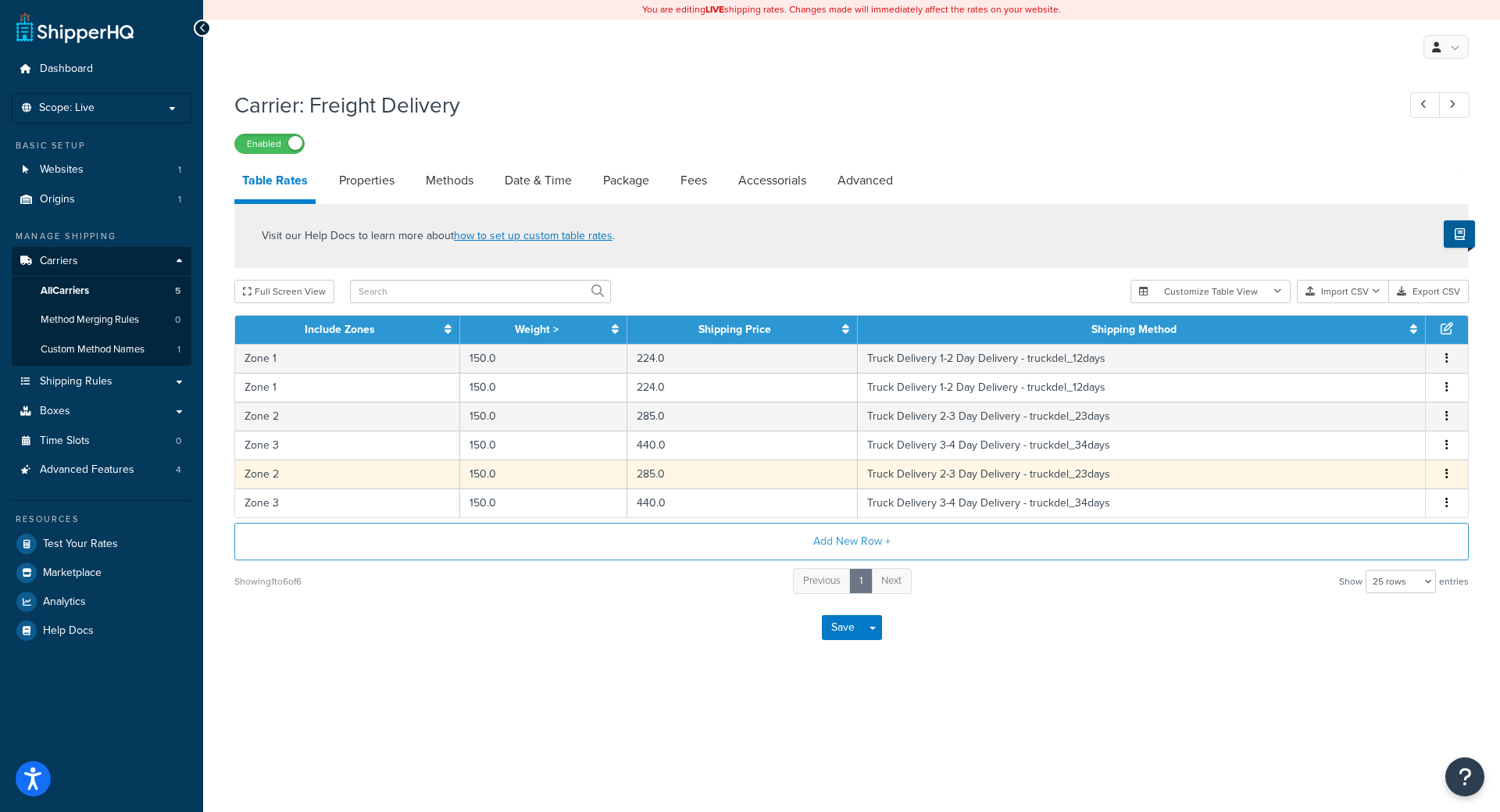
click at [689, 471] on td "285.0" at bounding box center [742, 474] width 229 height 29
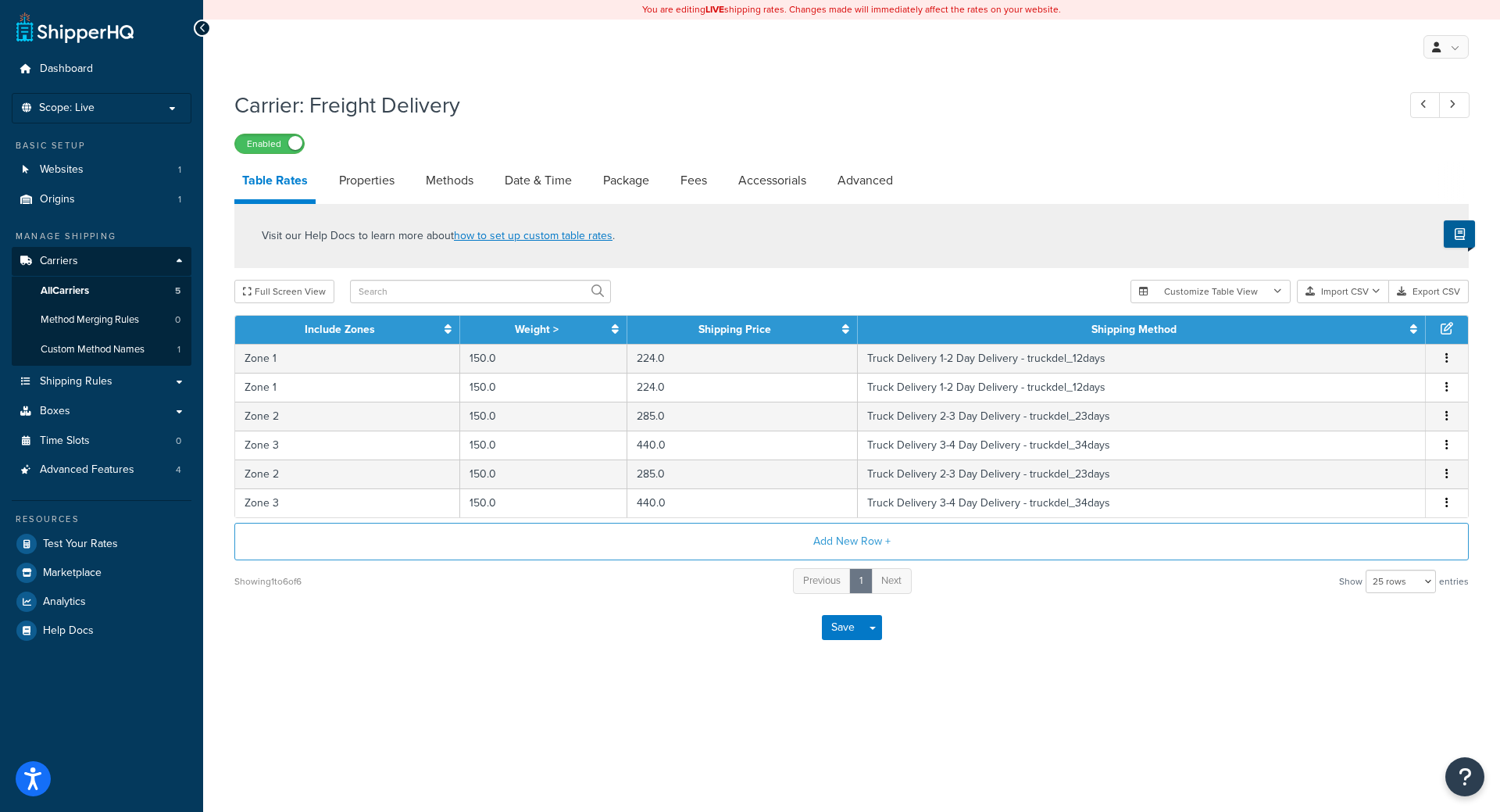
select select "14775"
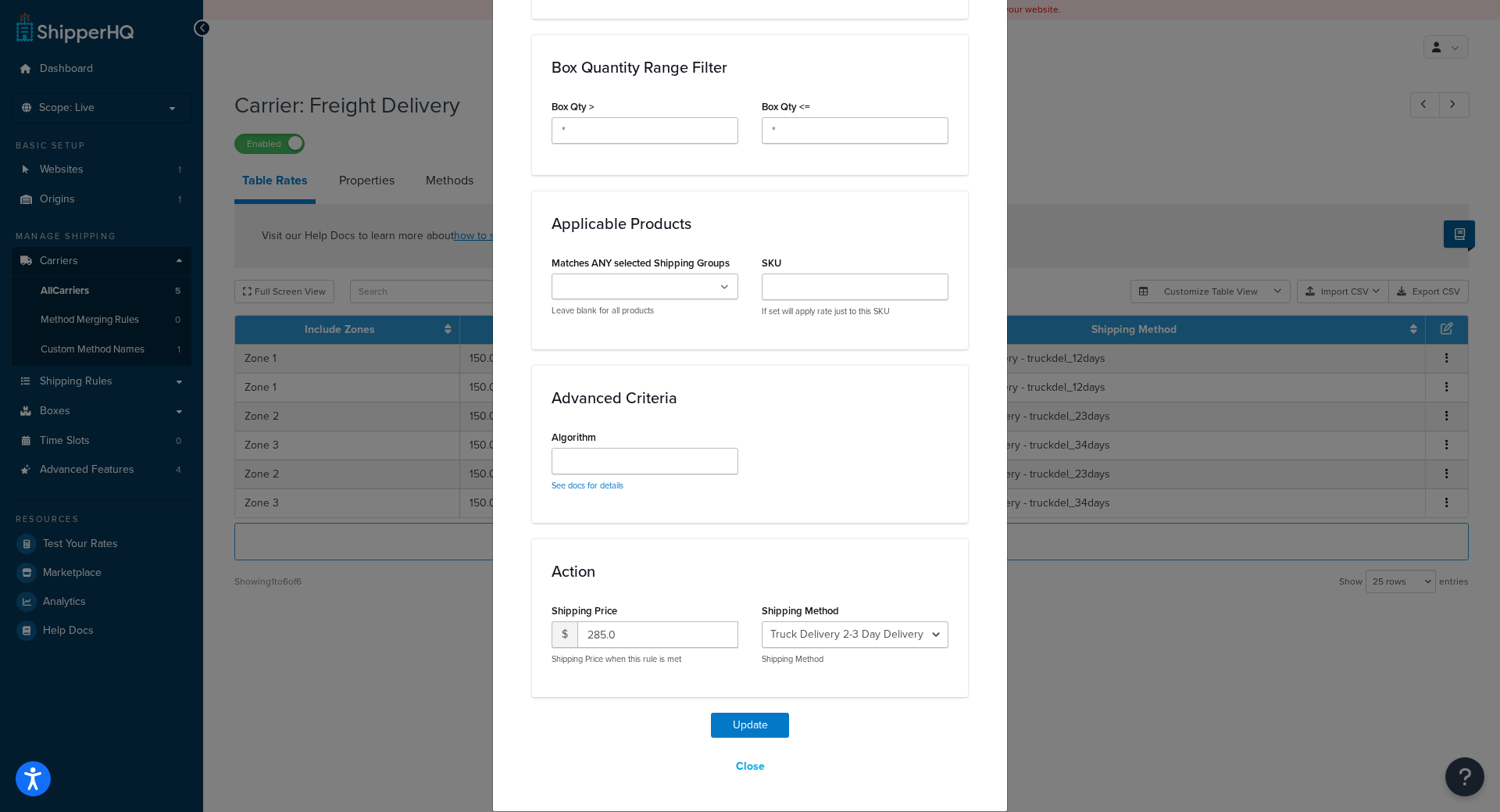
click at [273, 597] on div "Update Table Rate Applicable Zones See examples and learn more about how includ…" at bounding box center [750, 406] width 1500 height 812
click at [755, 764] on button "Close" at bounding box center [751, 766] width 49 height 26
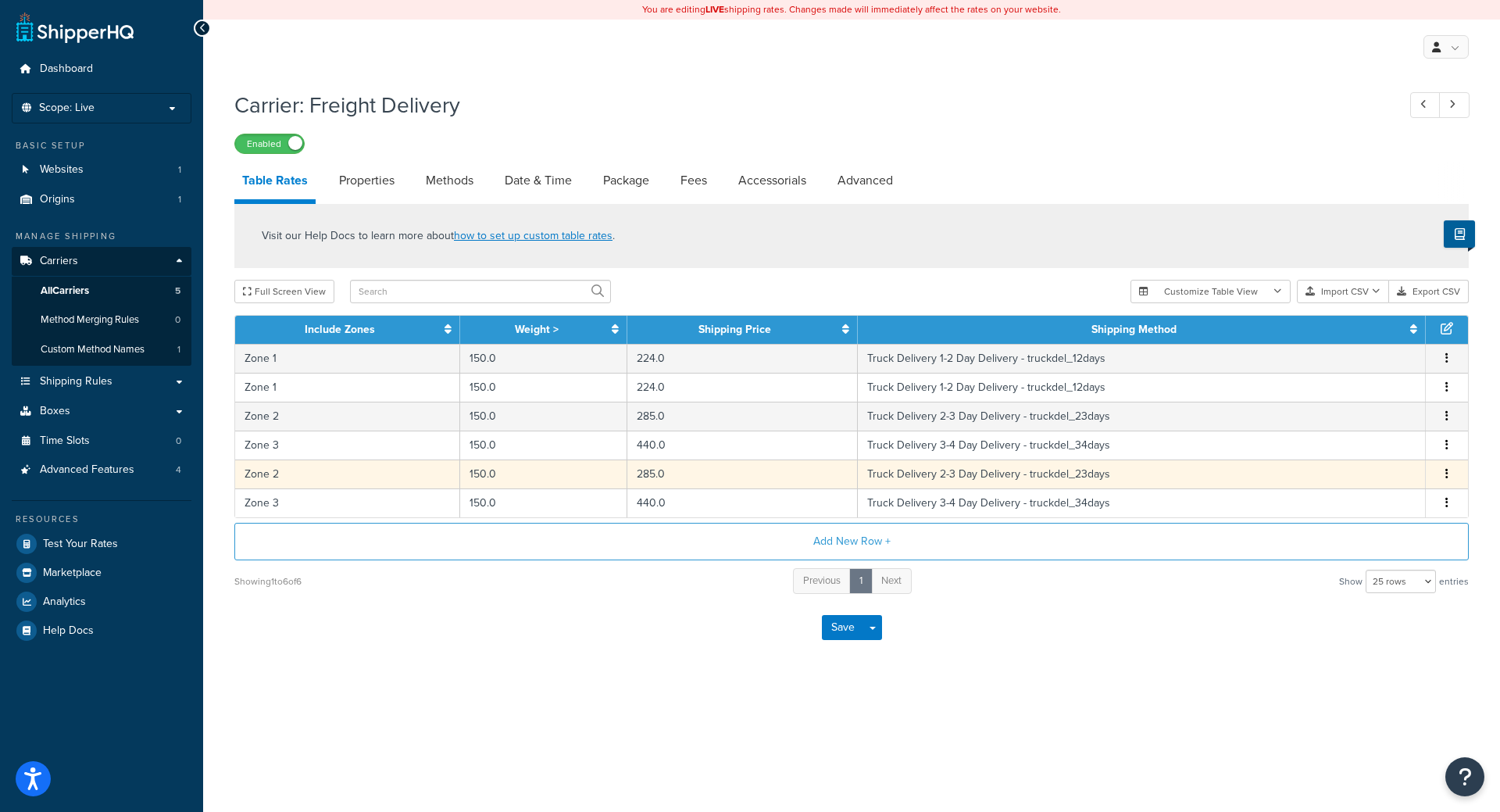
click at [328, 473] on td "Zone 2" at bounding box center [347, 474] width 225 height 29
select select "14775"
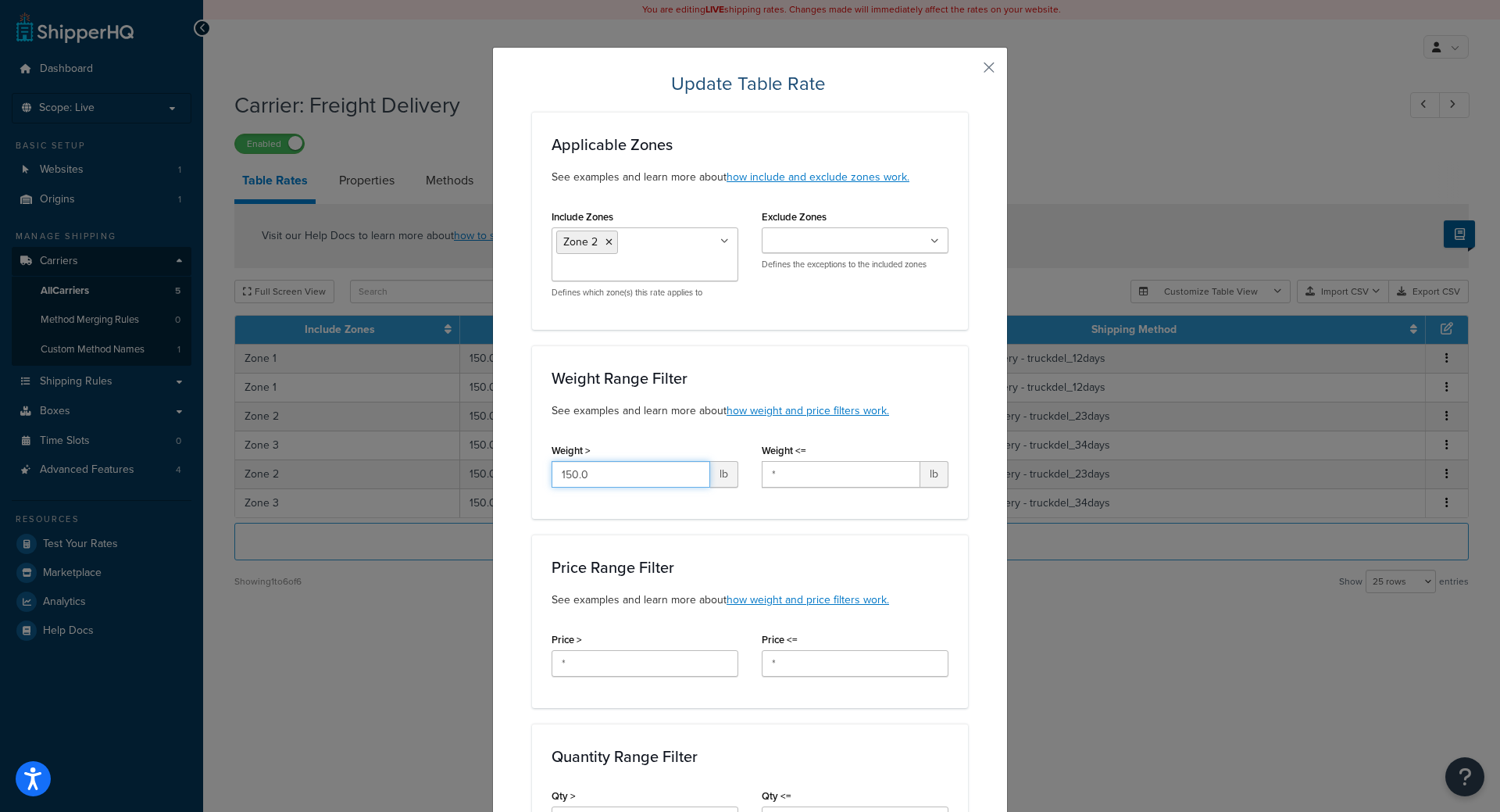
drag, startPoint x: 634, startPoint y: 466, endPoint x: 522, endPoint y: 459, distance: 112.2
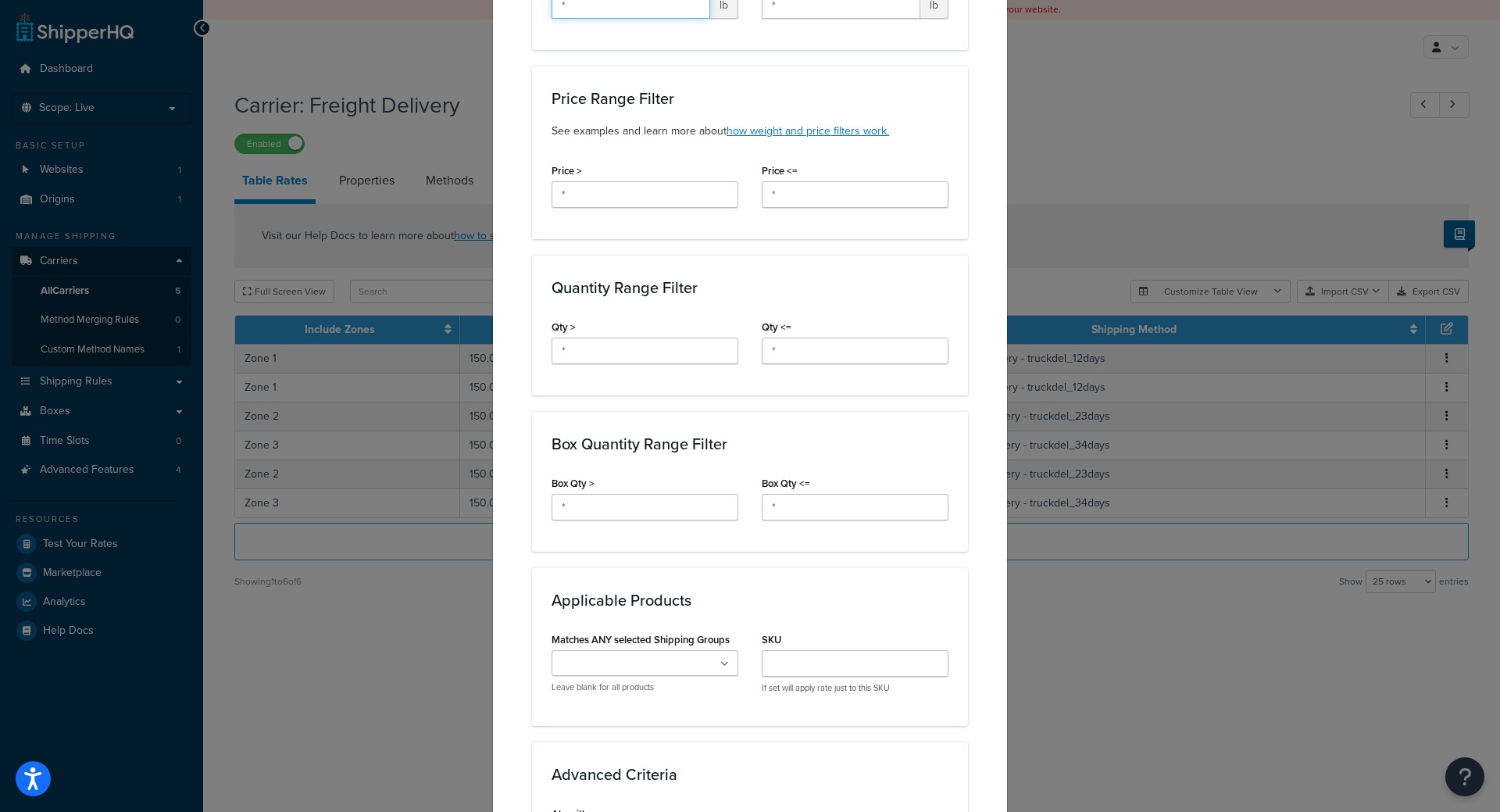
scroll to position [750, 0]
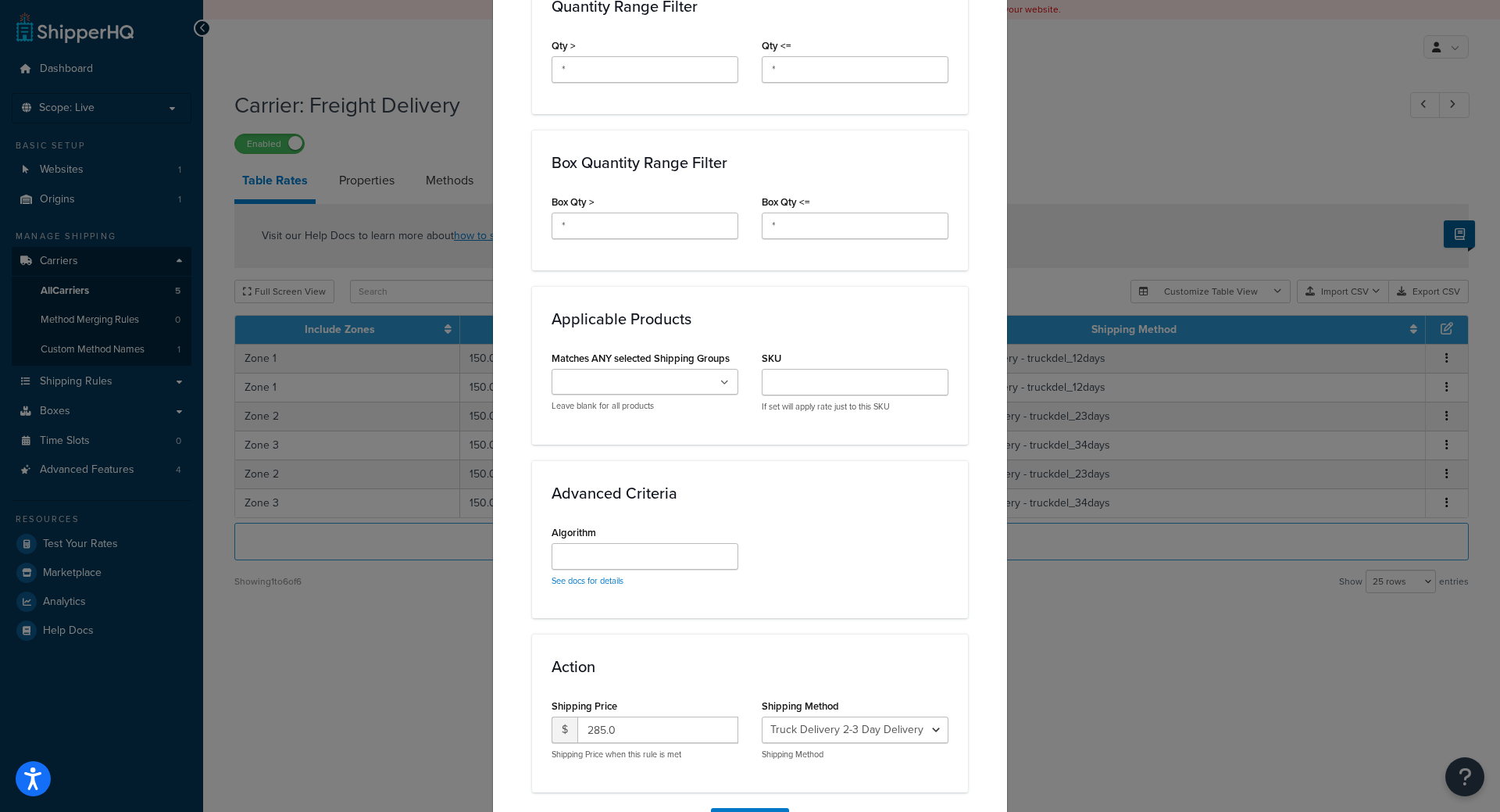
type input "*"
click at [635, 385] on input "Matches ANY selected Shipping Groups" at bounding box center [625, 383] width 138 height 17
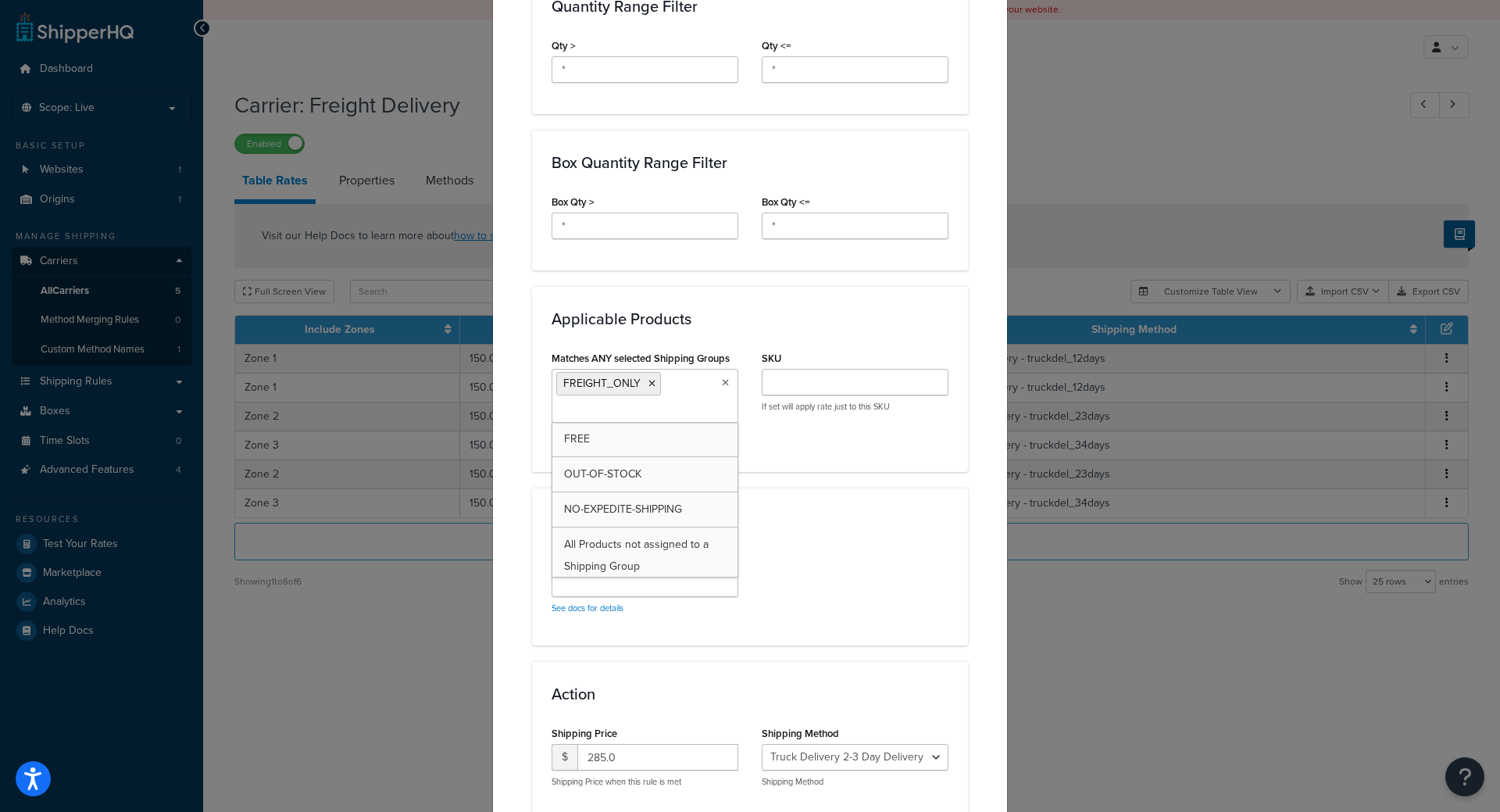
click at [872, 464] on div "Applicable Products Matches ANY selected Shipping Groups FREIGHT_ONLY FREE OUT-…" at bounding box center [750, 378] width 436 height 185
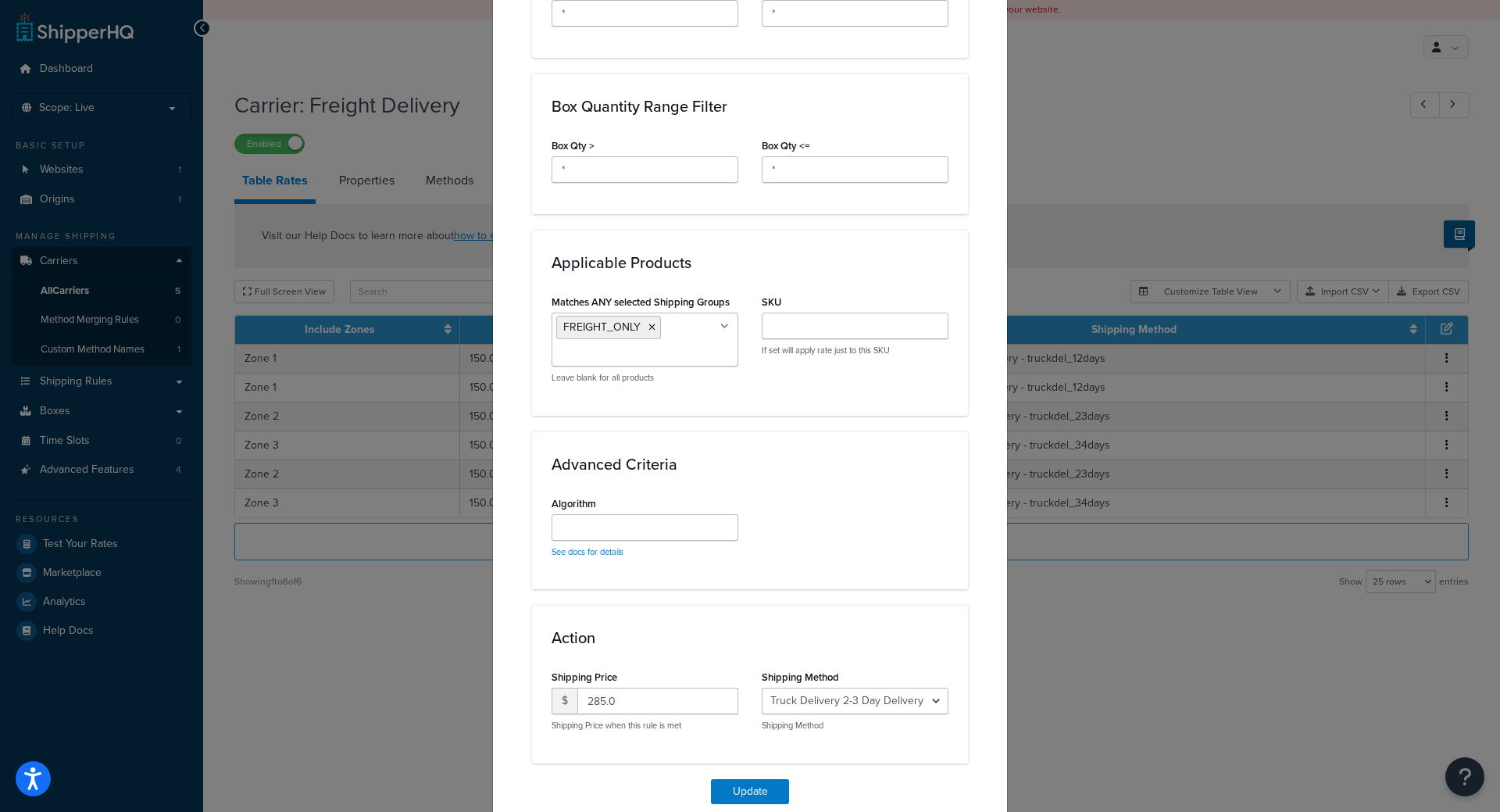
scroll to position [873, 0]
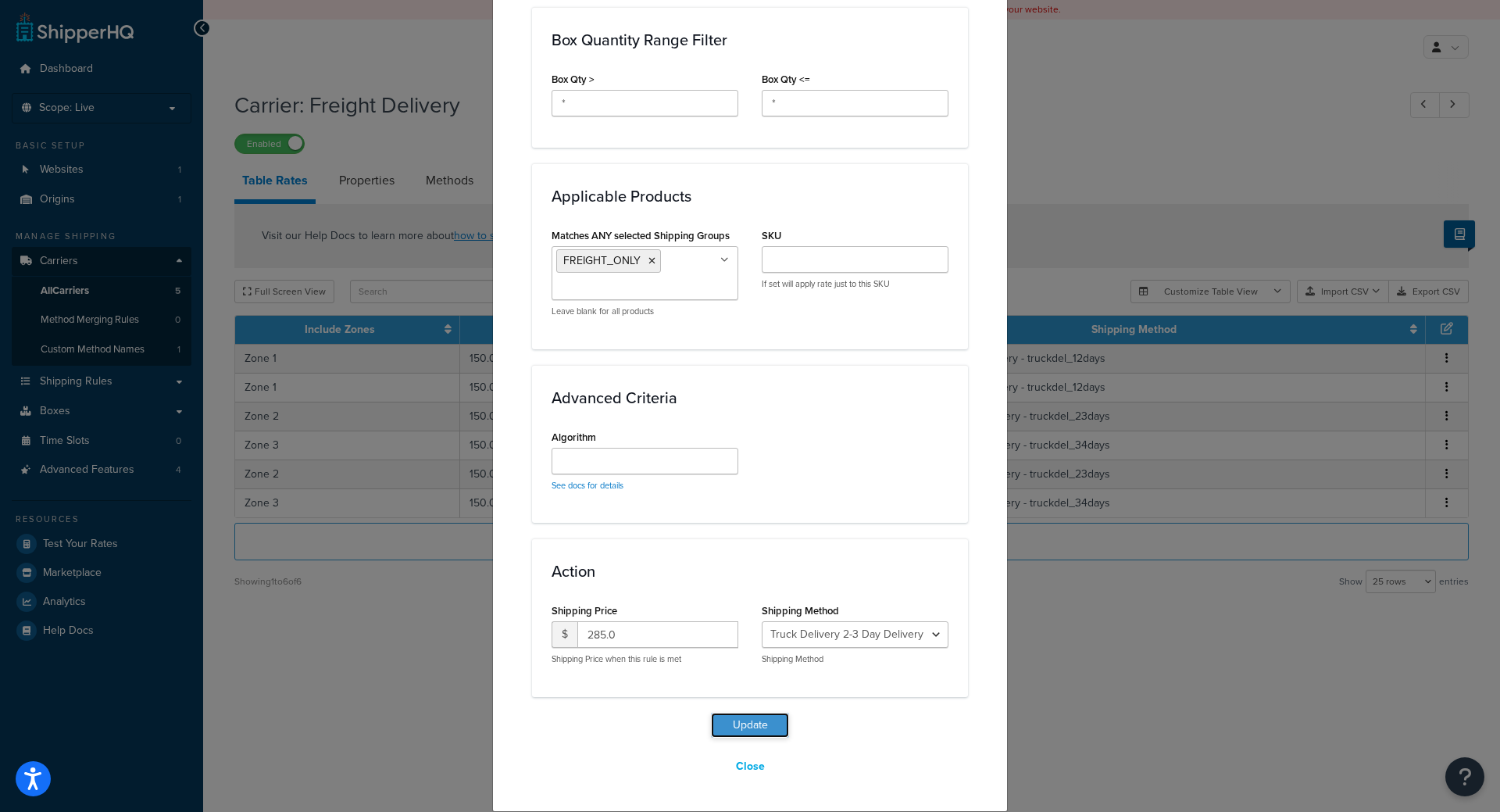
click at [745, 724] on button "Update" at bounding box center [750, 724] width 79 height 25
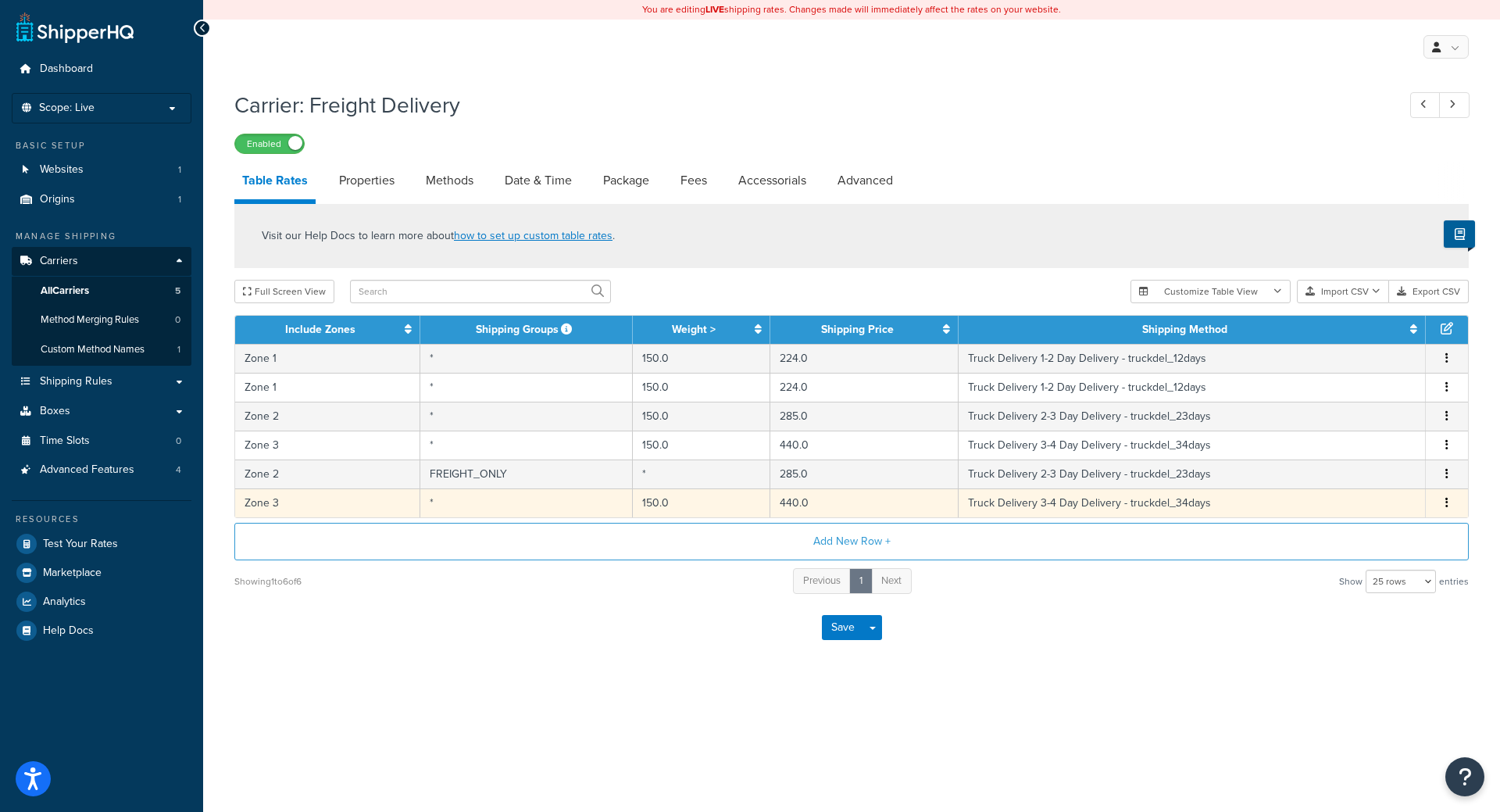
click at [840, 511] on td "440.0" at bounding box center [864, 503] width 189 height 29
select select "14776"
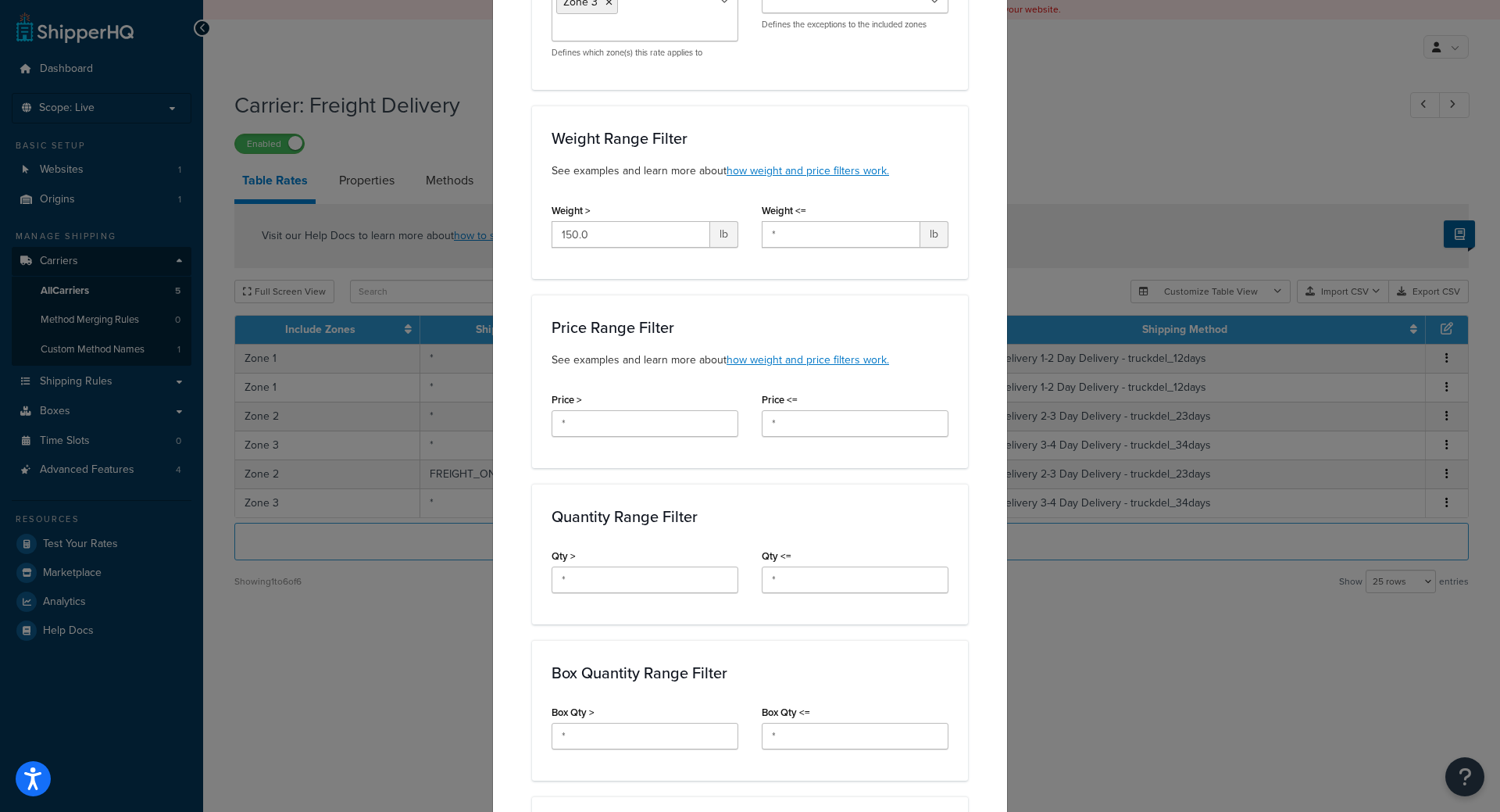
scroll to position [187, 0]
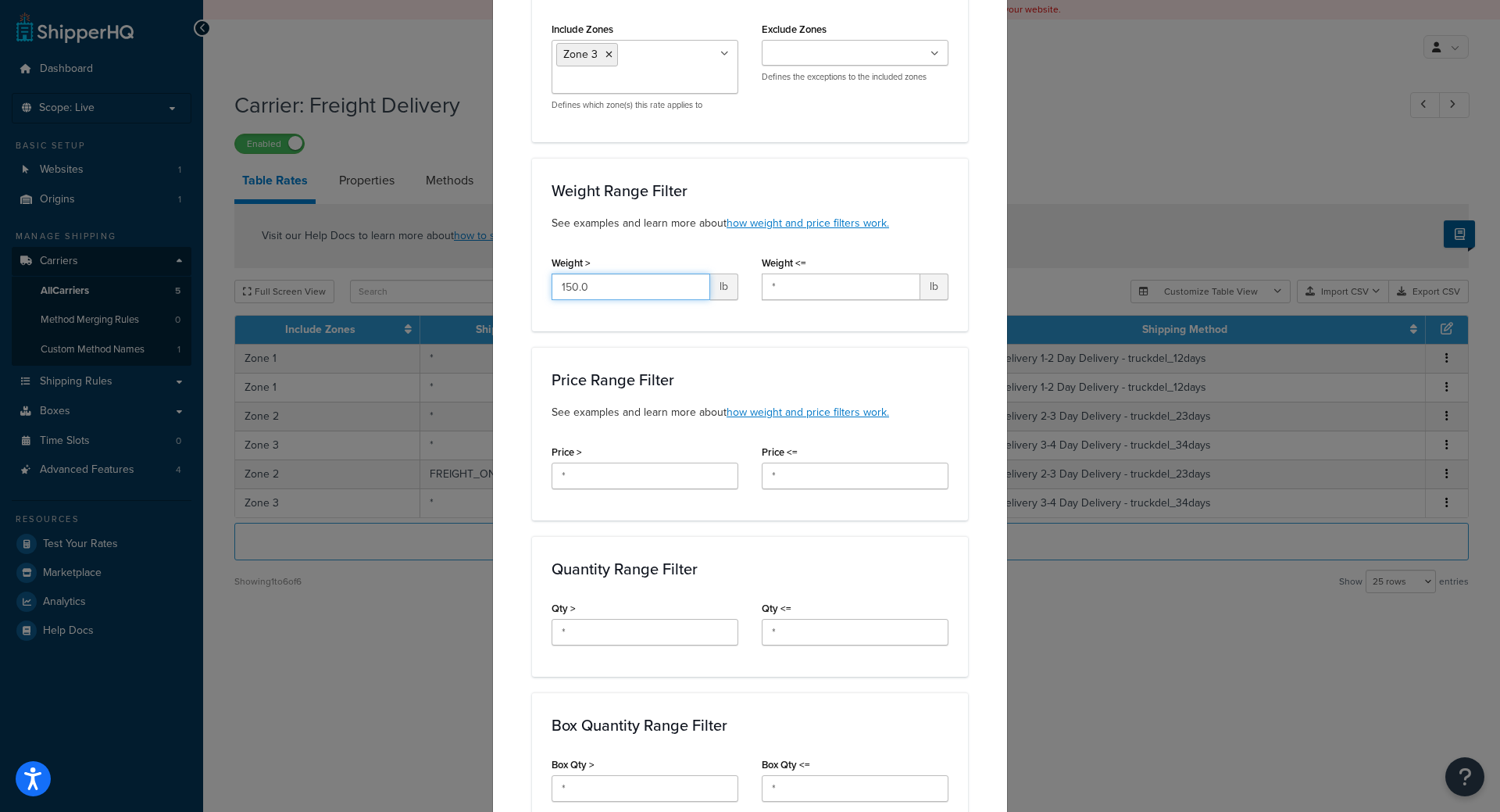
drag, startPoint x: 441, startPoint y: 276, endPoint x: 388, endPoint y: 263, distance: 54.6
click at [388, 263] on div "Update Table Rate Applicable Zones See examples and learn more about how includ…" at bounding box center [750, 406] width 1500 height 812
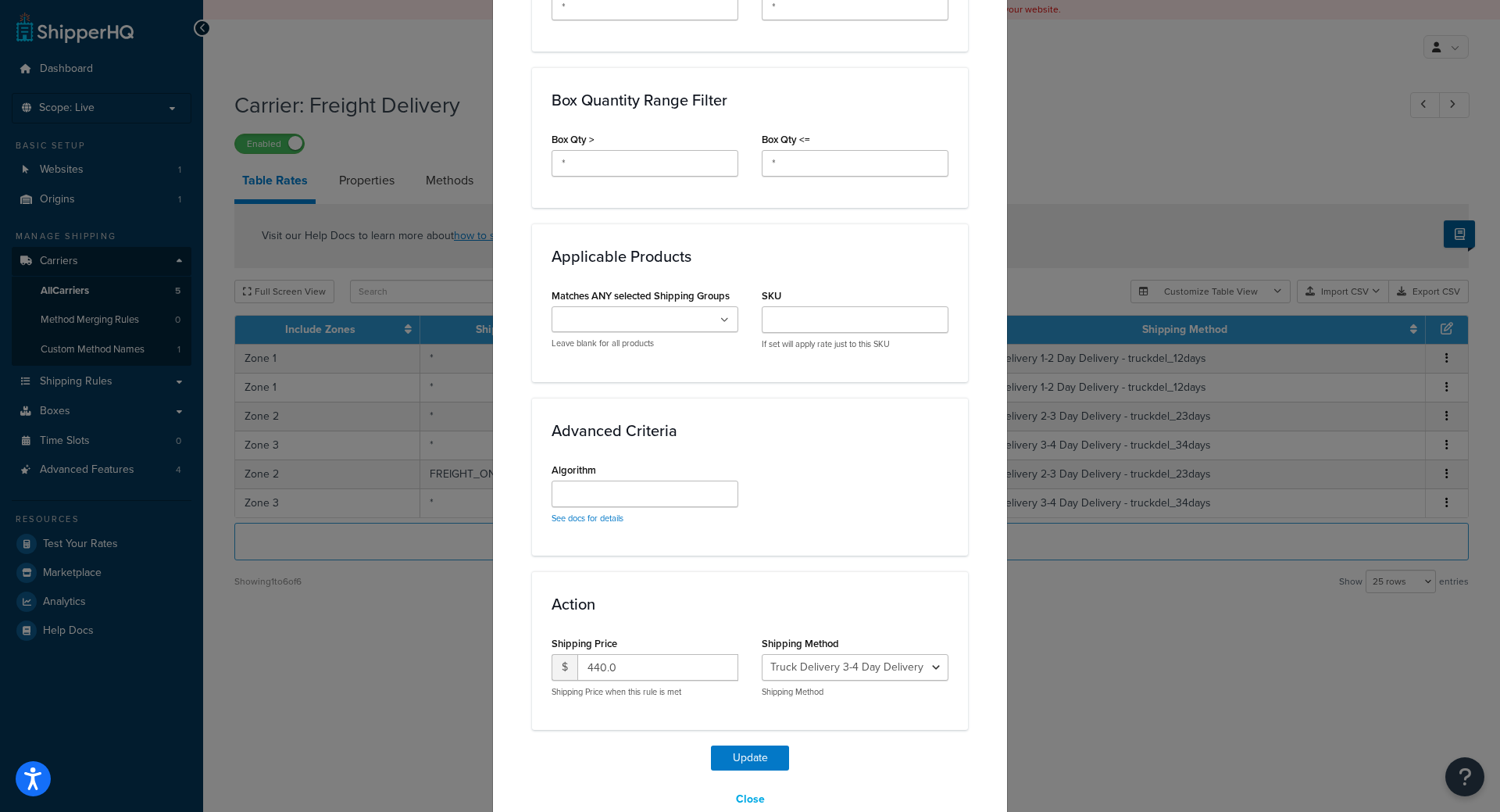
scroll to position [846, 0]
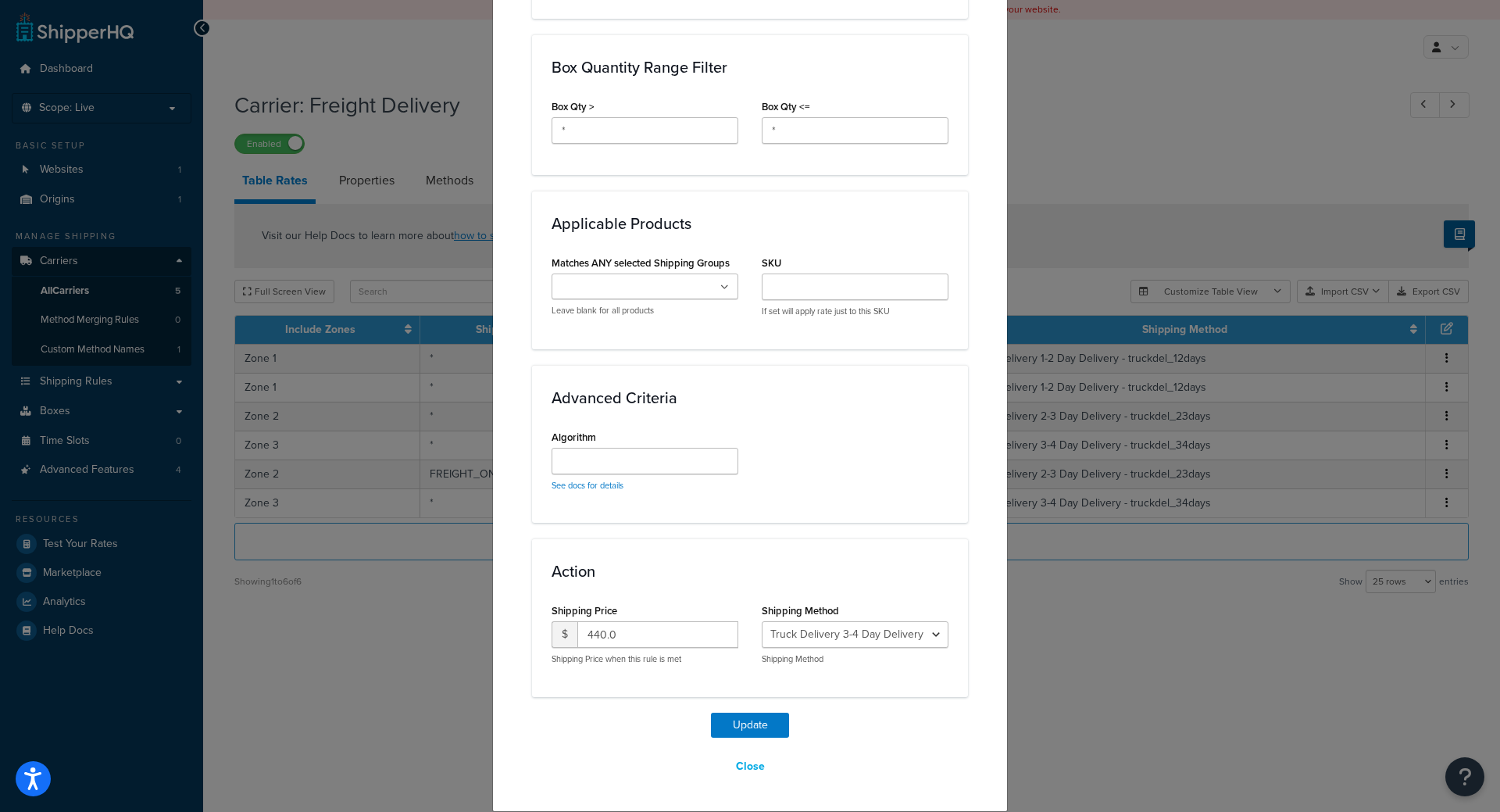
type input "*"
click at [612, 290] on input "Matches ANY selected Shipping Groups" at bounding box center [625, 287] width 138 height 17
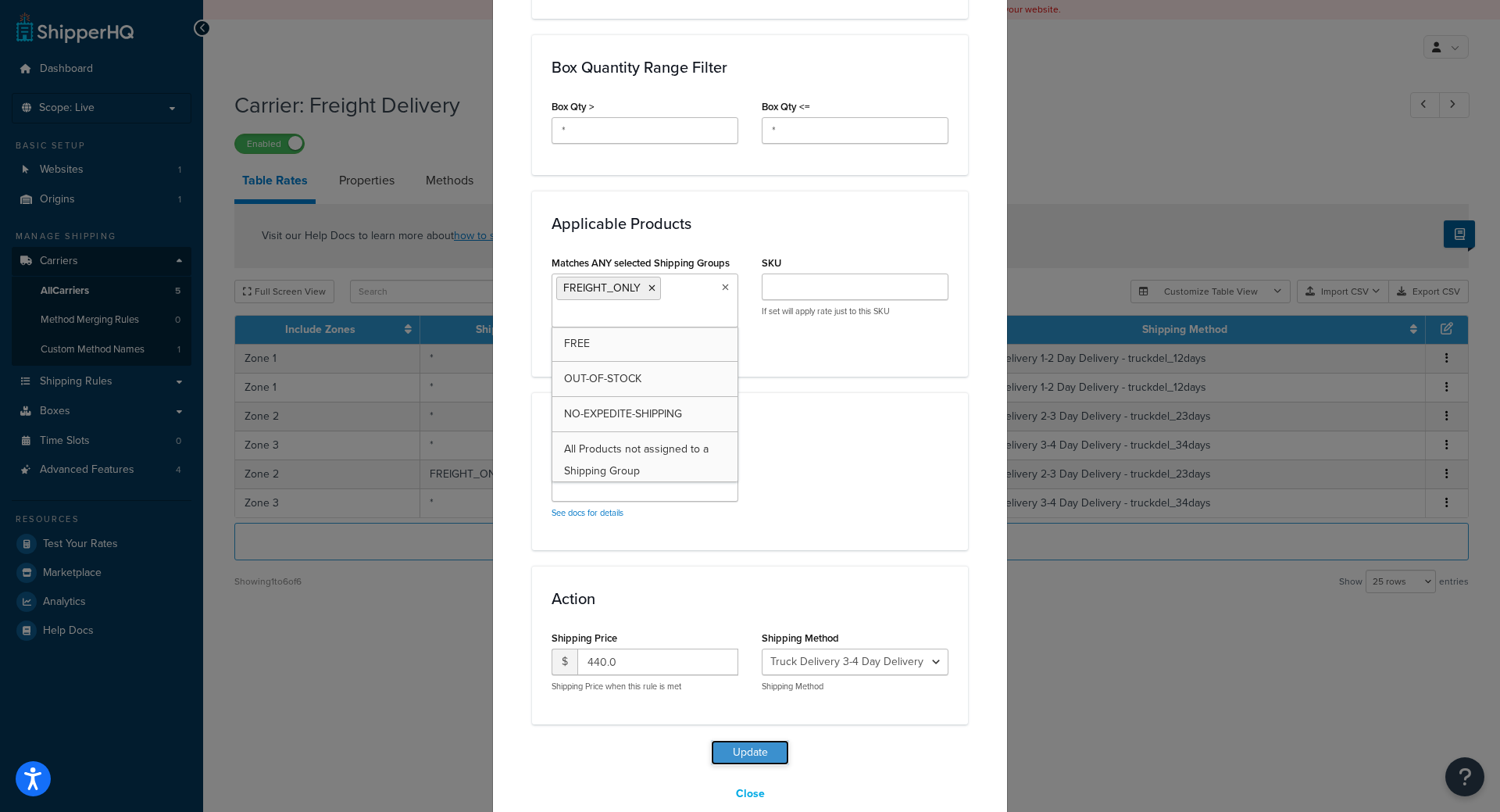
click at [730, 743] on button "Update" at bounding box center [750, 752] width 79 height 25
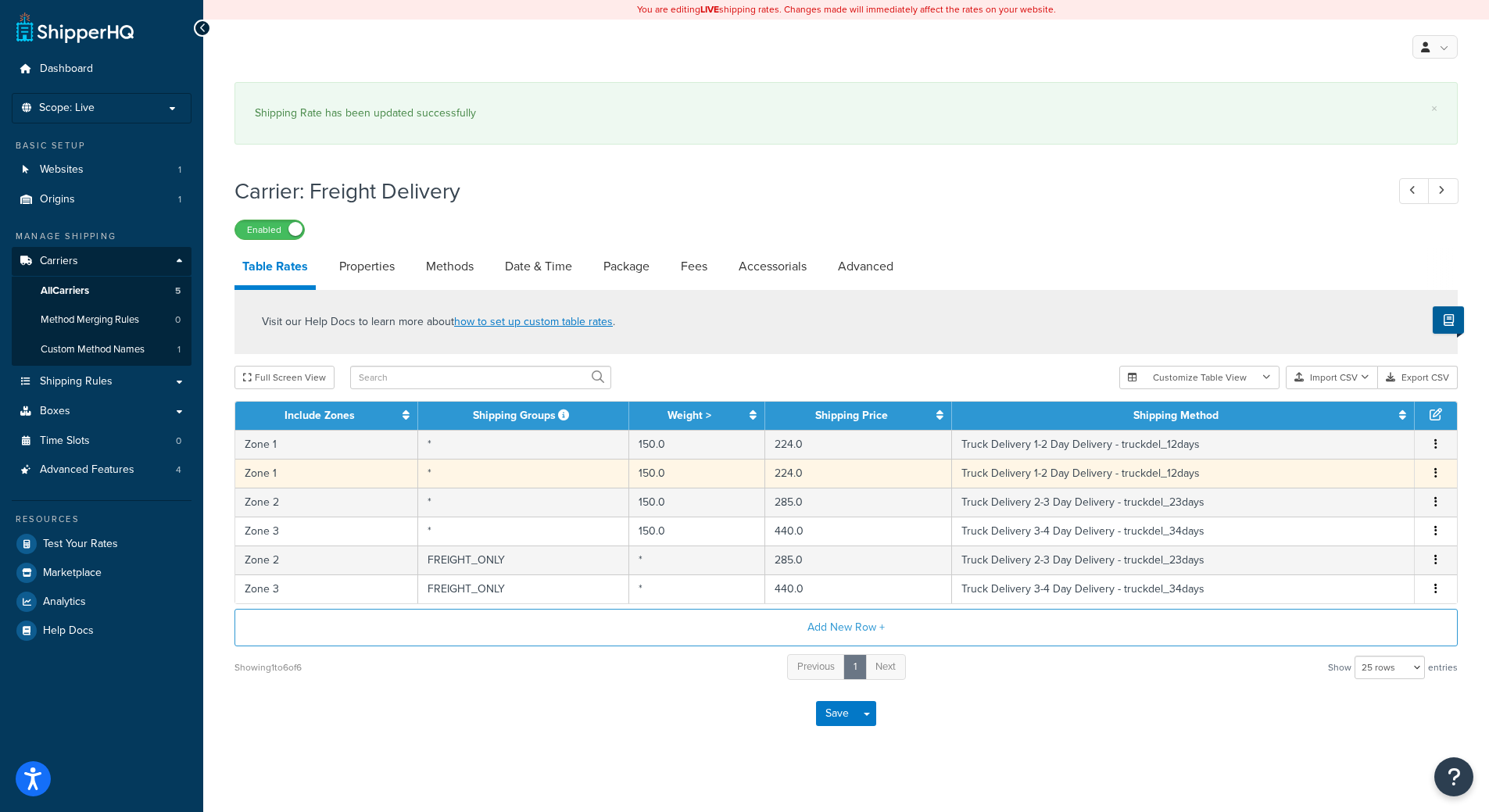
click at [822, 474] on td "224.0" at bounding box center [858, 473] width 186 height 29
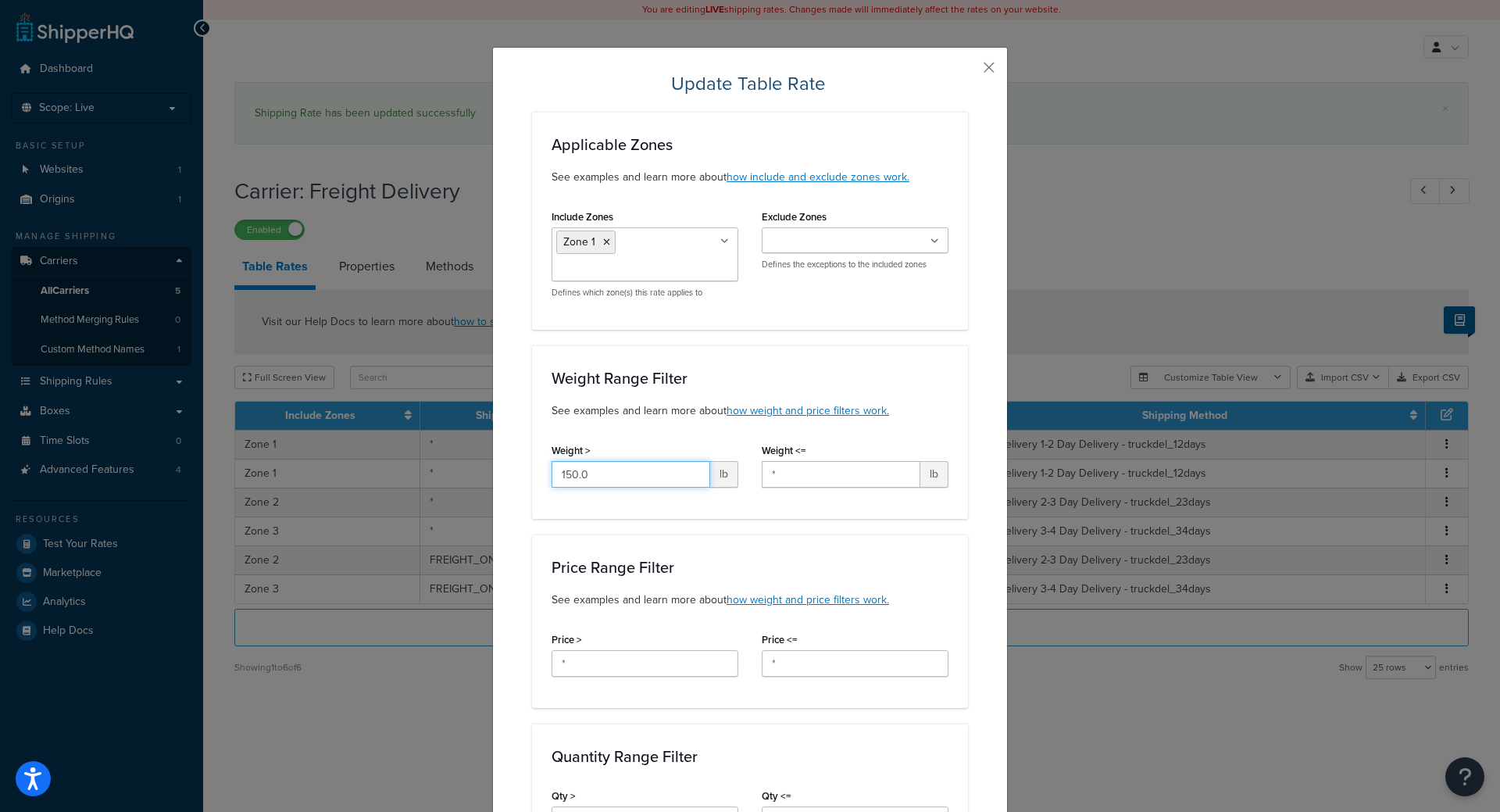
drag, startPoint x: 616, startPoint y: 480, endPoint x: 420, endPoint y: 462, distance: 196.8
click at [420, 462] on div "Update Table Rate Applicable Zones See examples and learn more about how includ…" at bounding box center [750, 406] width 1500 height 812
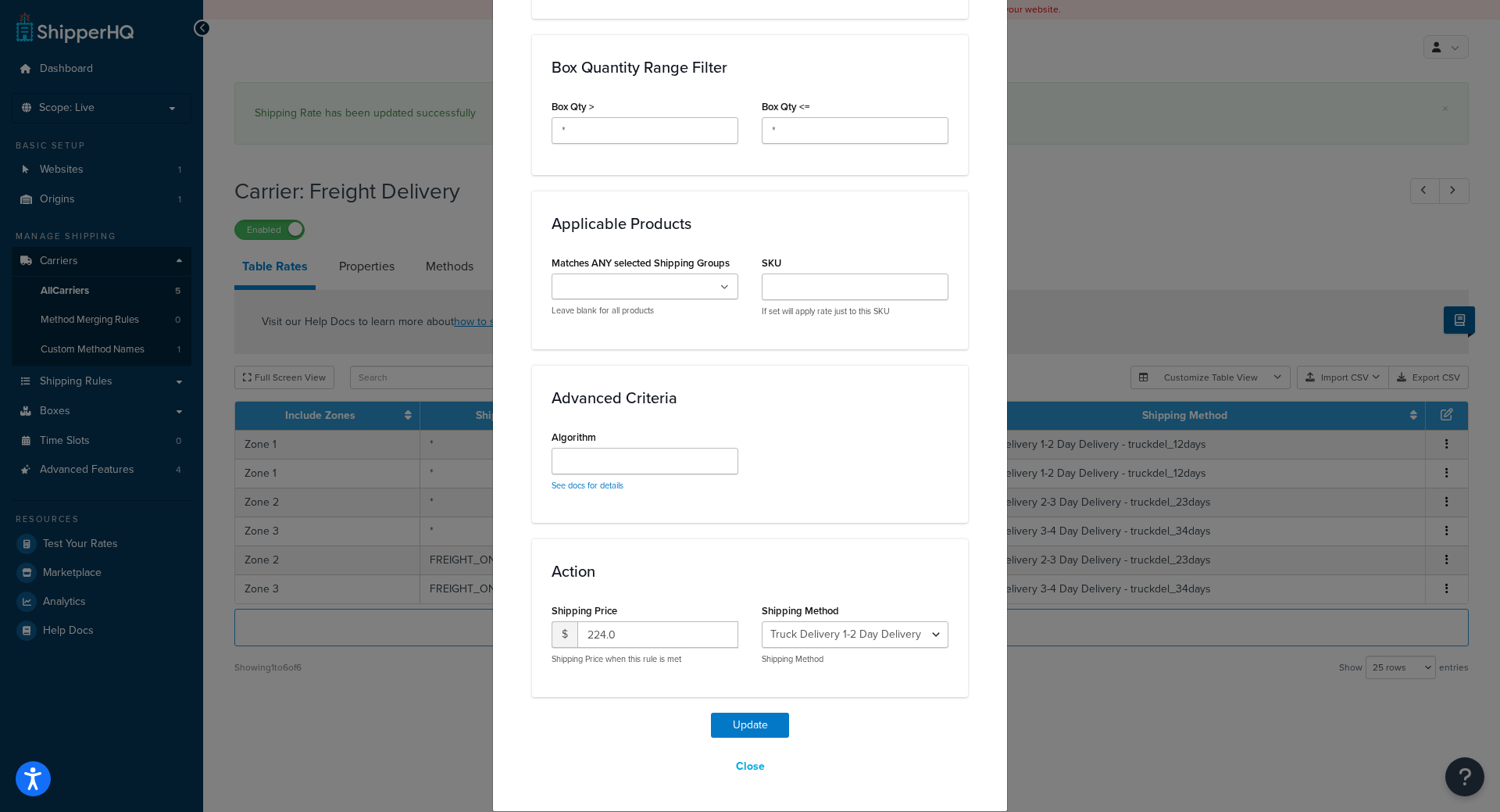
type input "*"
click at [635, 274] on ul at bounding box center [645, 286] width 186 height 26
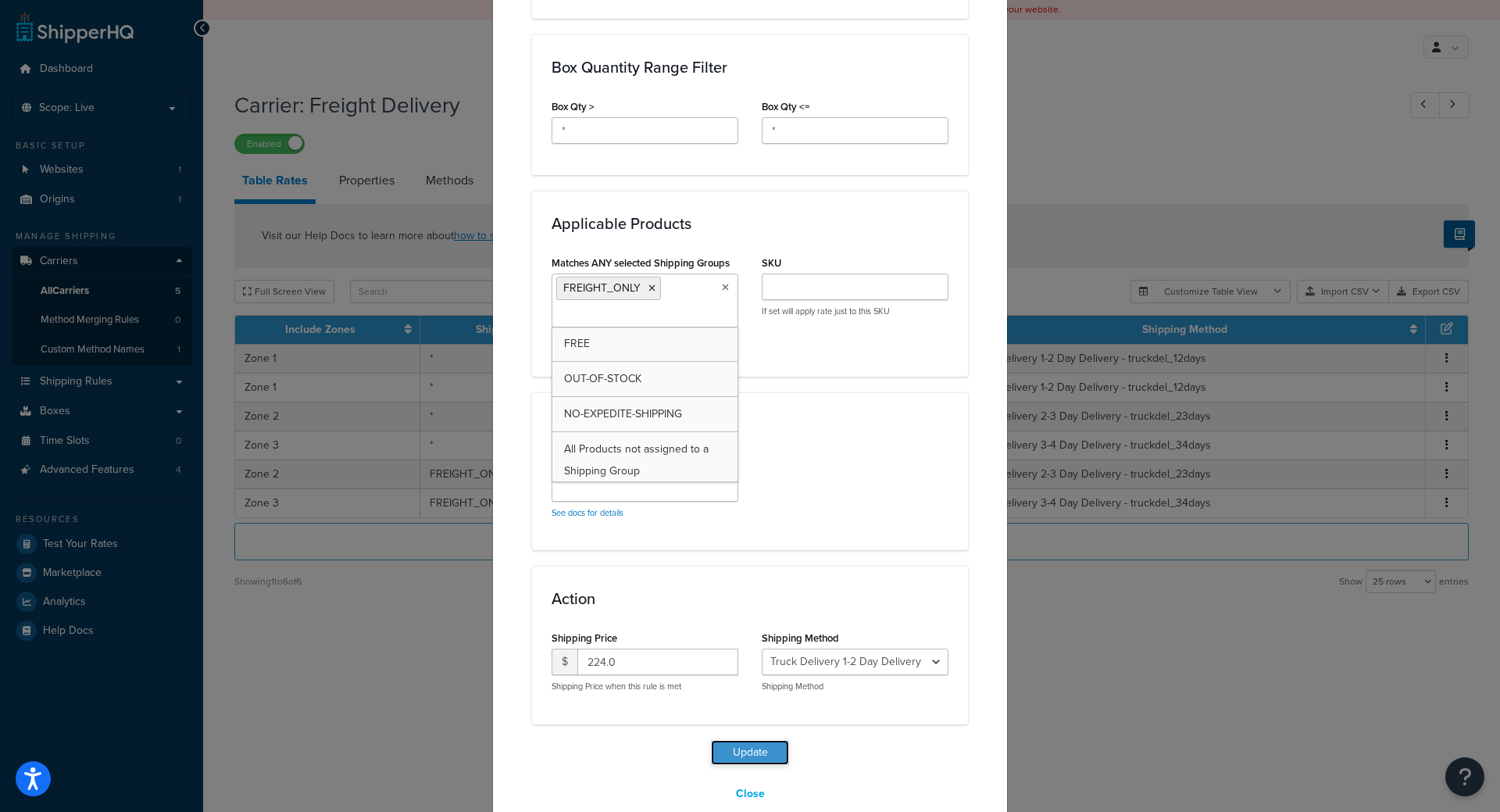
click at [733, 753] on button "Update" at bounding box center [750, 752] width 79 height 25
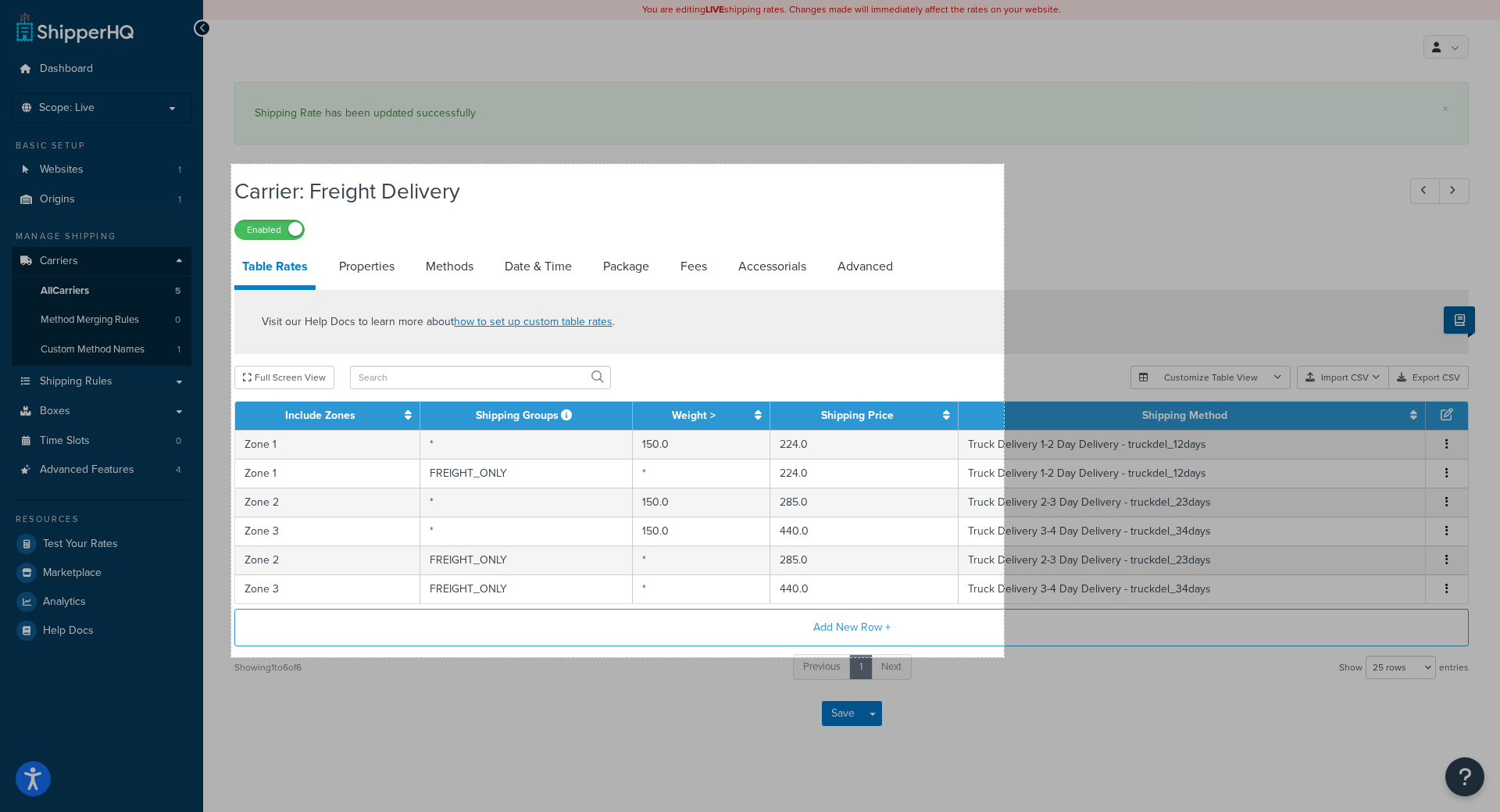
drag, startPoint x: 231, startPoint y: 164, endPoint x: 1004, endPoint y: 657, distance: 916.8
click at [1004, 657] on div "989 X 631" at bounding box center [750, 412] width 1500 height 824
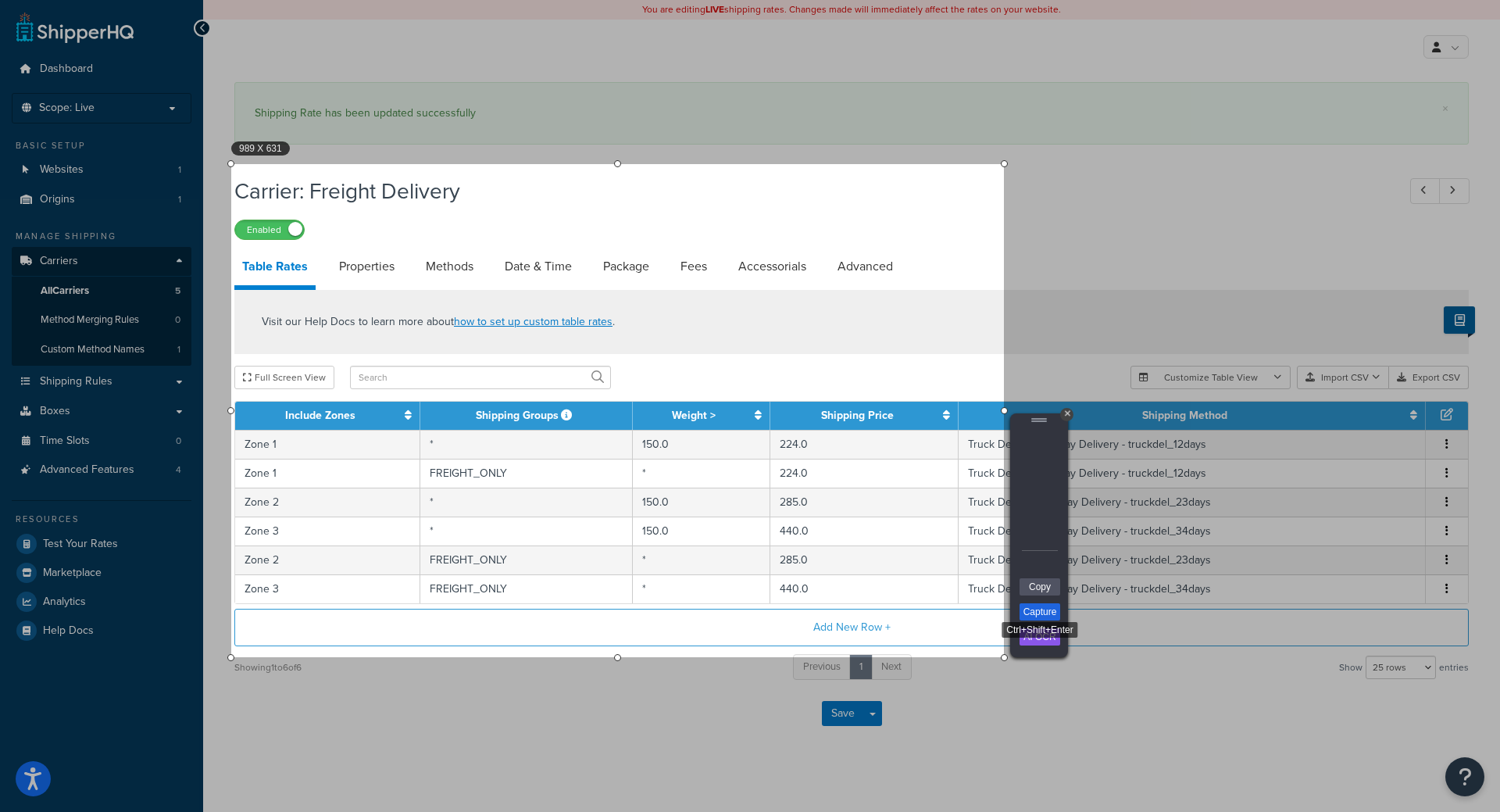
click at [1036, 617] on link "Capture" at bounding box center [1040, 611] width 40 height 17
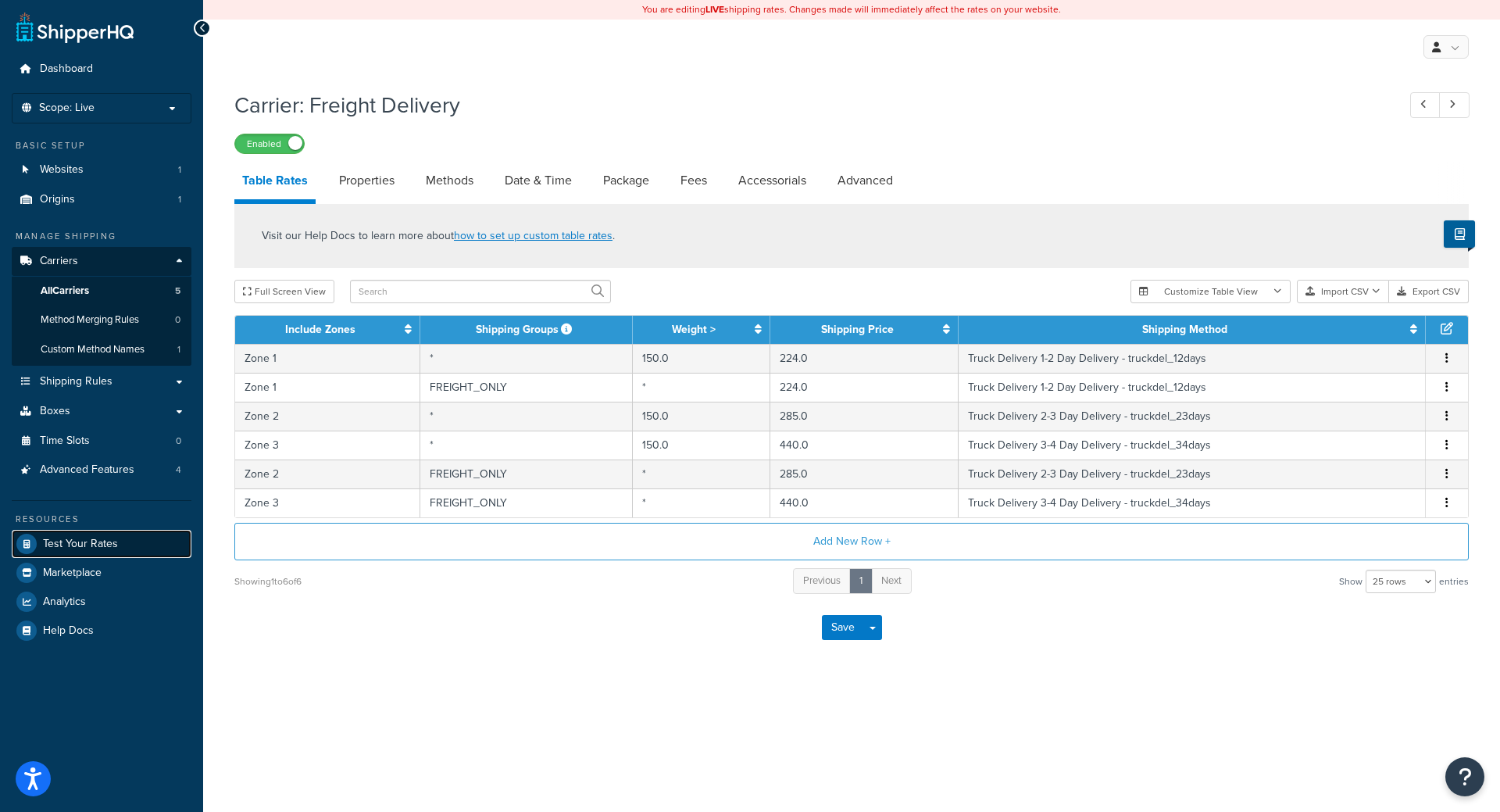
click at [104, 548] on span "Test Your Rates" at bounding box center [80, 544] width 75 height 14
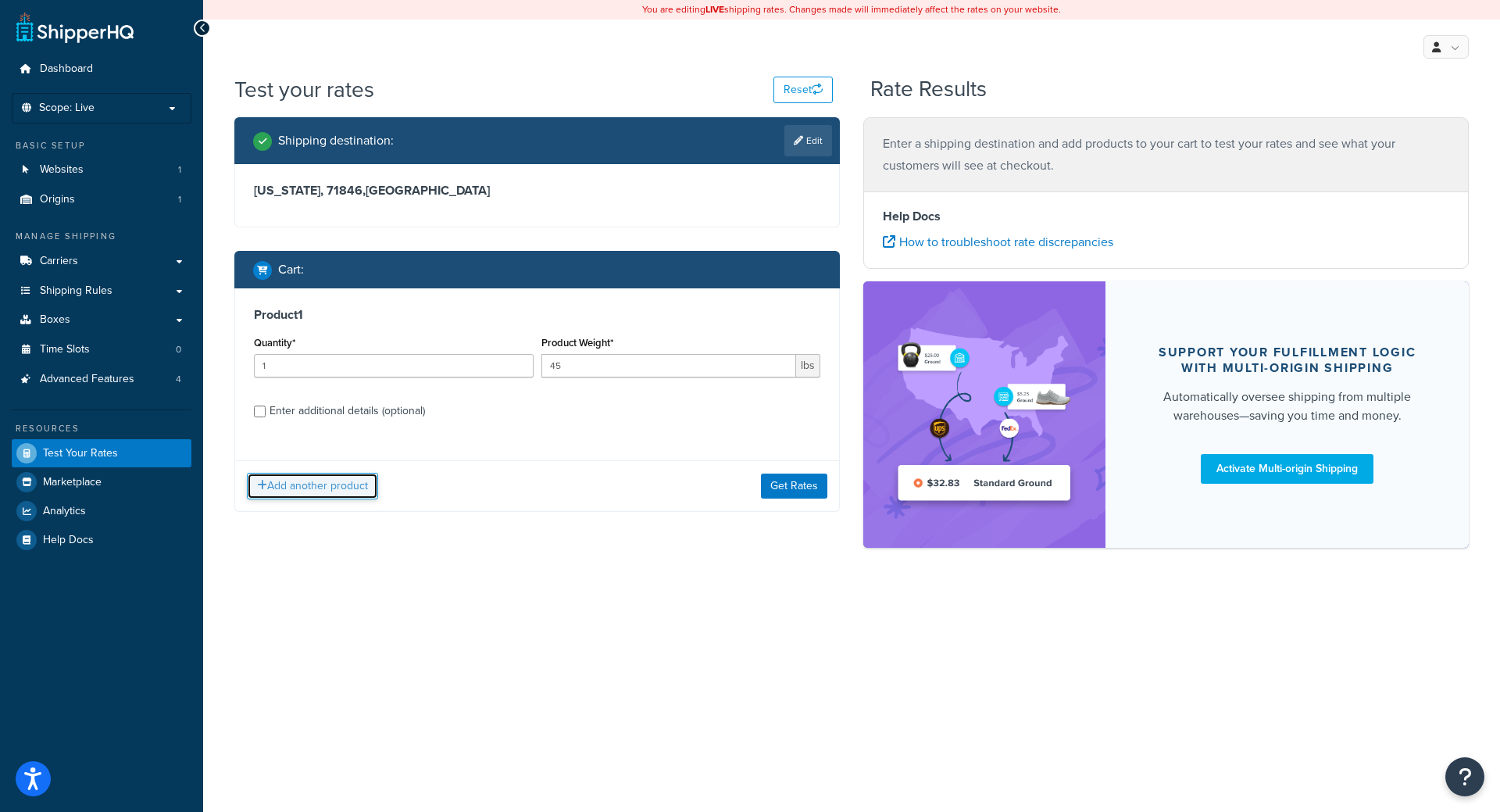
click at [290, 494] on button "Add another product" at bounding box center [312, 486] width 132 height 26
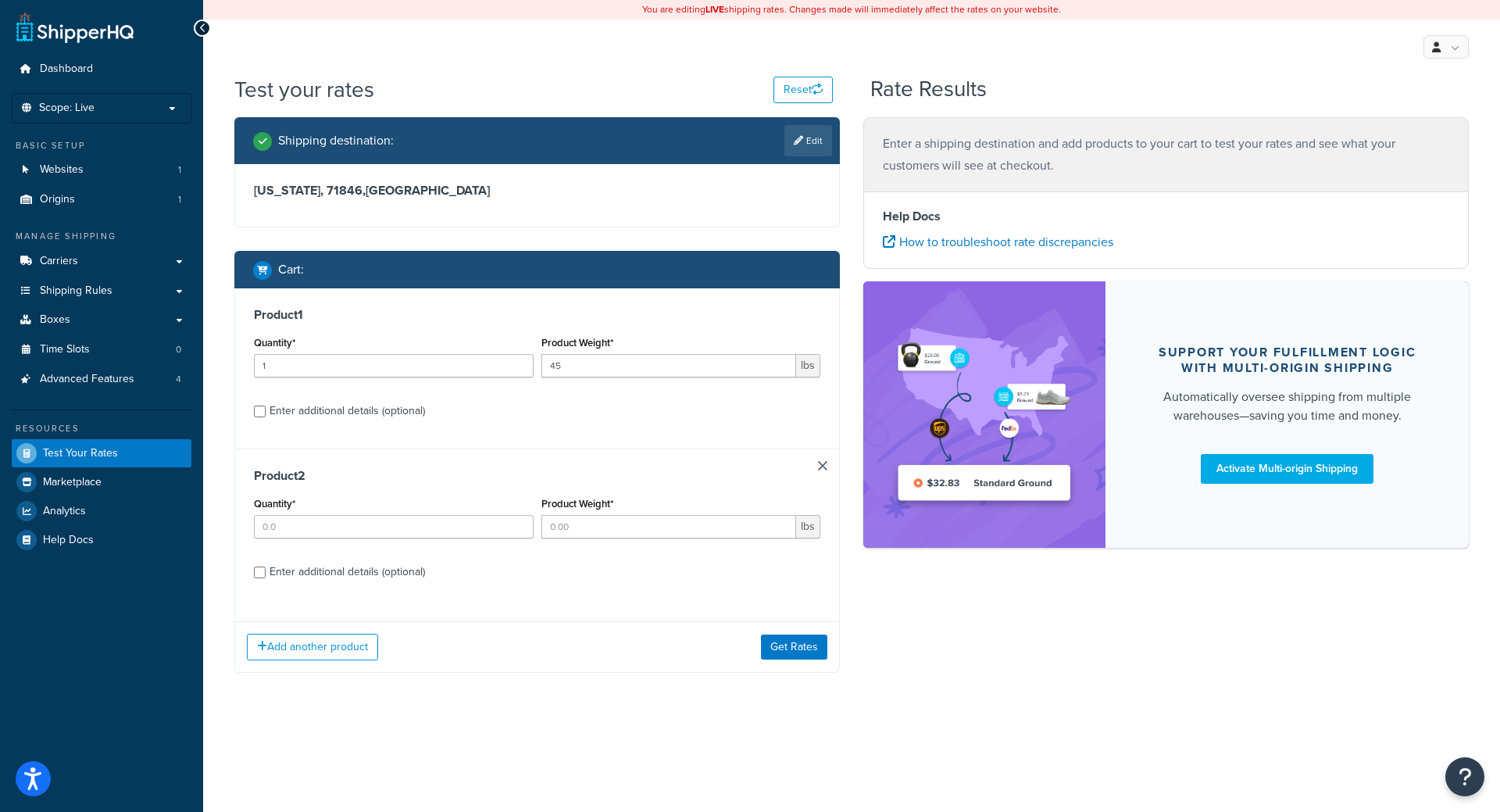
click at [291, 412] on div "Enter additional details (optional)" at bounding box center [347, 411] width 155 height 22
click at [266, 412] on input "Enter additional details (optional)" at bounding box center [259, 411] width 12 height 12
checkbox input "true"
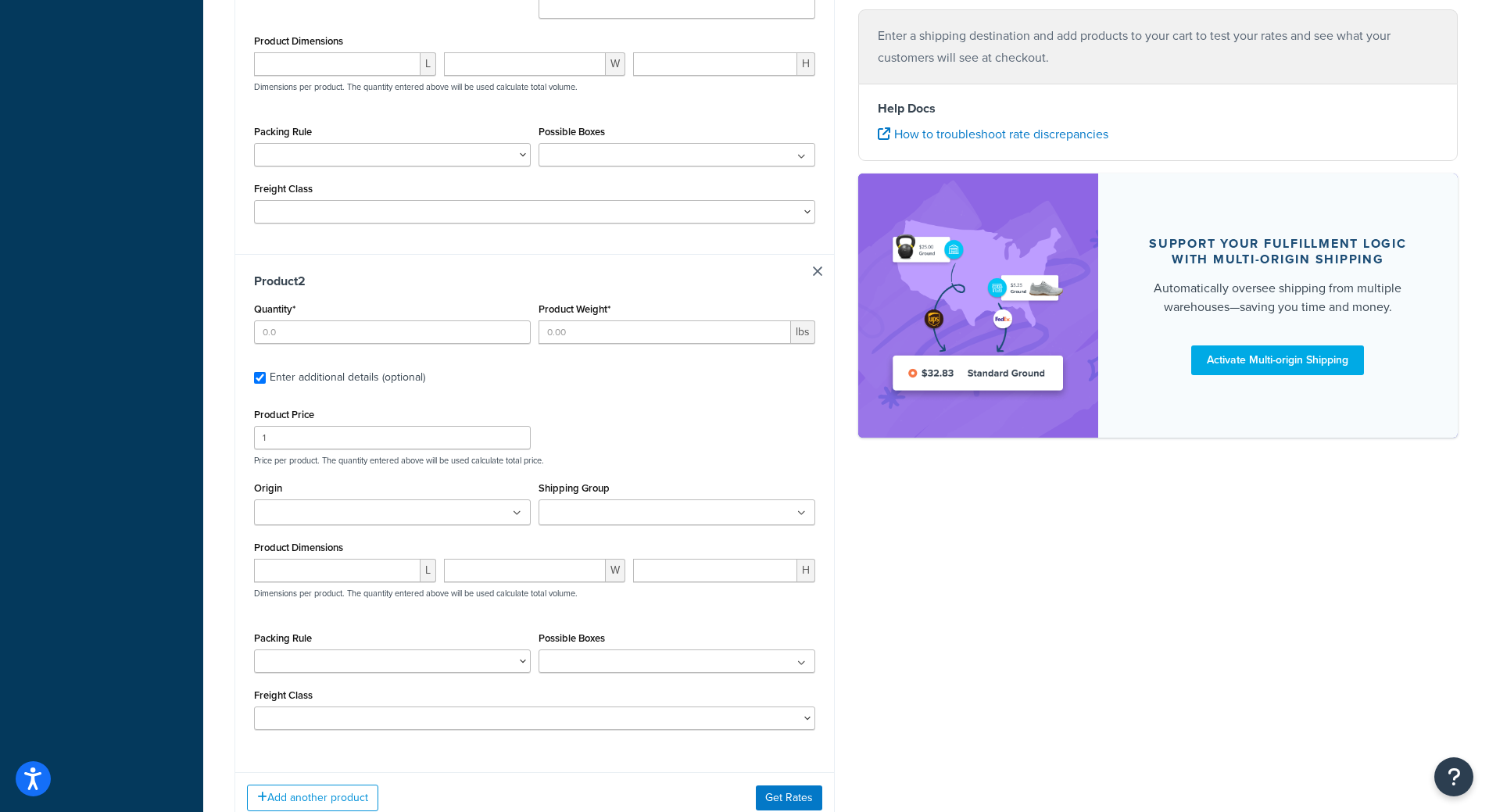
scroll to position [681, 0]
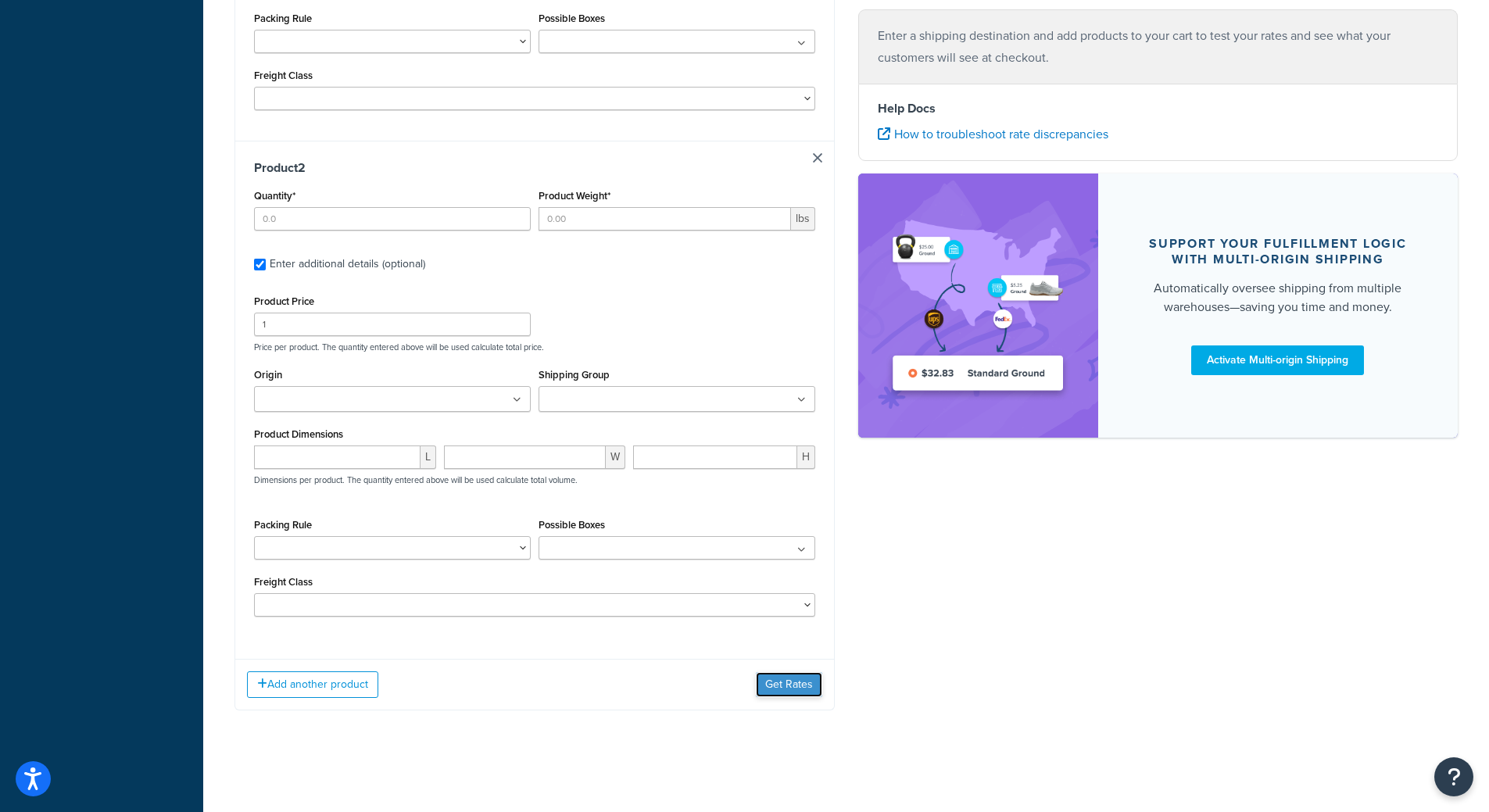
click at [808, 679] on button "Get Rates" at bounding box center [788, 684] width 67 height 25
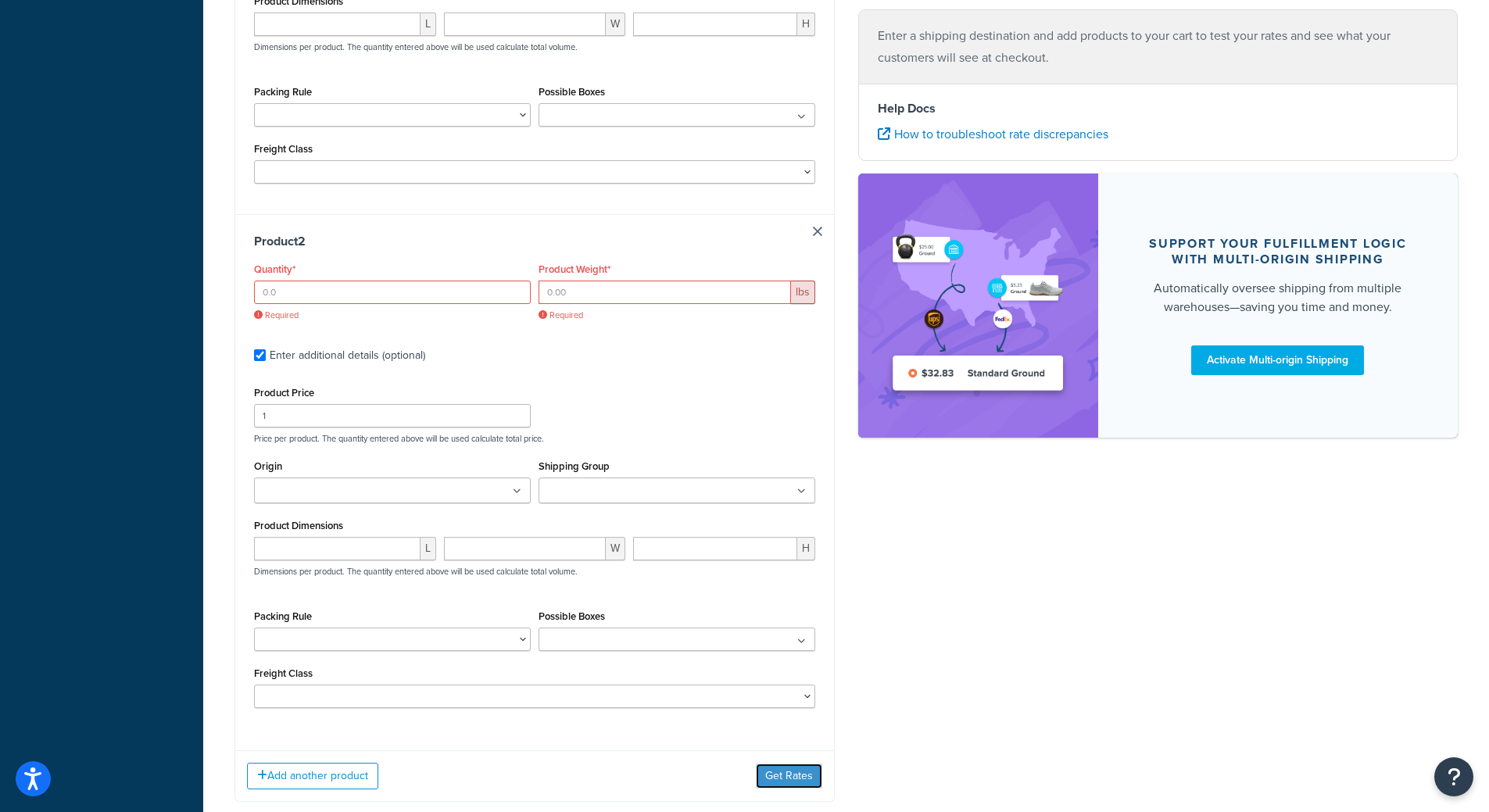
scroll to position [700, 0]
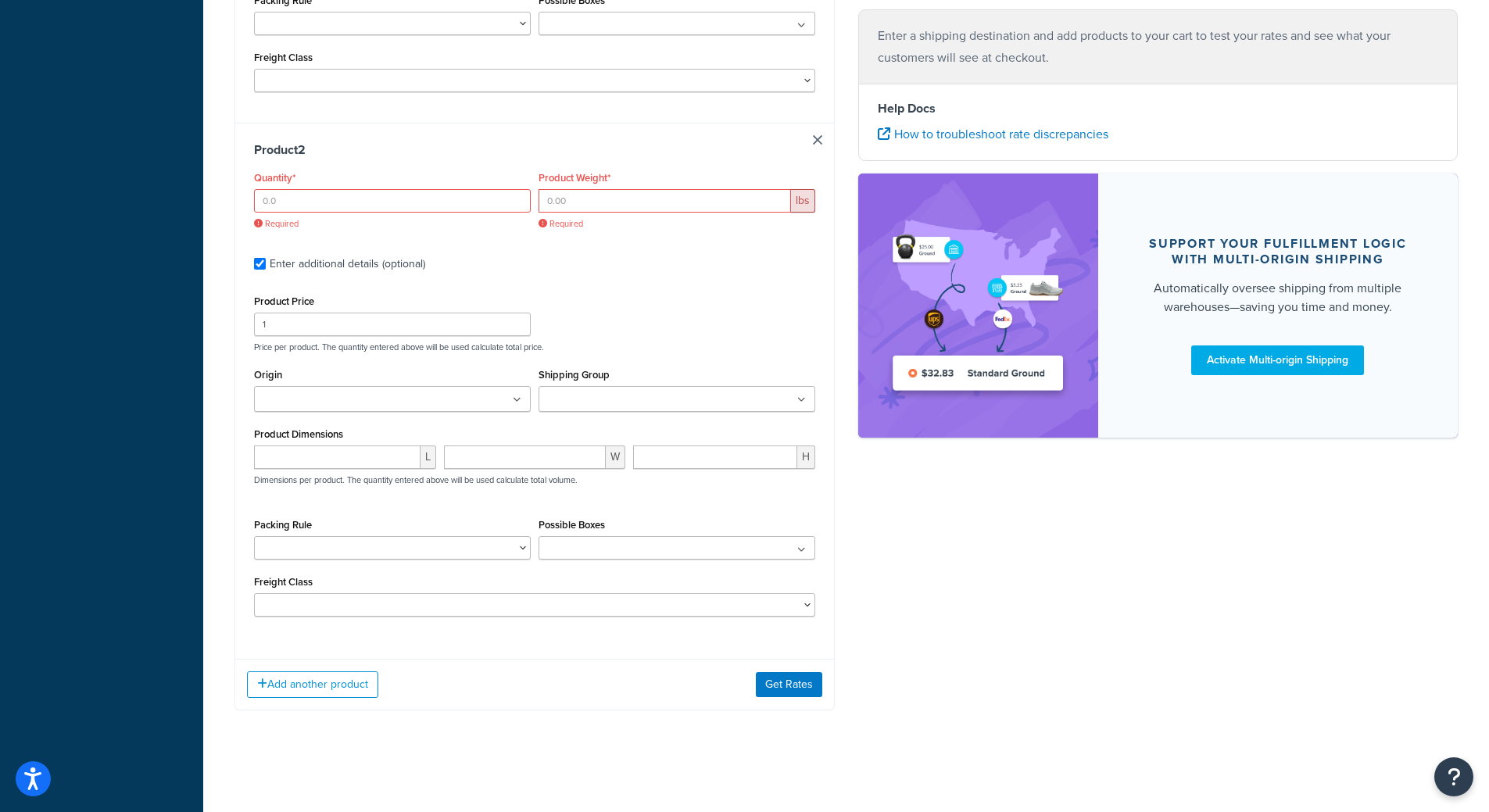
click at [814, 145] on h3 "Product 2" at bounding box center [534, 150] width 561 height 16
click at [819, 132] on div "Product 2 Quantity* Required Product Weight* lbs Required Enter additional deta…" at bounding box center [533, 384] width 598 height 523
click at [818, 138] on link at bounding box center [818, 140] width 9 height 9
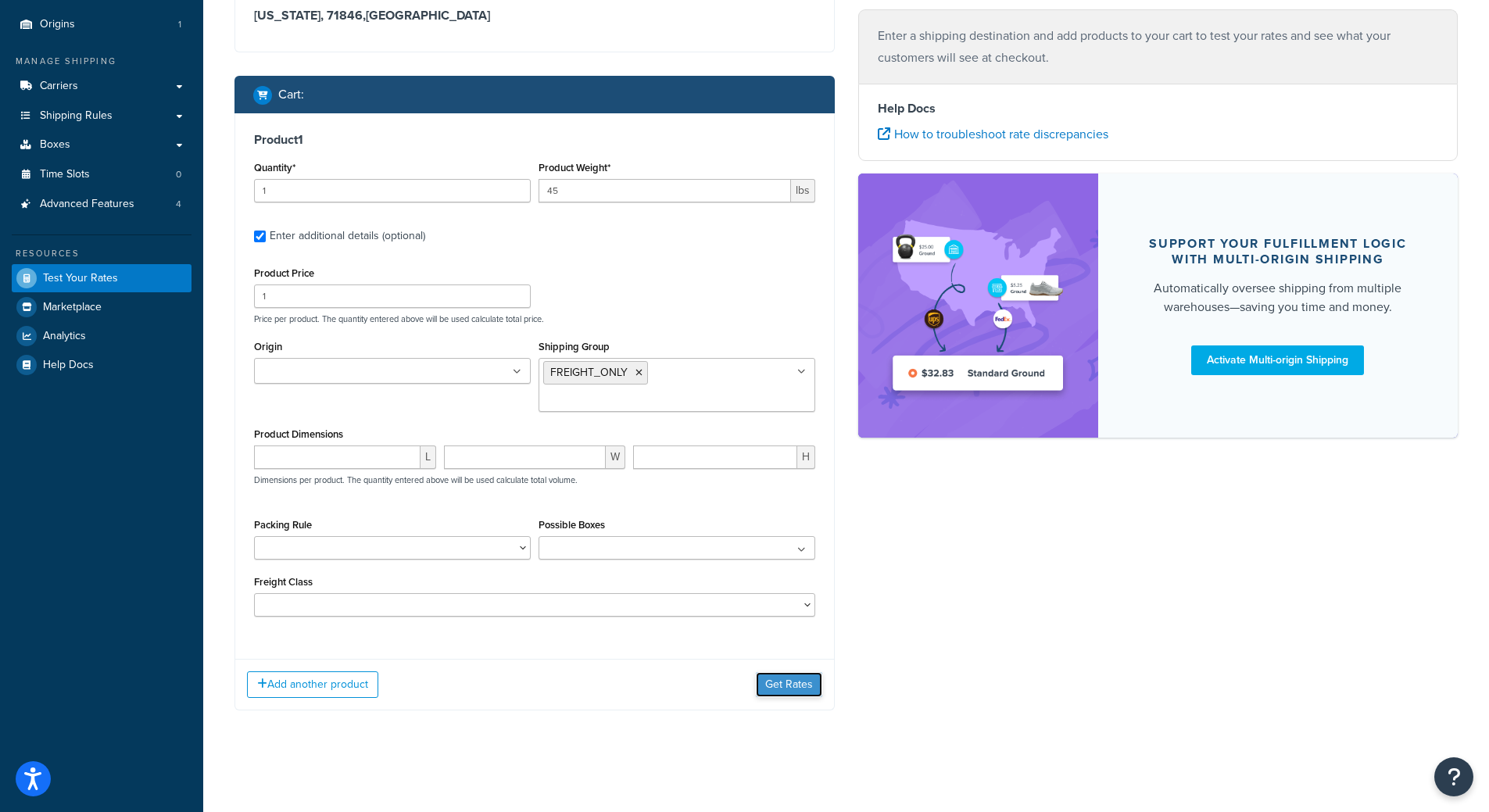
click at [792, 687] on button "Get Rates" at bounding box center [788, 684] width 67 height 25
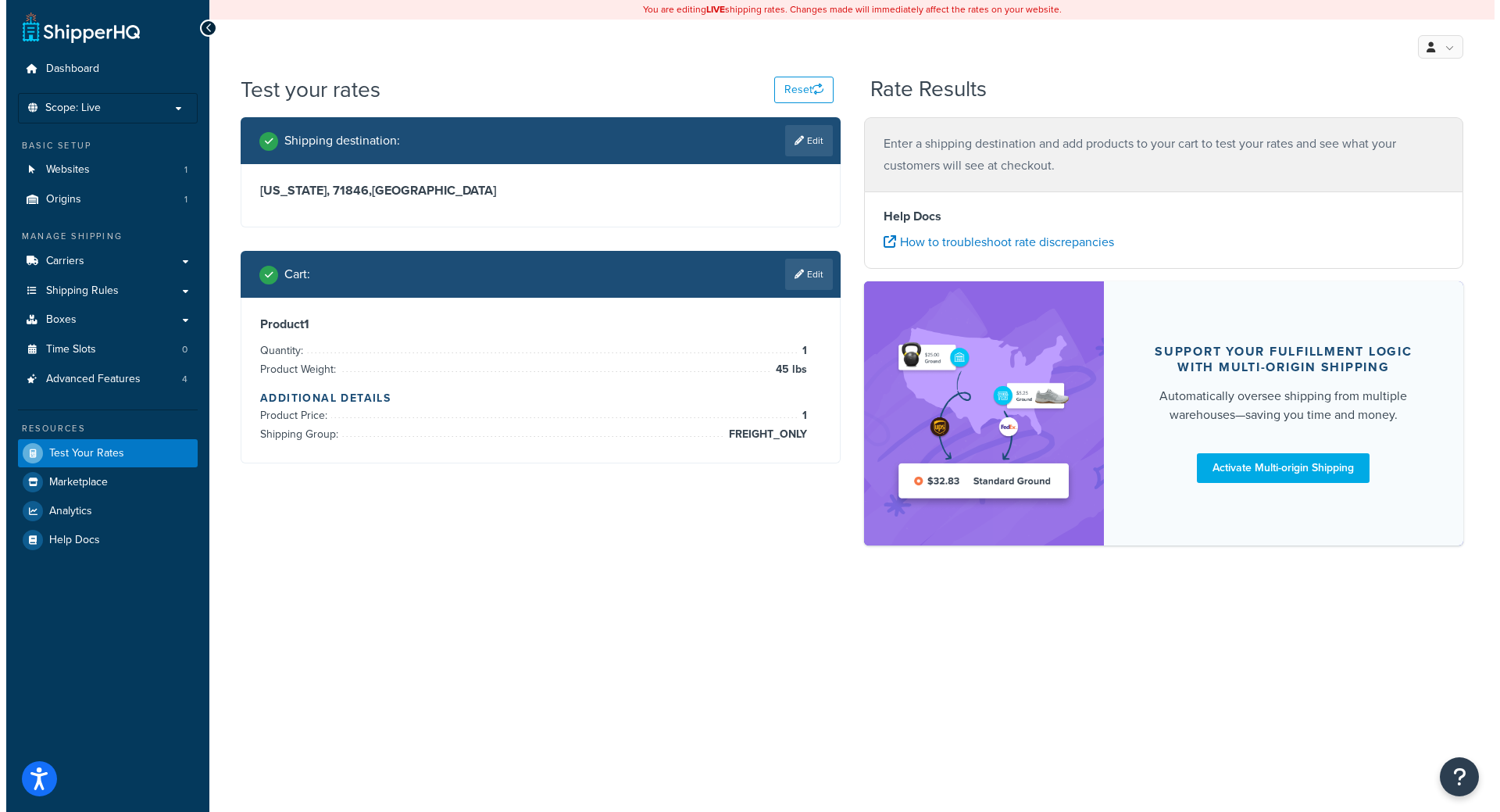
scroll to position [0, 0]
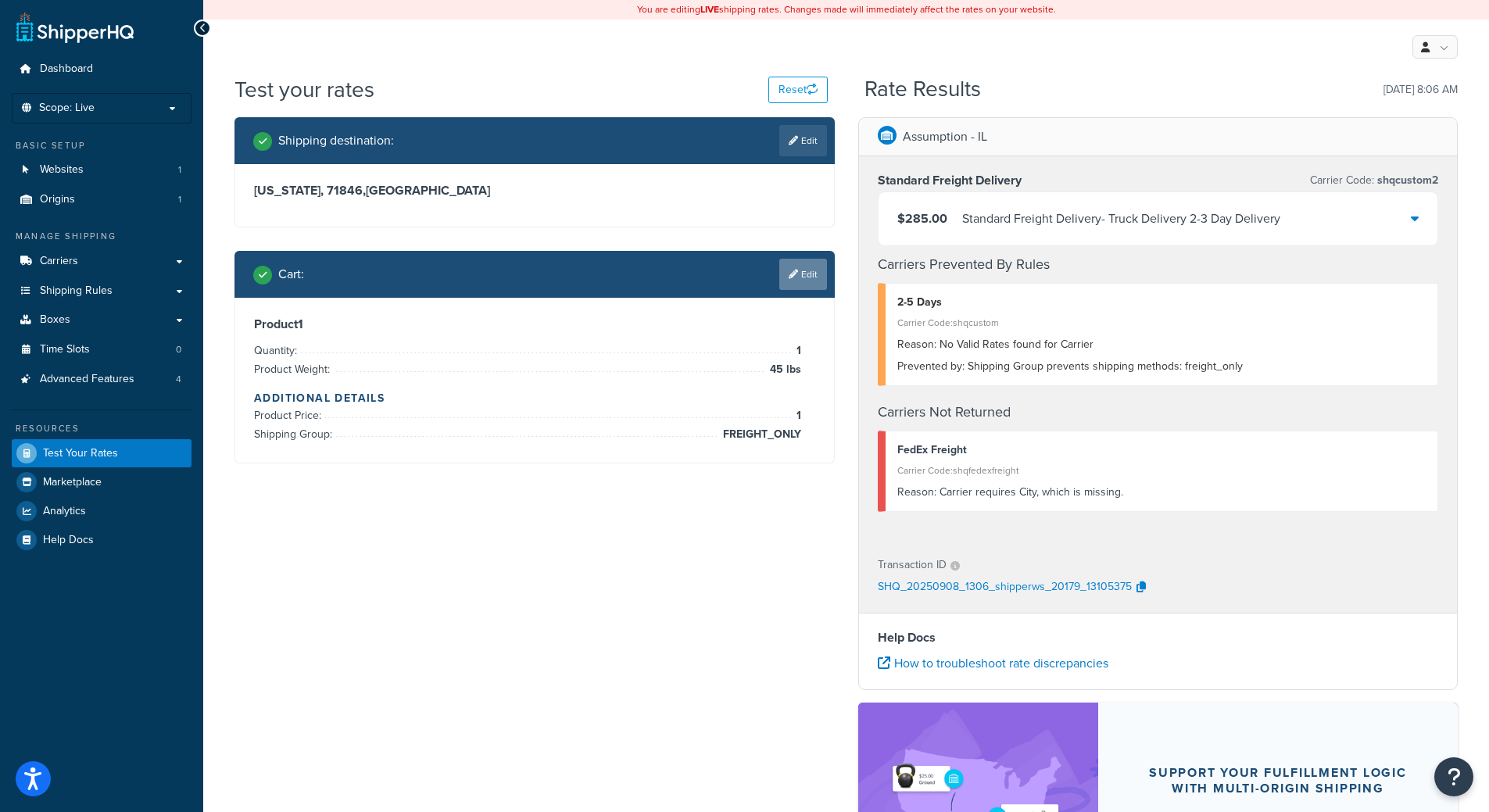
click at [797, 273] on link "Edit" at bounding box center [803, 274] width 48 height 31
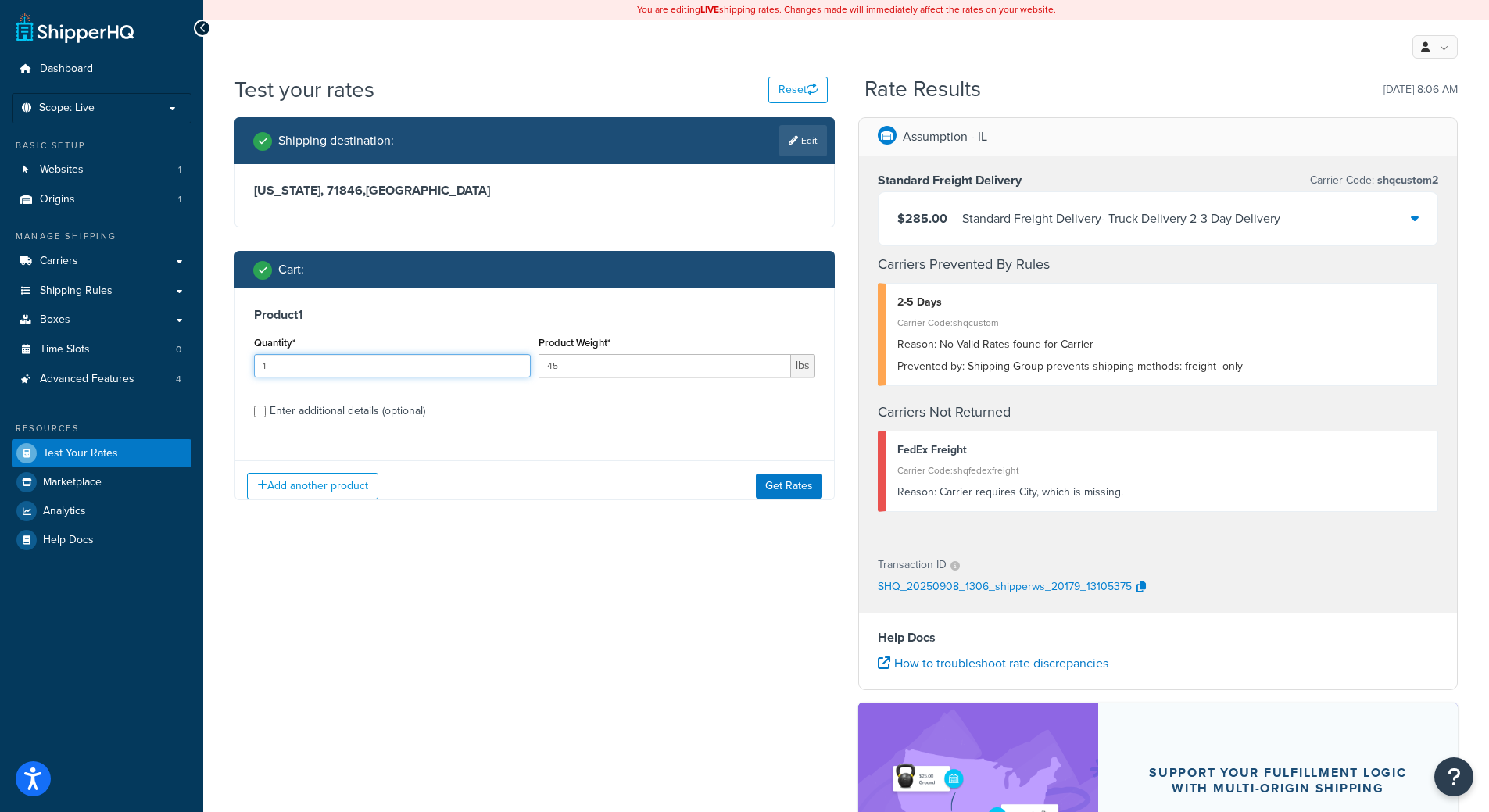
click at [299, 364] on input "1" at bounding box center [392, 366] width 277 height 24
drag, startPoint x: 299, startPoint y: 364, endPoint x: 226, endPoint y: 363, distance: 73.0
click at [227, 363] on div "Shipping destination : Edit Arkansas, 71846 , United States Cart : Product 1 Qu…" at bounding box center [534, 326] width 624 height 418
type input "2"
click at [780, 483] on button "Get Rates" at bounding box center [788, 485] width 67 height 25
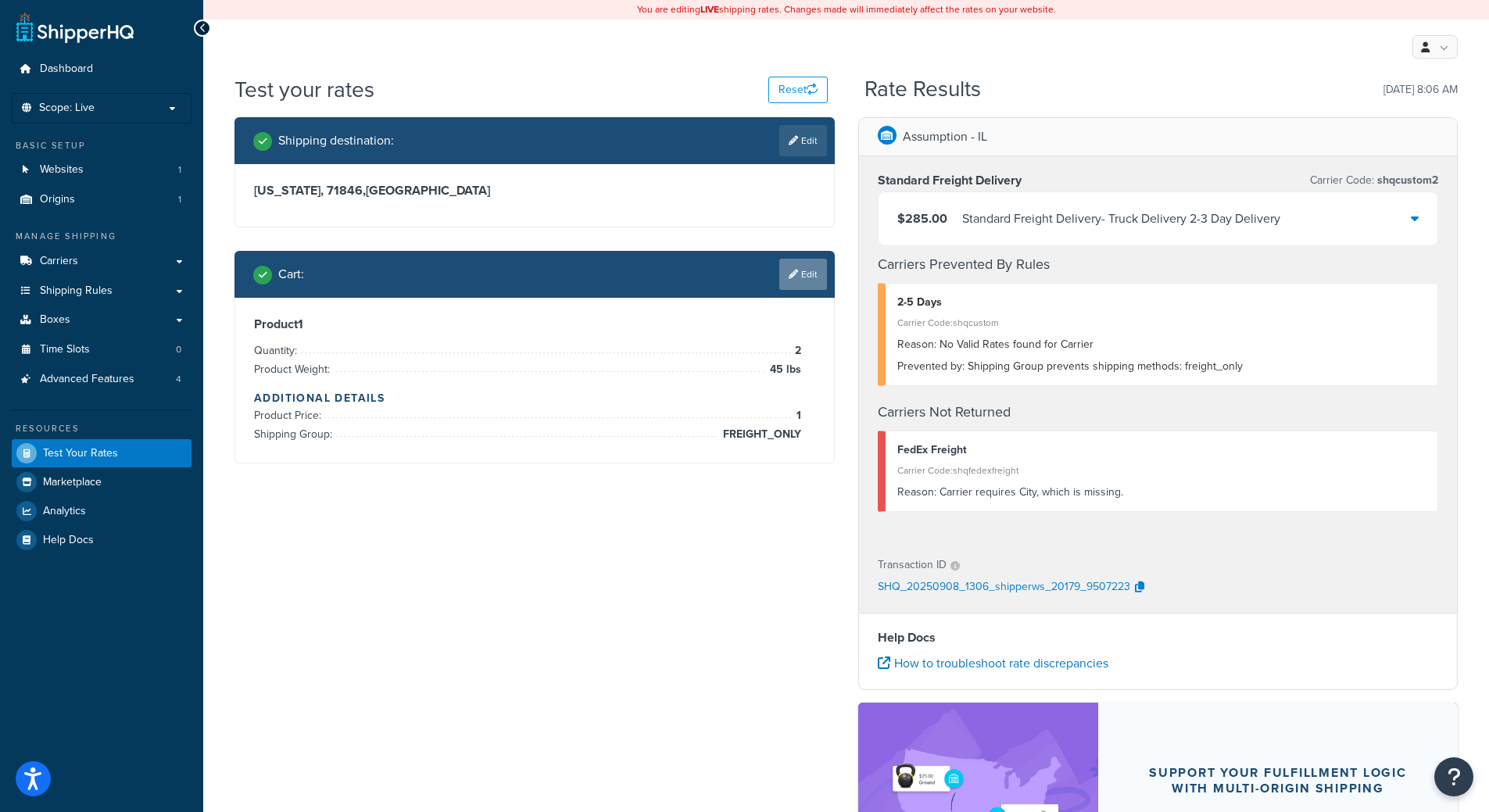
click at [782, 265] on link "Edit" at bounding box center [803, 274] width 48 height 31
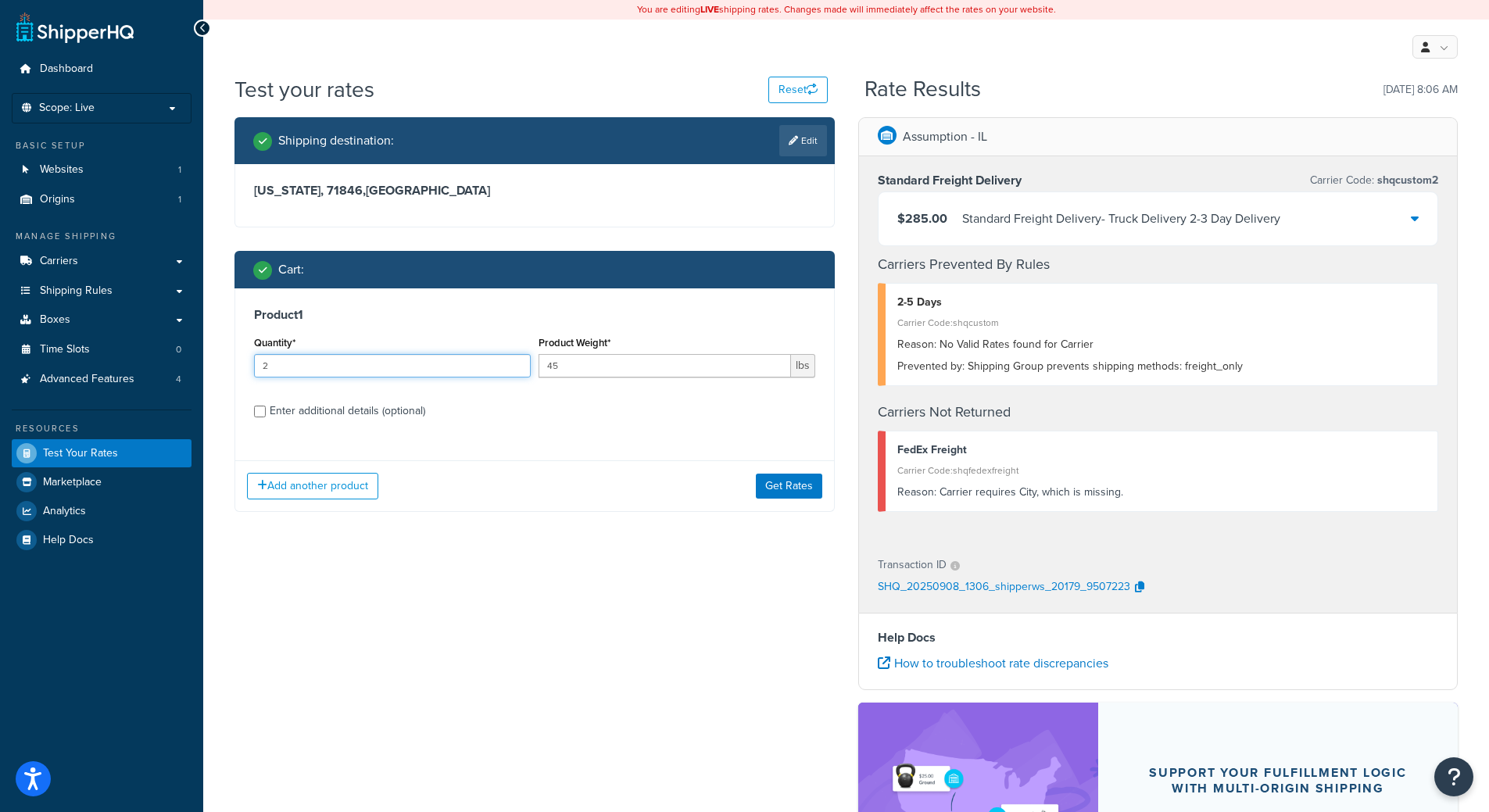
drag, startPoint x: 322, startPoint y: 367, endPoint x: 198, endPoint y: 367, distance: 124.0
click at [198, 367] on div "Dashboard Scope: Live Basic Setup Websites 1 Origins 1 Manage Shipping Carriers…" at bounding box center [744, 530] width 1489 height 1060
type input "1"
drag, startPoint x: 561, startPoint y: 360, endPoint x: 505, endPoint y: 349, distance: 57.1
click at [522, 355] on div "Quantity* 1 Product Weight* 45 lbs" at bounding box center [534, 361] width 569 height 57
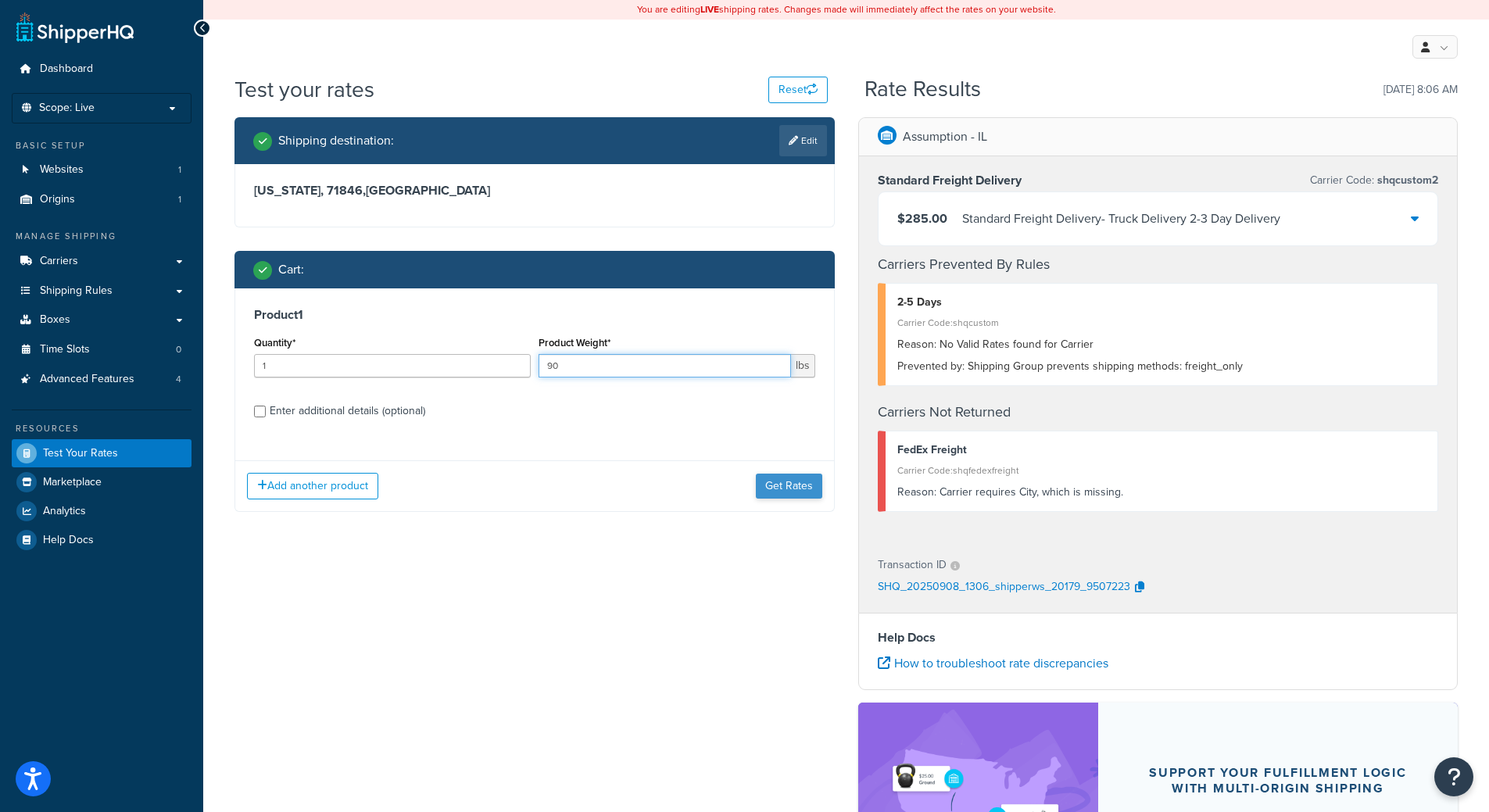
type input "90"
click at [801, 491] on button "Get Rates" at bounding box center [788, 485] width 67 height 25
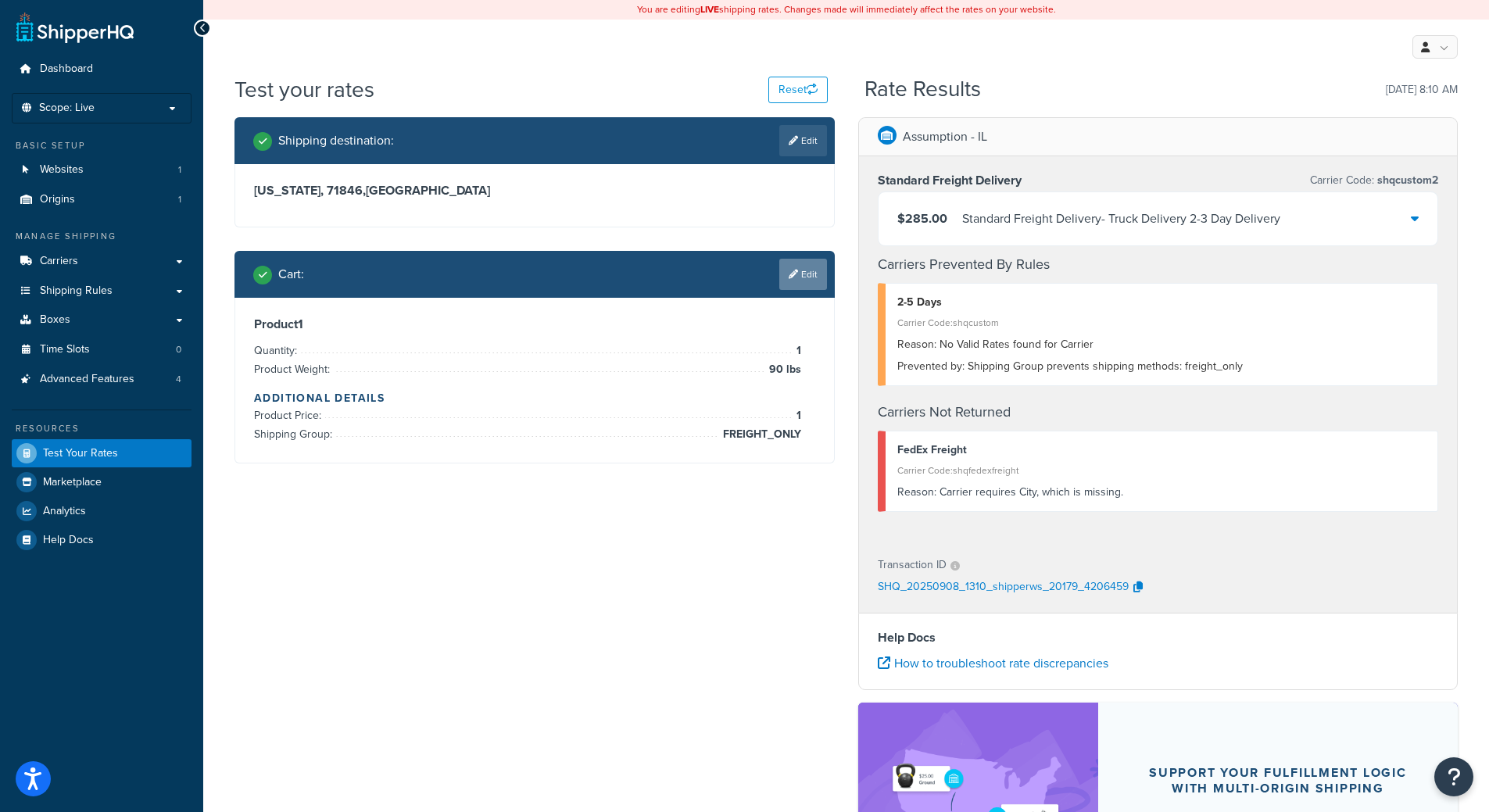
click at [809, 274] on link "Edit" at bounding box center [803, 274] width 48 height 31
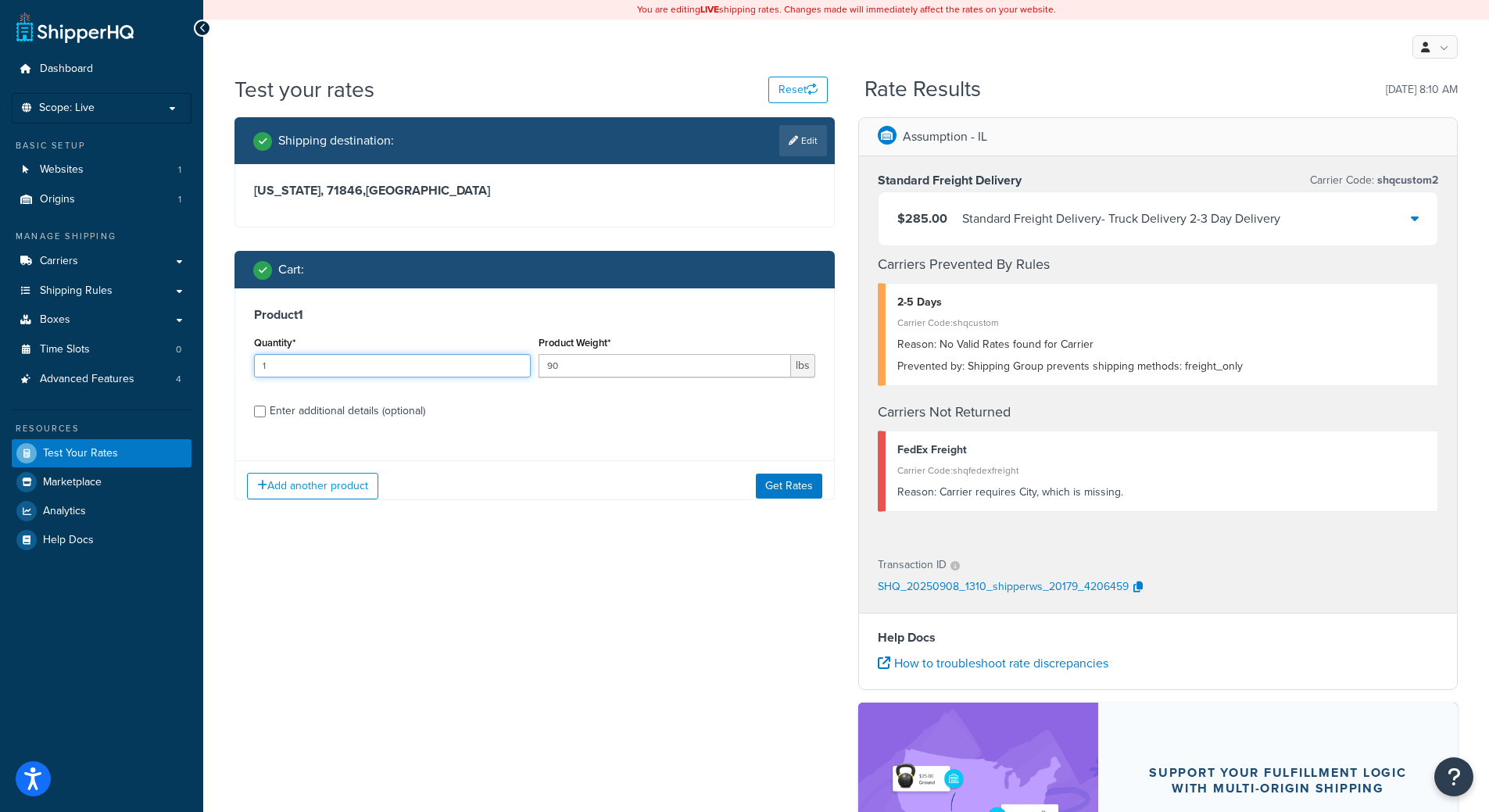
click at [312, 370] on input "1" at bounding box center [392, 366] width 277 height 24
click at [312, 368] on input "1" at bounding box center [392, 366] width 277 height 24
type input "2"
drag, startPoint x: 597, startPoint y: 370, endPoint x: 449, endPoint y: 343, distance: 150.4
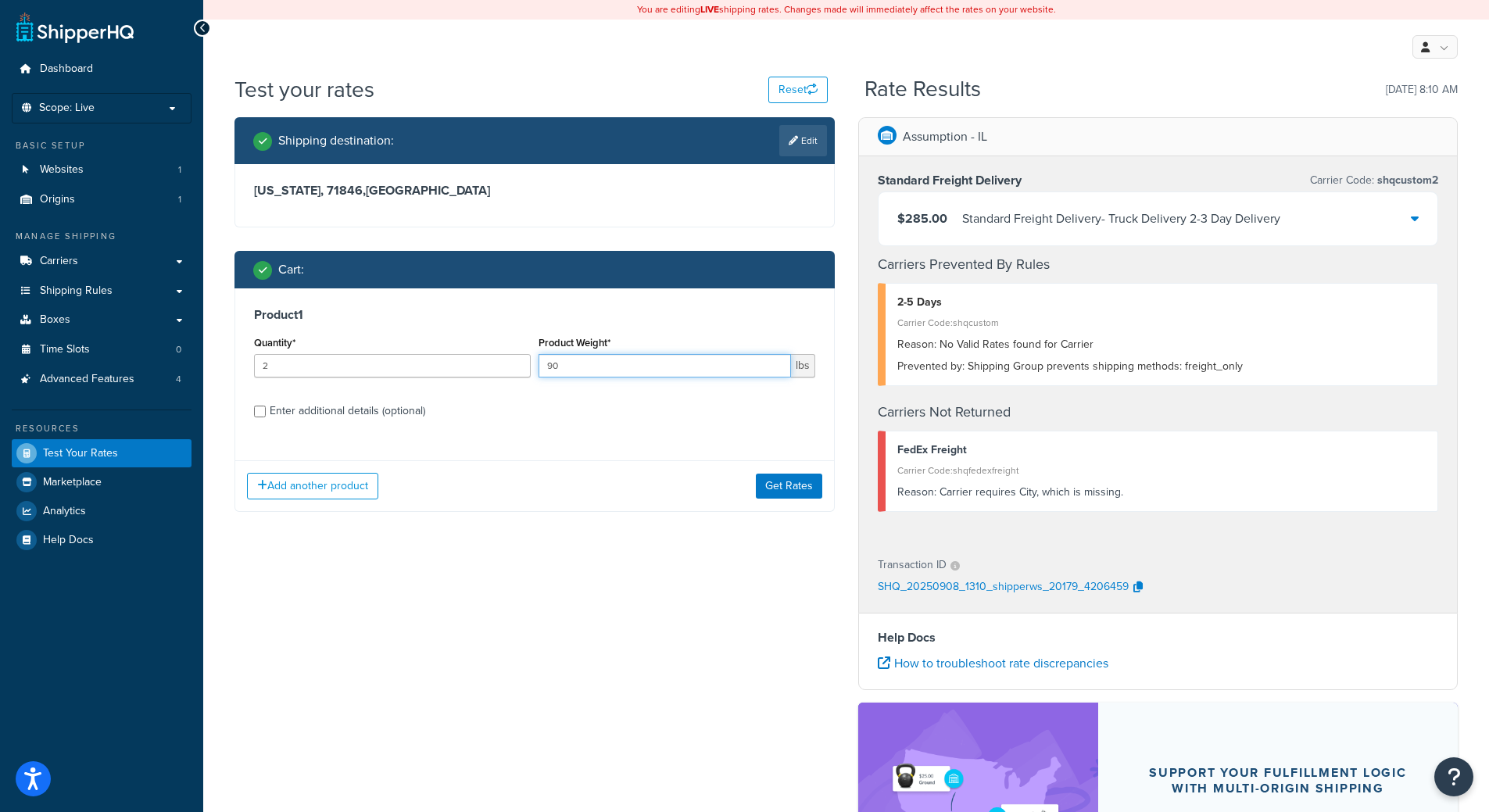
click at [449, 343] on div "Quantity* 2 Product Weight* 90 lbs" at bounding box center [534, 361] width 569 height 57
type input "45"
click at [766, 483] on button "Get Rates" at bounding box center [788, 485] width 67 height 25
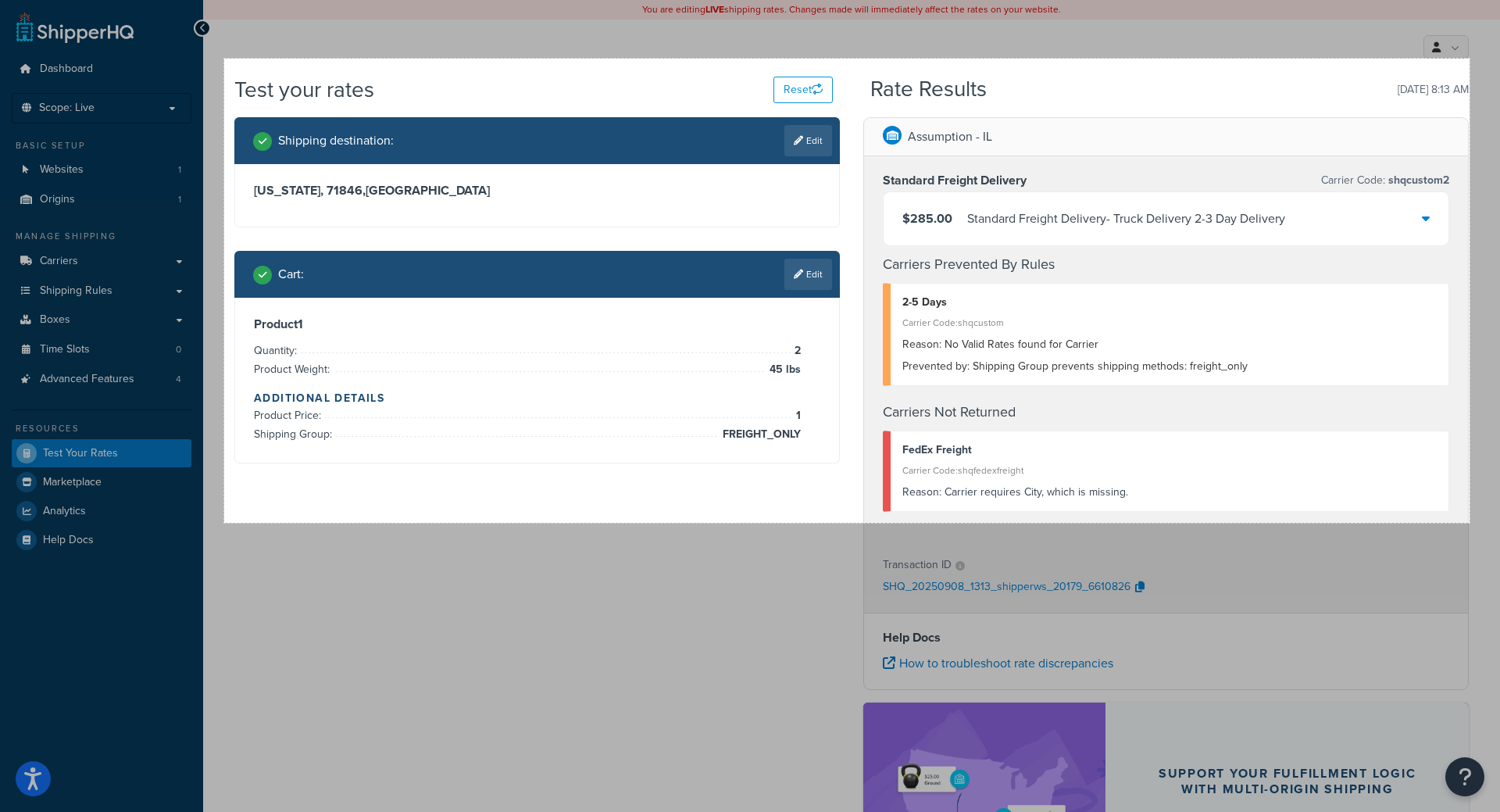
drag, startPoint x: 225, startPoint y: 58, endPoint x: 1470, endPoint y: 522, distance: 1328.7
click at [1470, 522] on div "1594 X 594" at bounding box center [750, 531] width 1500 height 1062
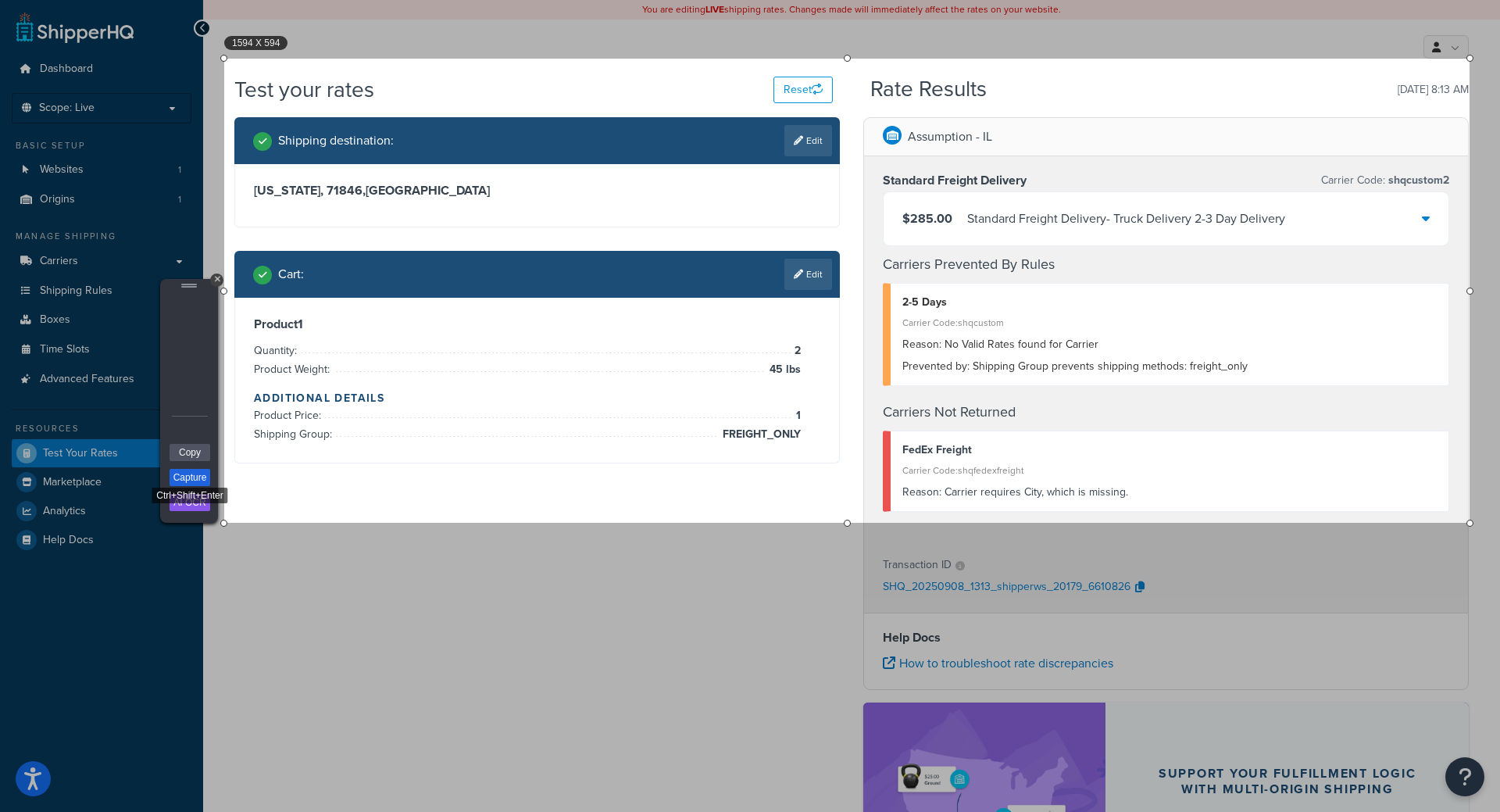
click at [182, 480] on link "Capture" at bounding box center [190, 477] width 40 height 17
